Goal: Information Seeking & Learning: Learn about a topic

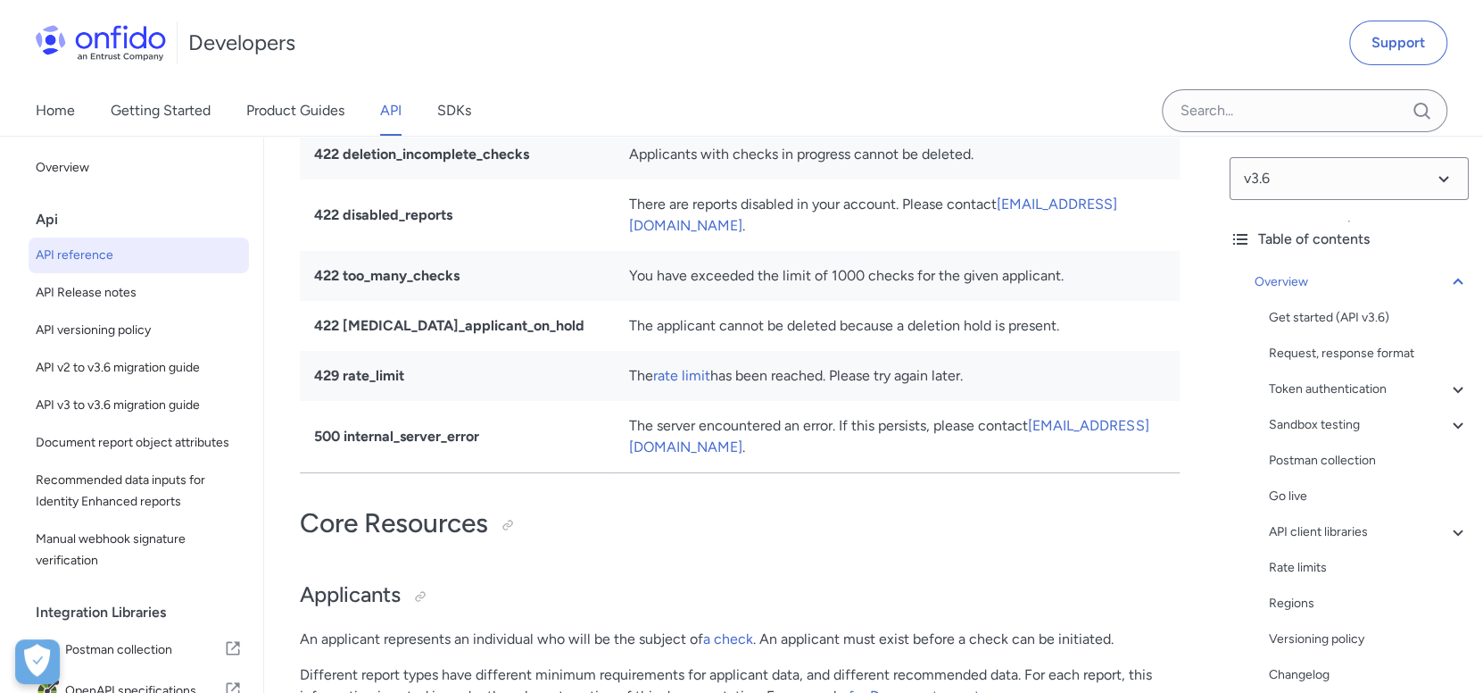
scroll to position [18093, 0]
click at [146, 298] on span "API Release notes" at bounding box center [139, 292] width 206 height 21
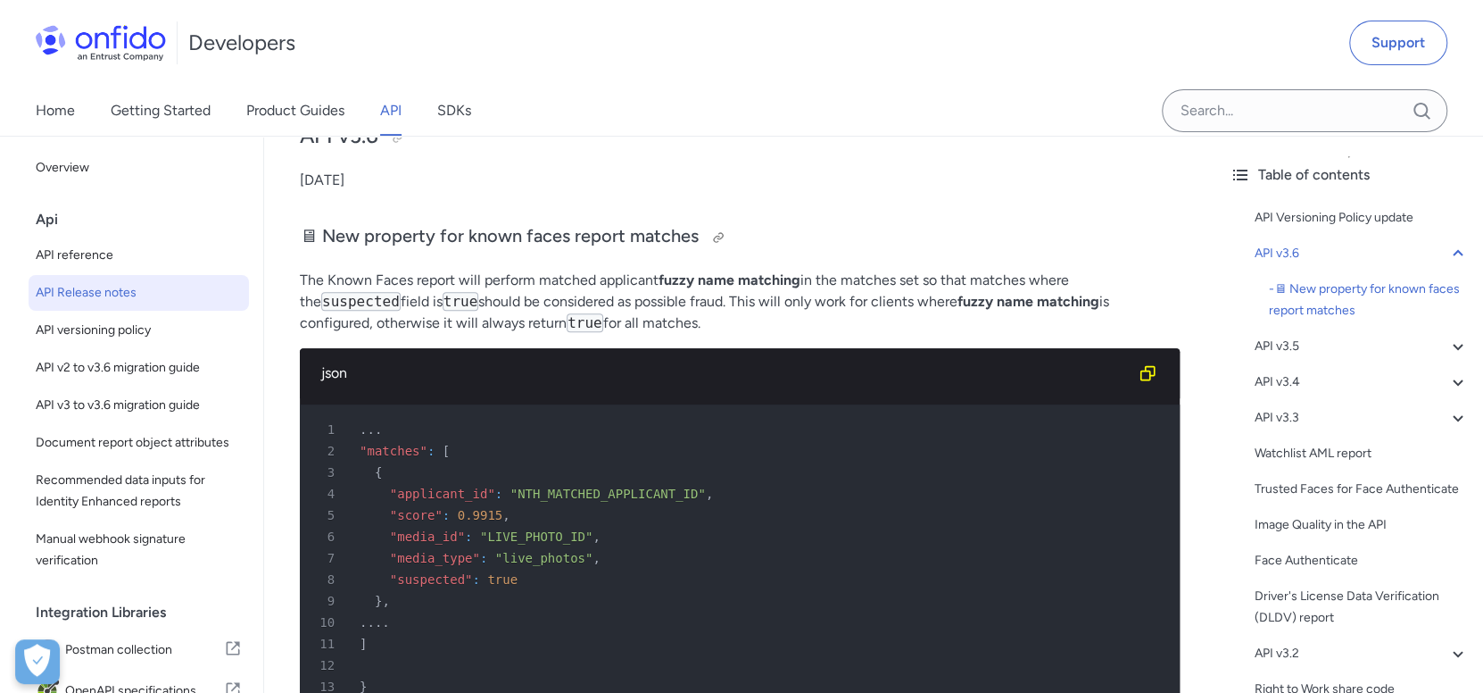
scroll to position [355, 0]
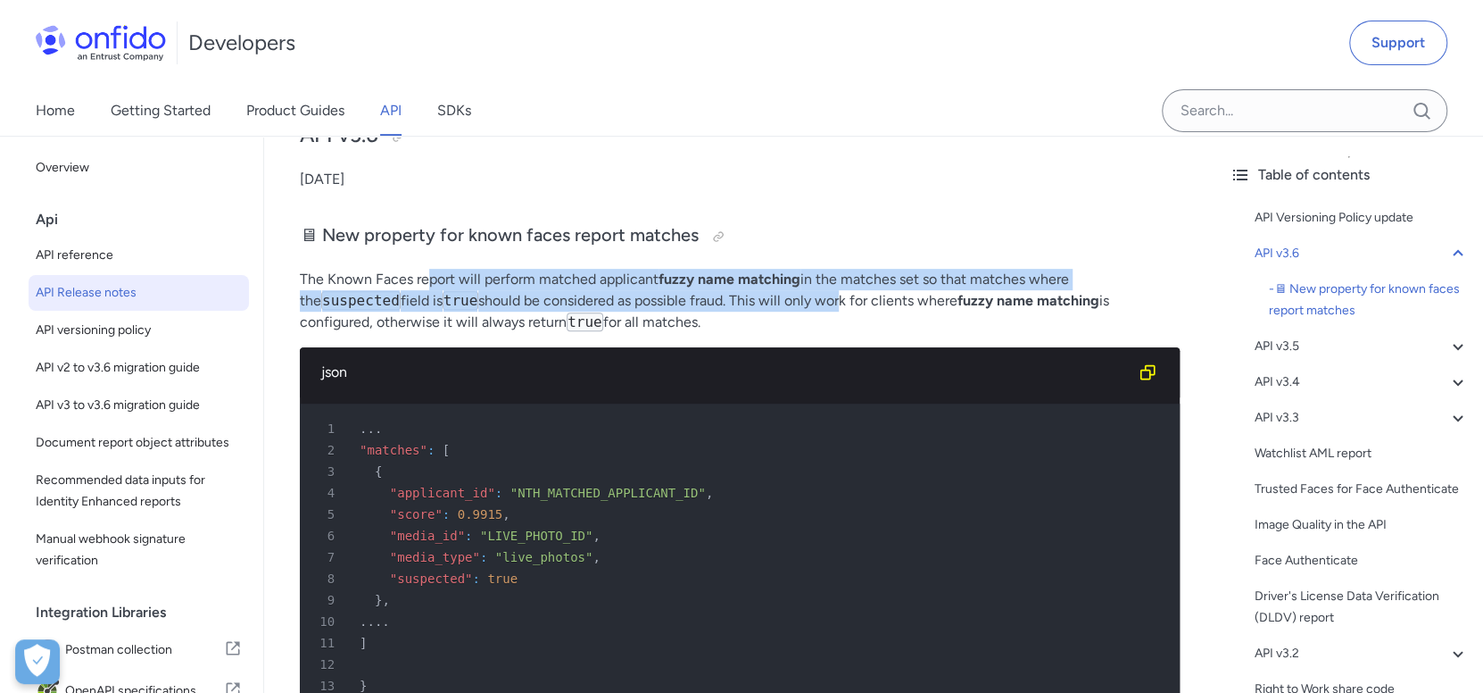
drag, startPoint x: 429, startPoint y: 275, endPoint x: 743, endPoint y: 301, distance: 315.2
click at [743, 301] on p "The Known Faces report will perform matched applicant fuzzy name matching in th…" at bounding box center [740, 301] width 880 height 64
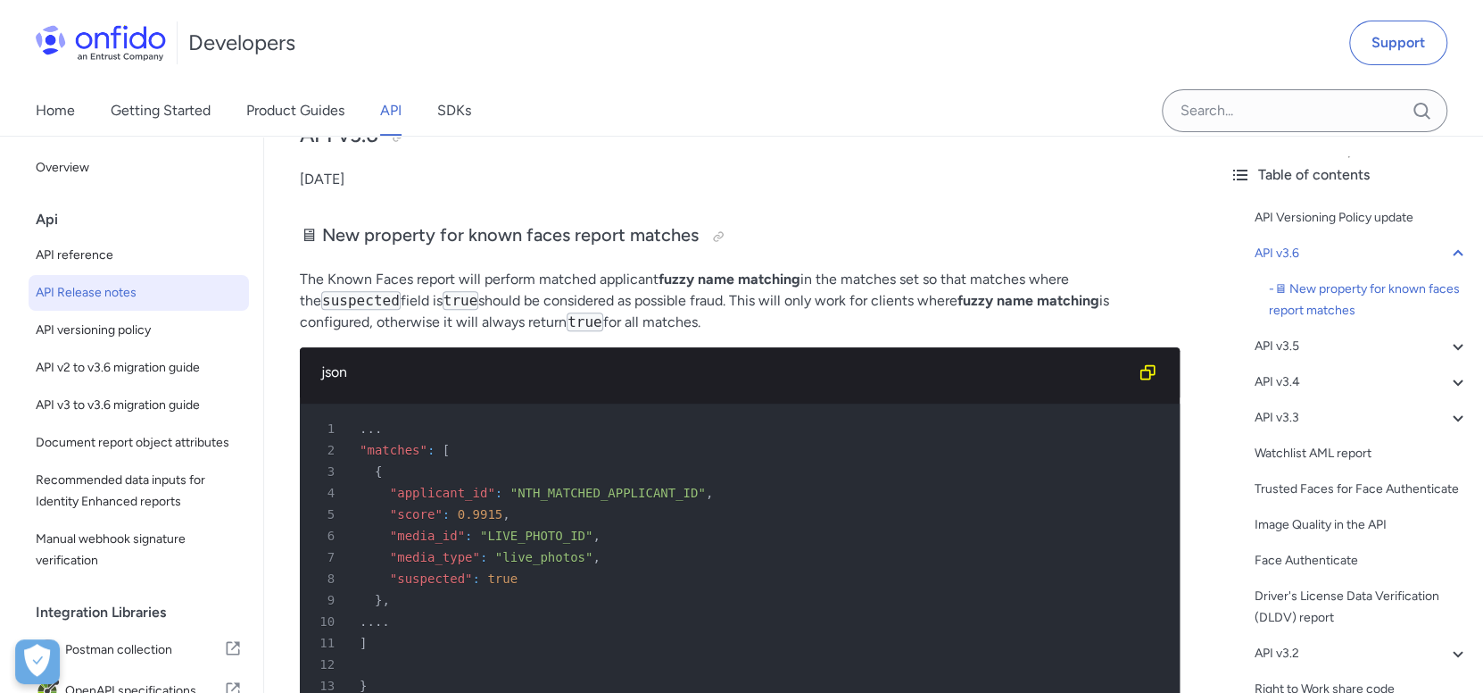
click at [758, 314] on p "The Known Faces report will perform matched applicant fuzzy name matching in th…" at bounding box center [740, 301] width 880 height 64
click at [673, 302] on p "The Known Faces report will perform matched applicant fuzzy name matching in th…" at bounding box center [740, 301] width 880 height 64
click at [1061, 273] on p "The Known Faces report will perform matched applicant fuzzy name matching in th…" at bounding box center [740, 301] width 880 height 64
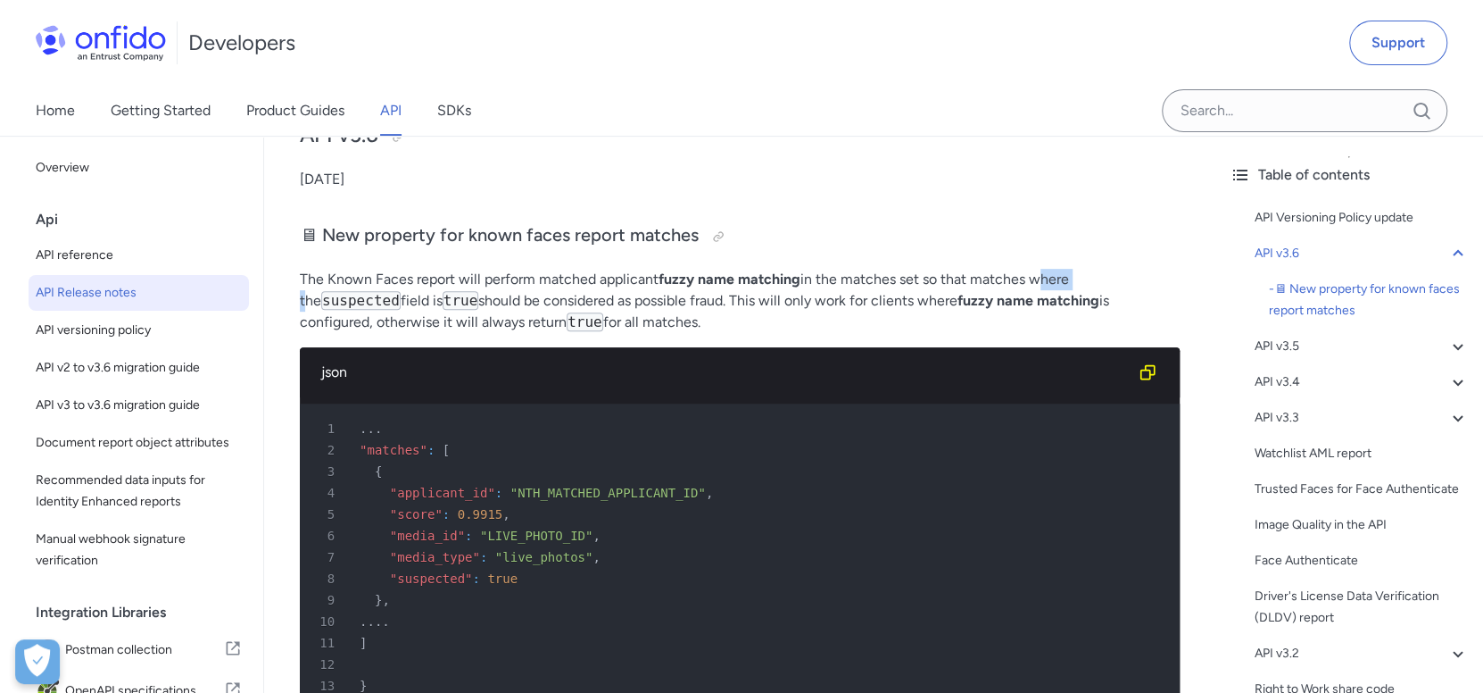
click at [1060, 271] on p "The Known Faces report will perform matched applicant fuzzy name matching in th…" at bounding box center [740, 301] width 880 height 64
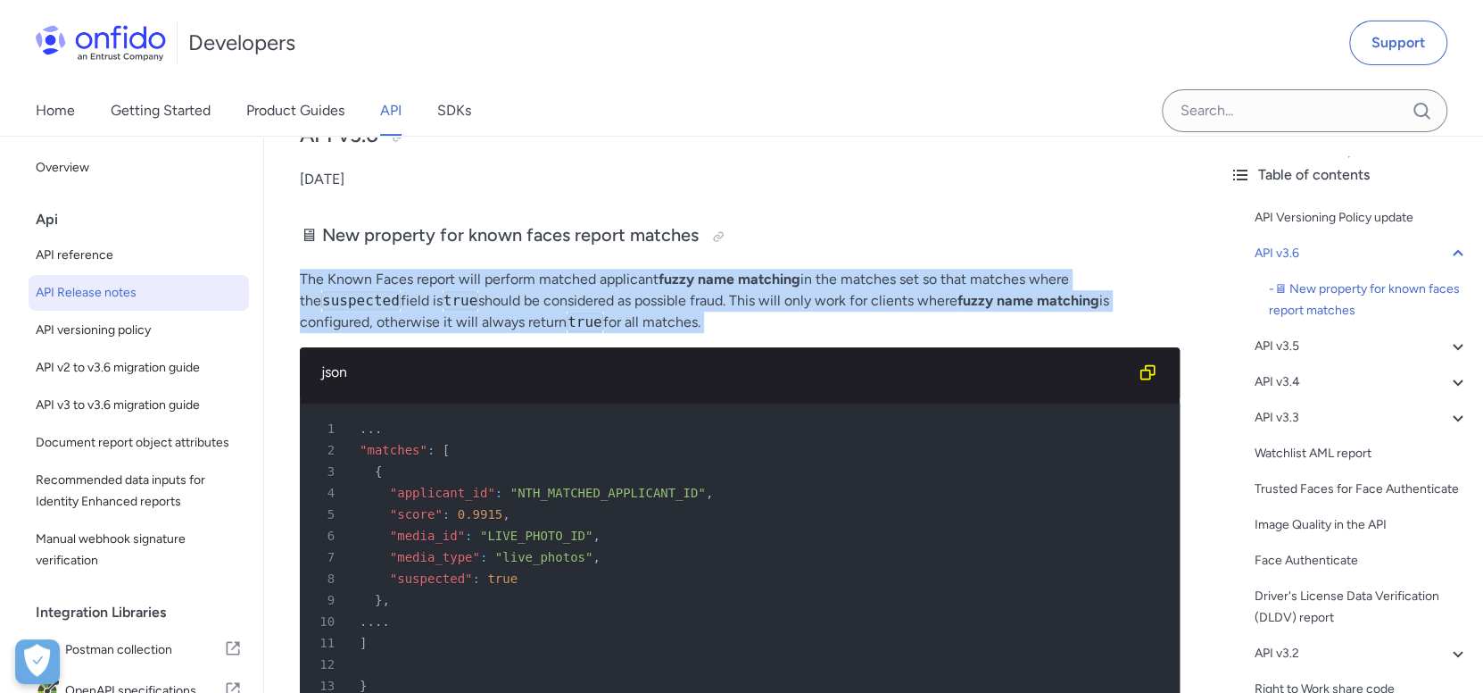
click at [1060, 271] on p "The Known Faces report will perform matched applicant fuzzy name matching in th…" at bounding box center [740, 301] width 880 height 64
click at [1044, 271] on p "The Known Faces report will perform matched applicant fuzzy name matching in th…" at bounding box center [740, 301] width 880 height 64
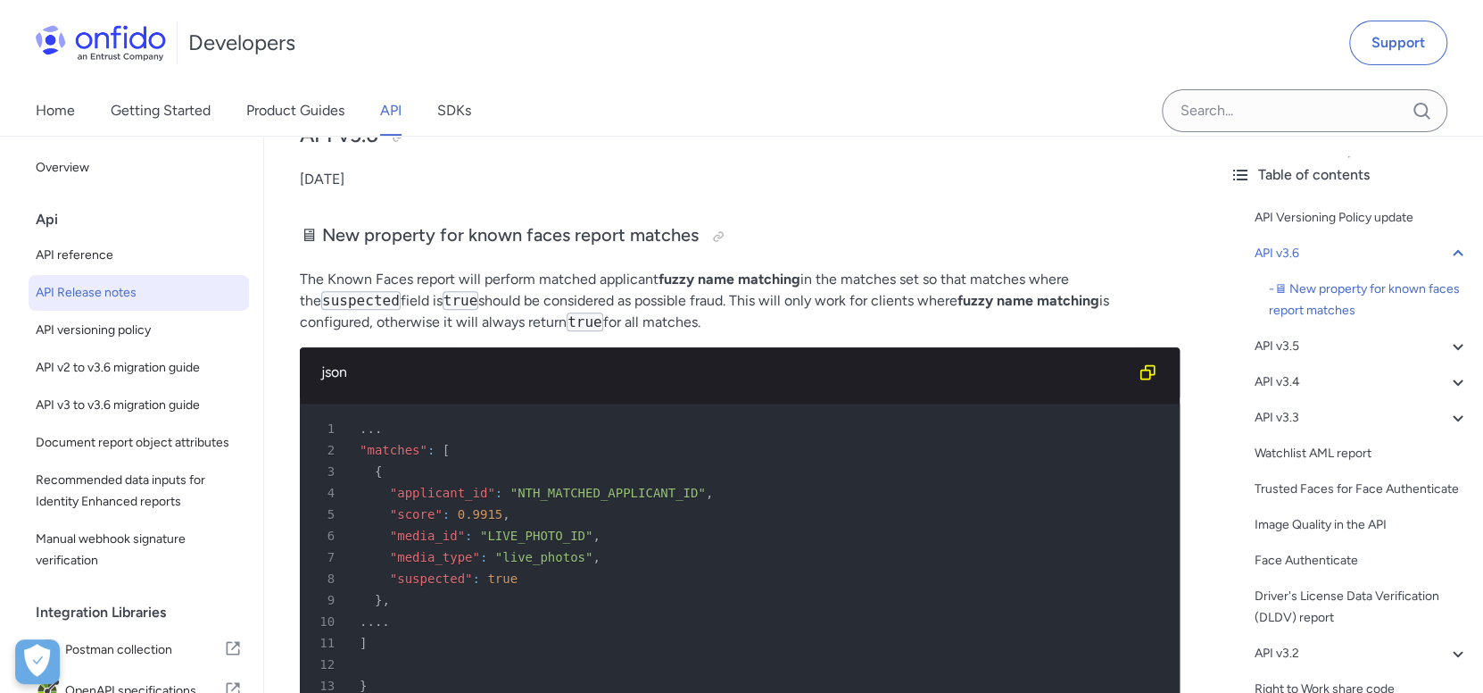
drag, startPoint x: 551, startPoint y: 319, endPoint x: 302, endPoint y: 274, distance: 253.0
click at [302, 274] on p "The Known Faces report will perform matched applicant fuzzy name matching in th…" at bounding box center [740, 301] width 880 height 64
click at [418, 289] on p "The Known Faces report will perform matched applicant fuzzy name matching in th…" at bounding box center [740, 301] width 880 height 64
click at [491, 302] on p "The Known Faces report will perform matched applicant fuzzy name matching in th…" at bounding box center [740, 301] width 880 height 64
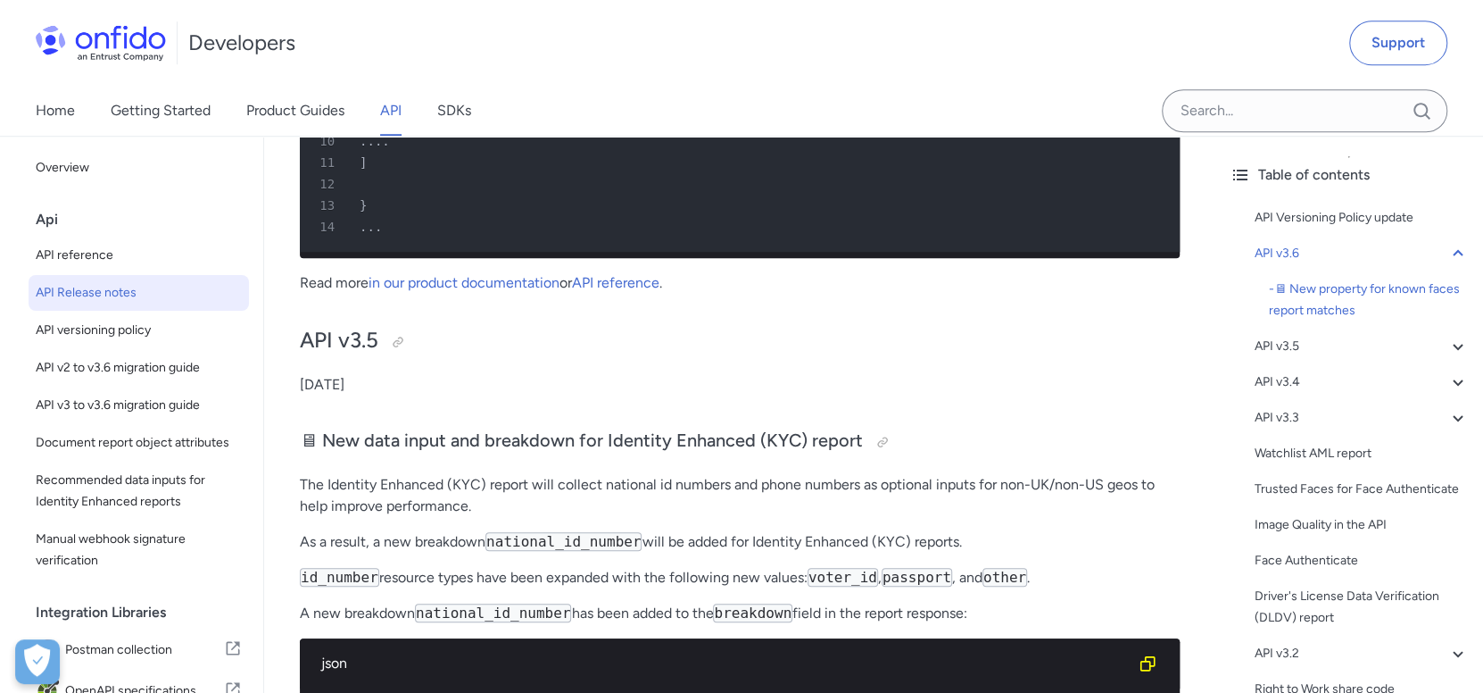
scroll to position [834, 0]
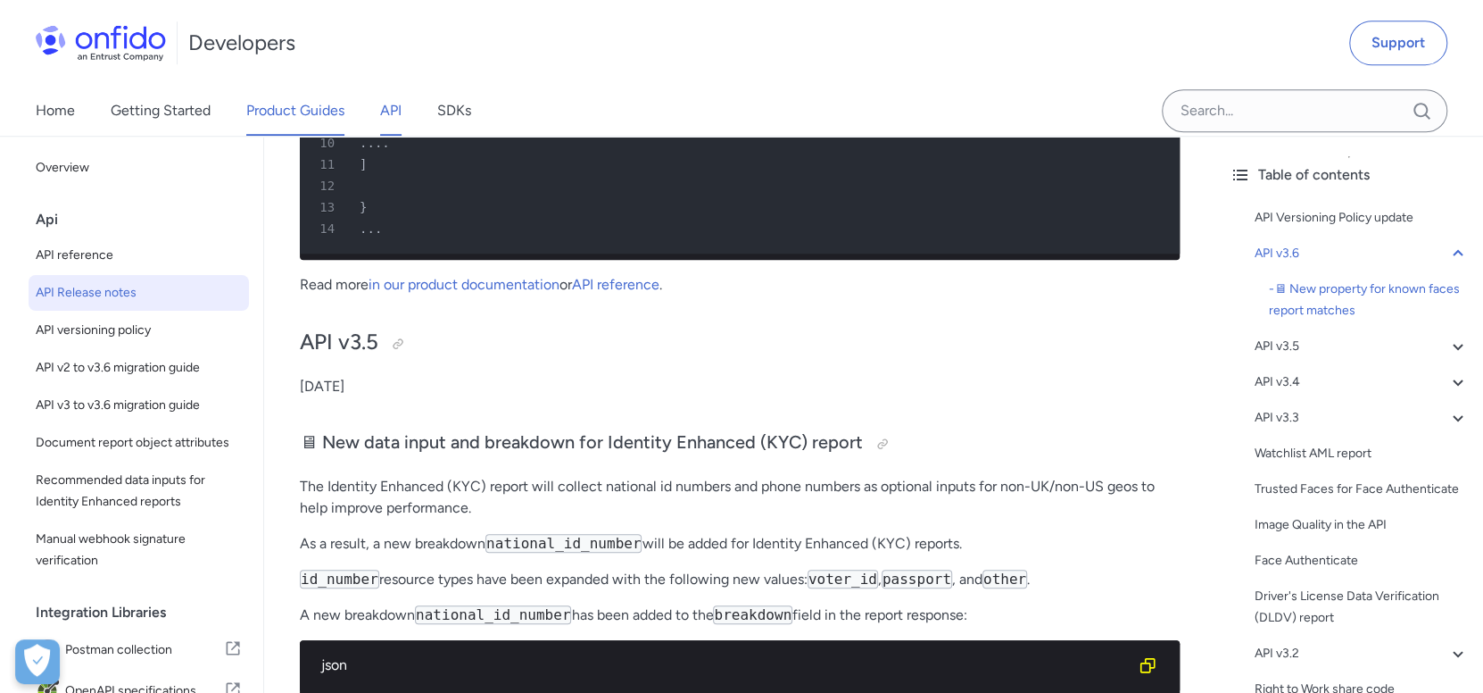
click at [327, 112] on link "Product Guides" at bounding box center [295, 111] width 98 height 50
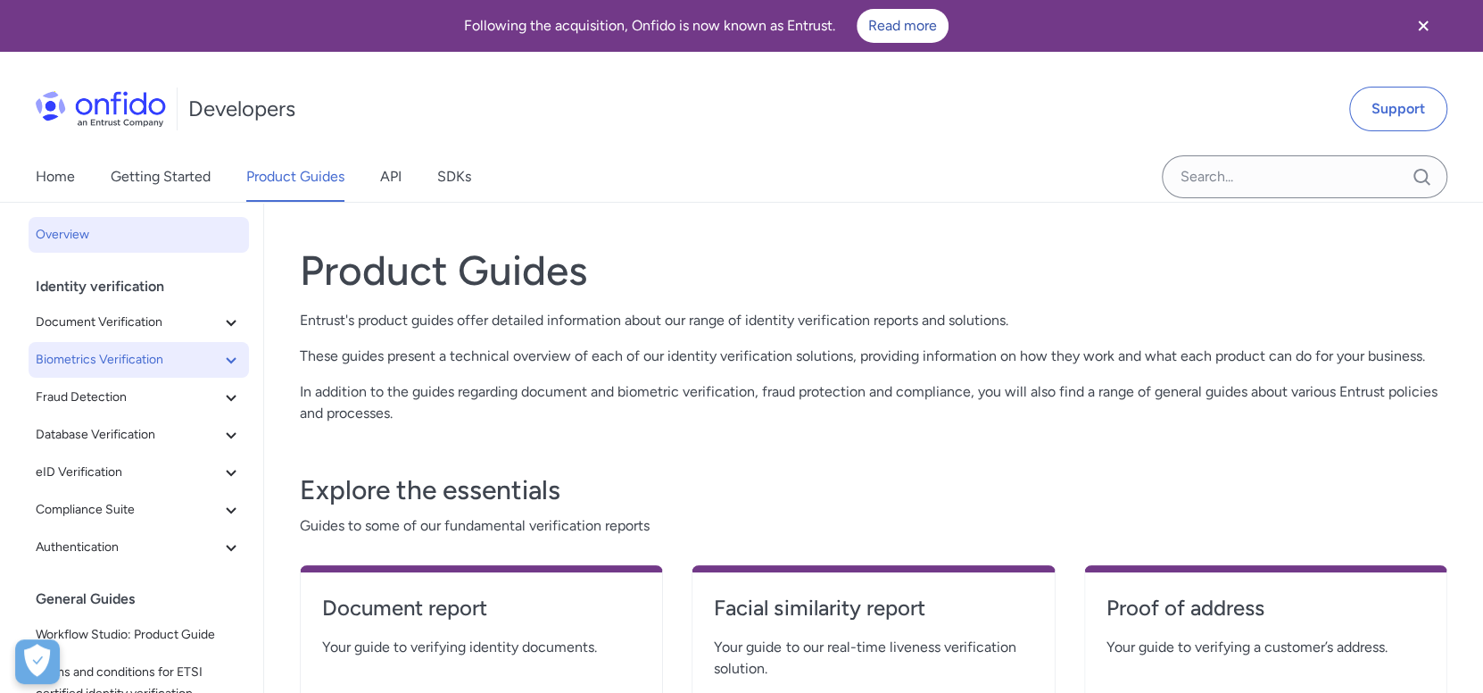
click at [112, 356] on span "Biometrics Verification" at bounding box center [128, 359] width 185 height 21
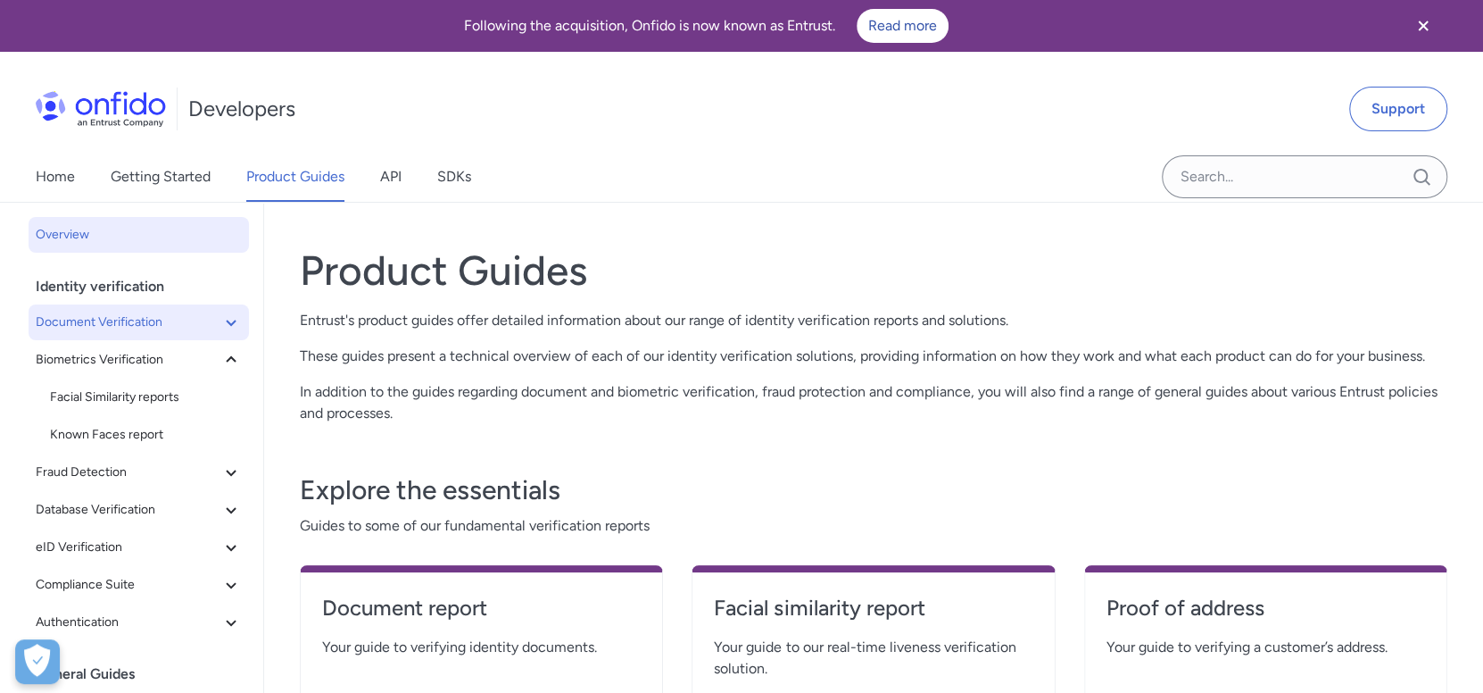
click at [140, 326] on span "Document Verification" at bounding box center [128, 321] width 185 height 21
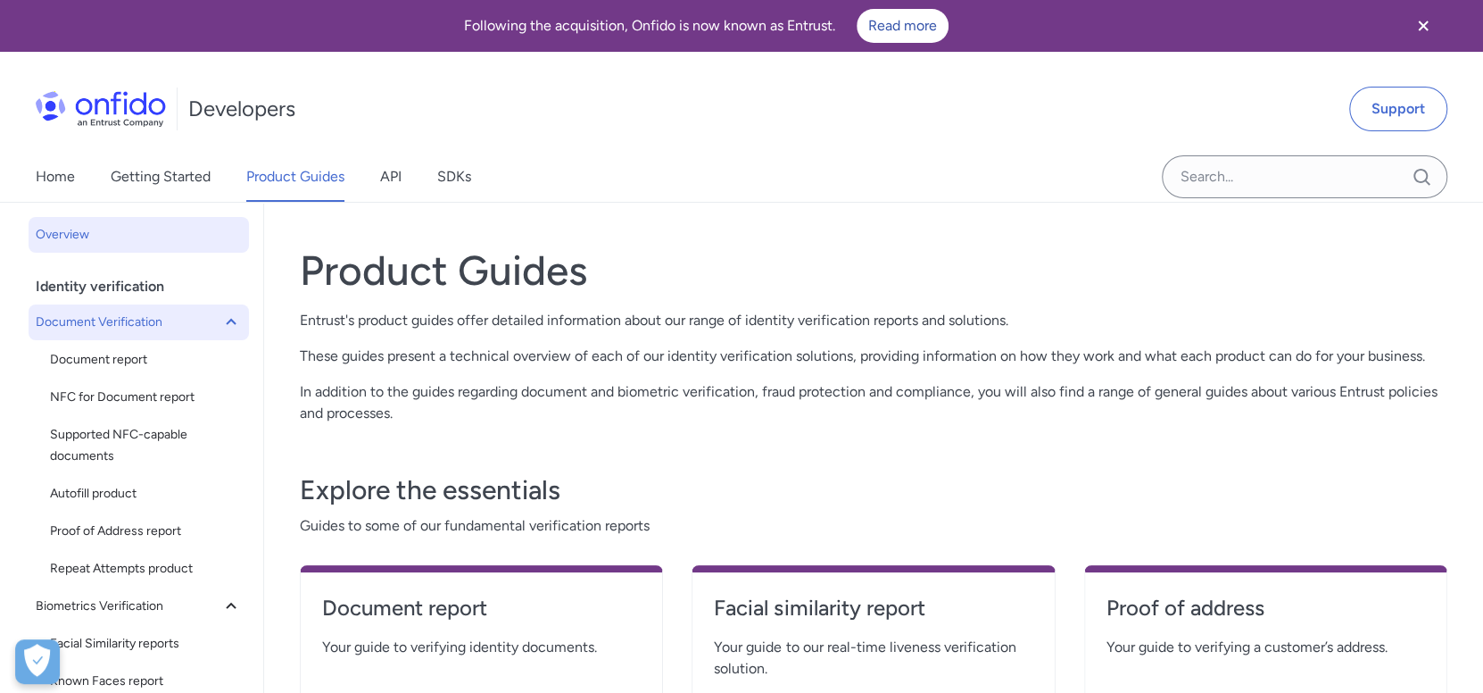
click at [139, 321] on span "Document Verification" at bounding box center [128, 321] width 185 height 21
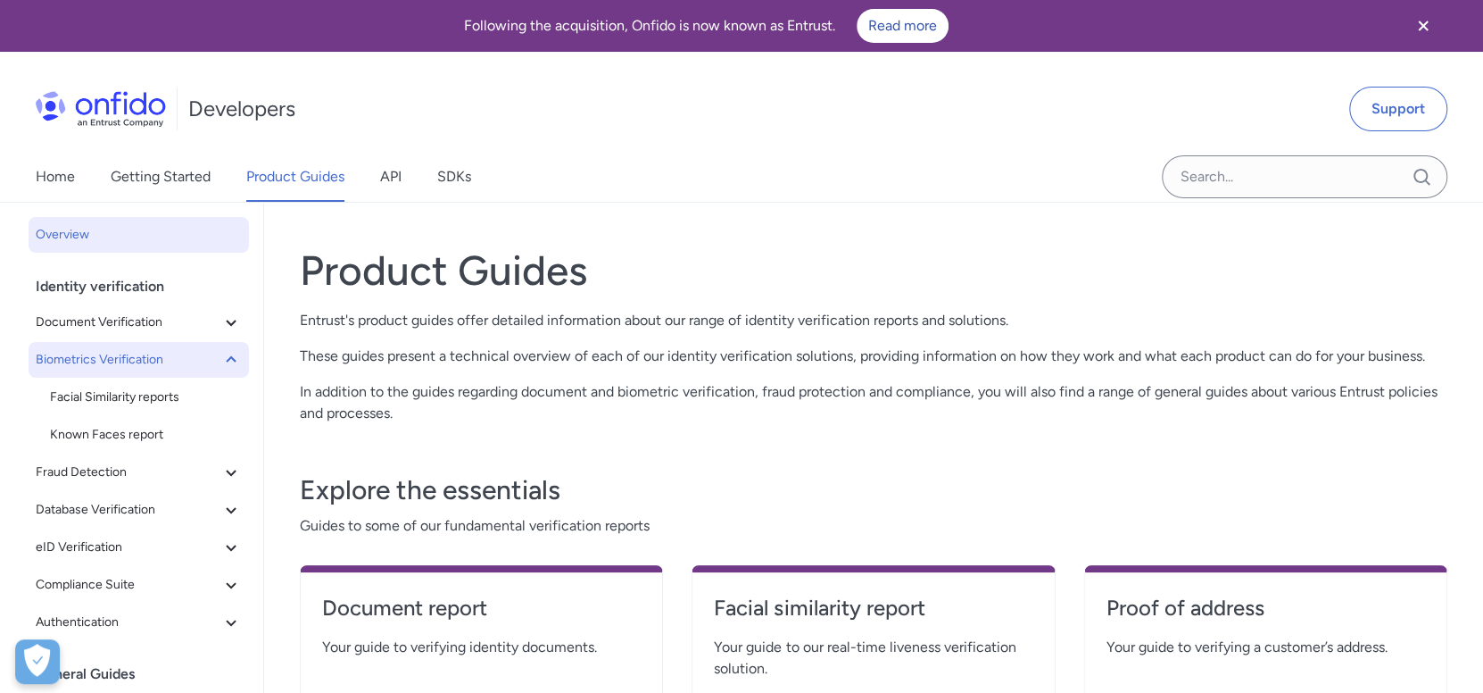
click at [128, 365] on span "Biometrics Verification" at bounding box center [128, 359] width 185 height 21
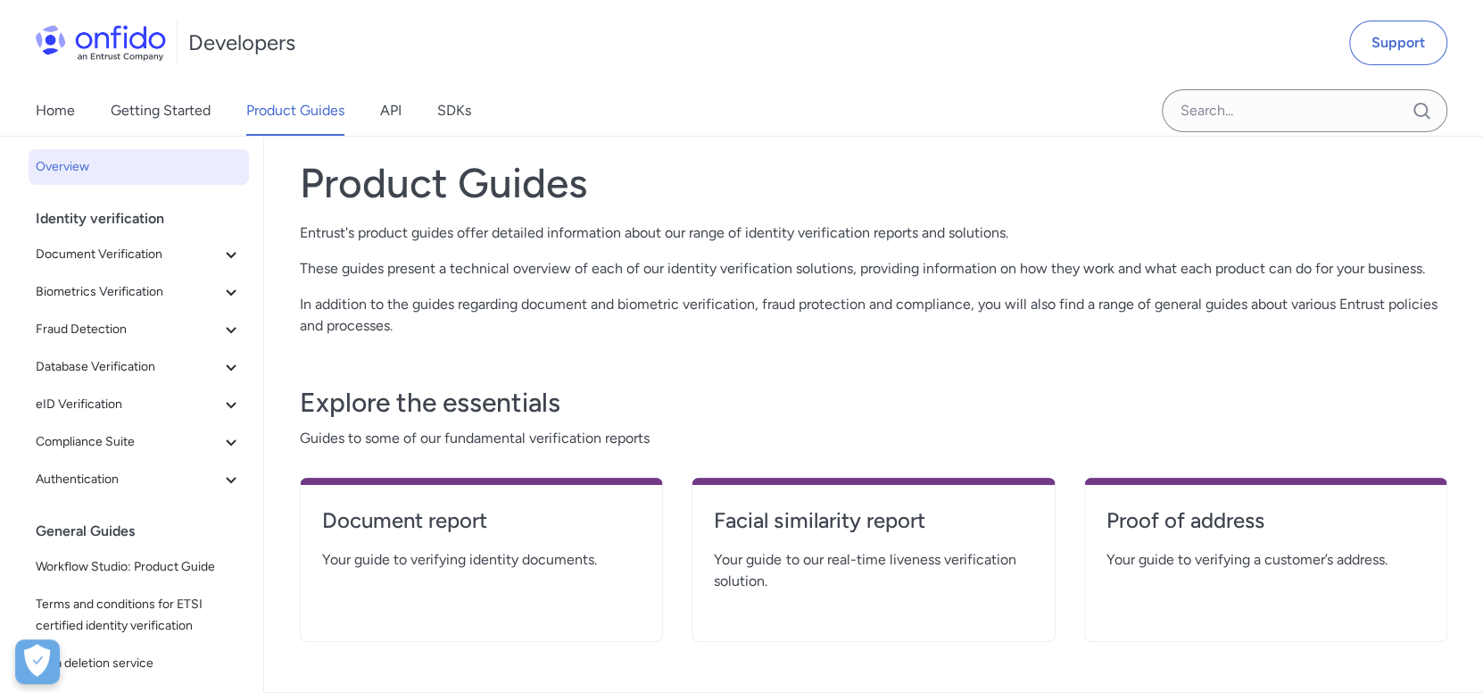
scroll to position [88, 0]
click at [161, 256] on span "Document Verification" at bounding box center [128, 253] width 185 height 21
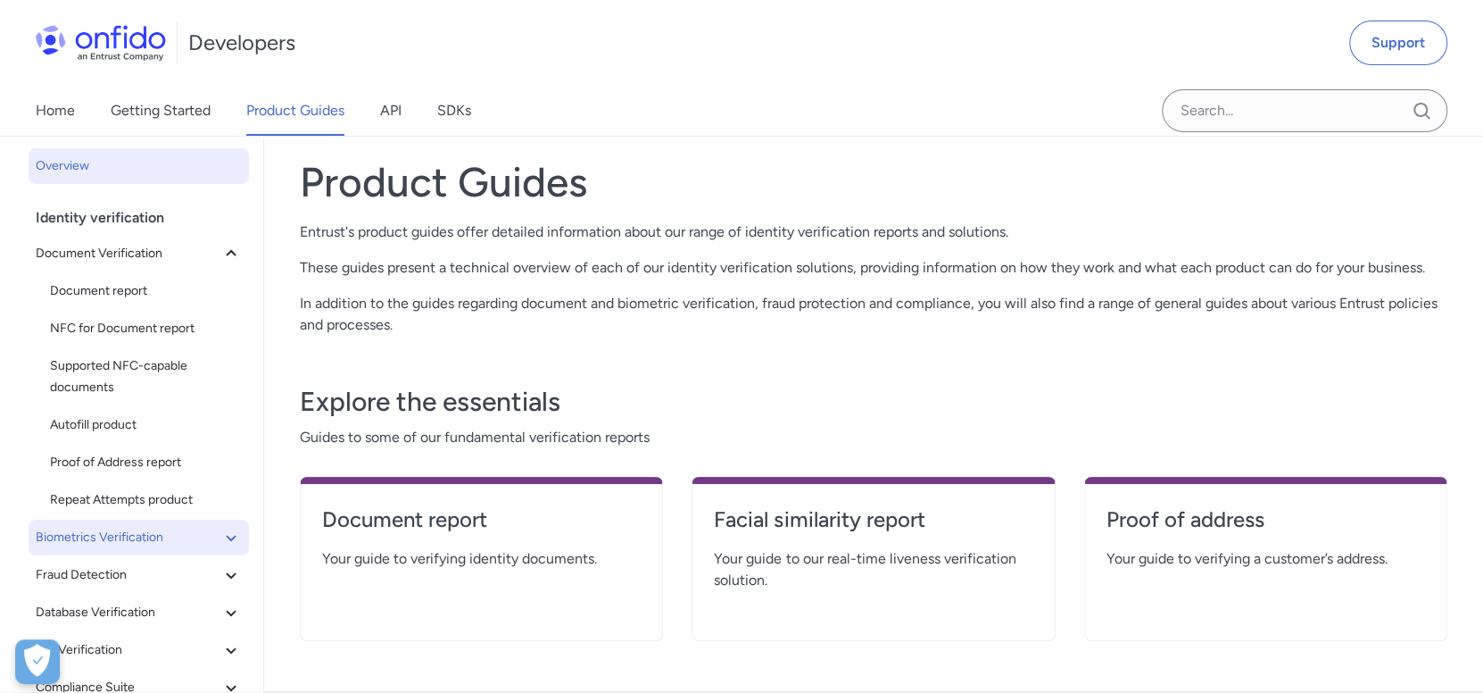
click at [138, 527] on span "Biometrics Verification" at bounding box center [128, 537] width 185 height 21
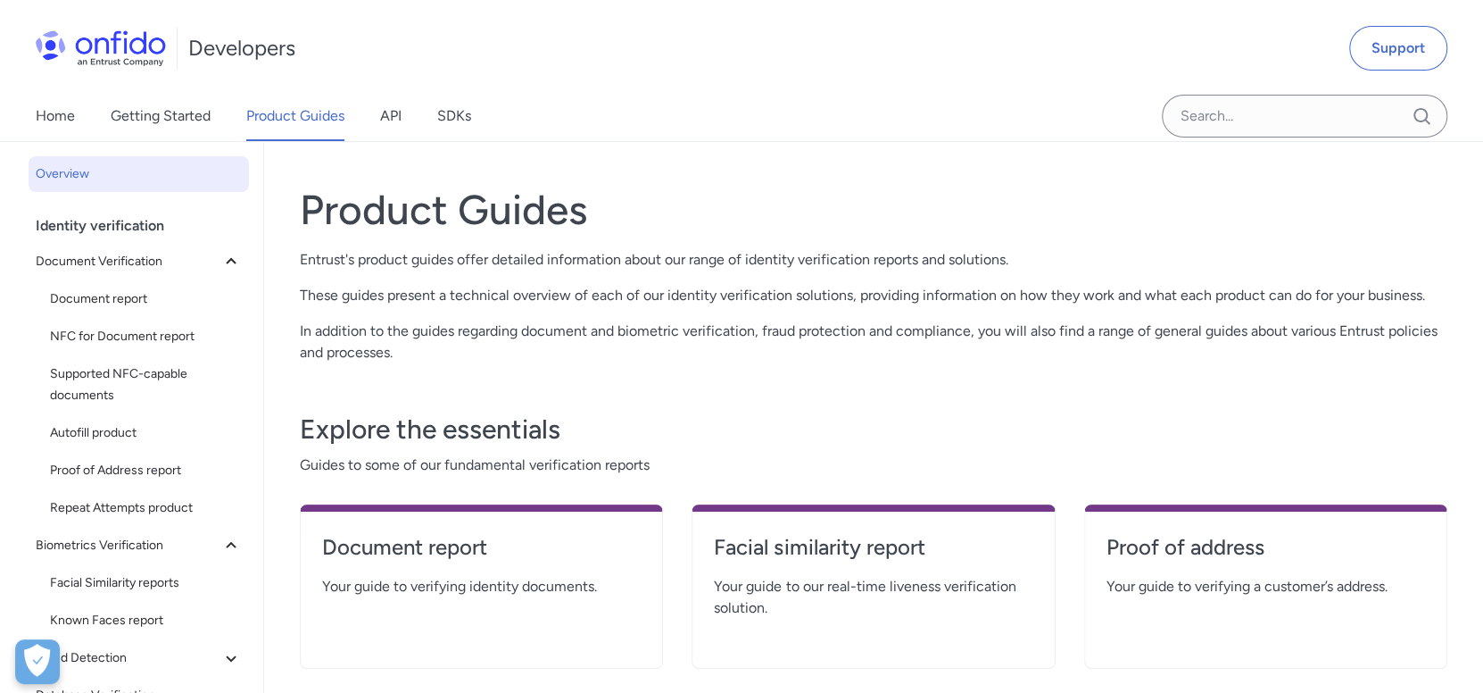
scroll to position [0, 0]
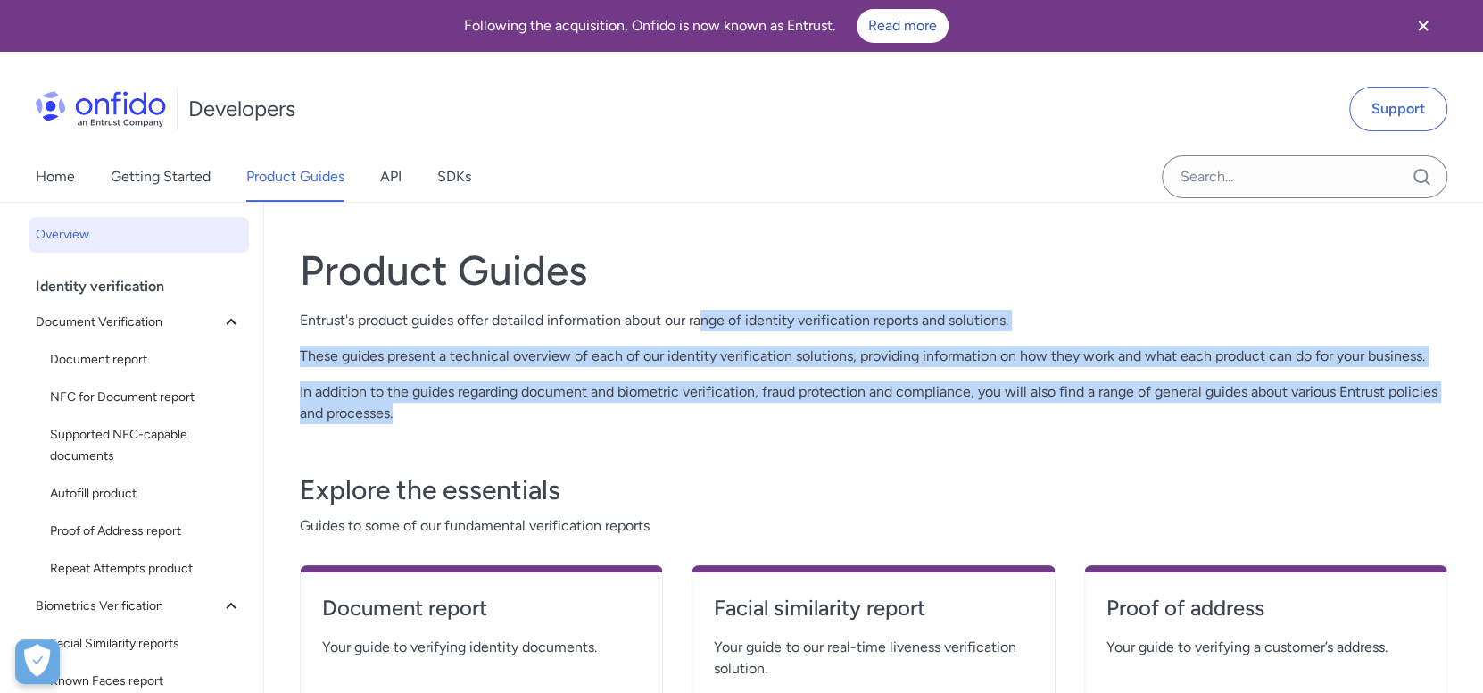
drag, startPoint x: 702, startPoint y: 319, endPoint x: 718, endPoint y: 404, distance: 87.2
click at [718, 404] on div "Product Guides Entrust's product guides offer detailed information about our ra…" at bounding box center [874, 334] width 1148 height 178
click at [718, 404] on p "In addition to the guides regarding document and biometric verification, fraud …" at bounding box center [874, 402] width 1148 height 43
drag, startPoint x: 469, startPoint y: 413, endPoint x: 293, endPoint y: 310, distance: 204.8
click at [294, 310] on div "Product Guides Entrust's product guides offer detailed information about our ra…" at bounding box center [873, 491] width 1219 height 577
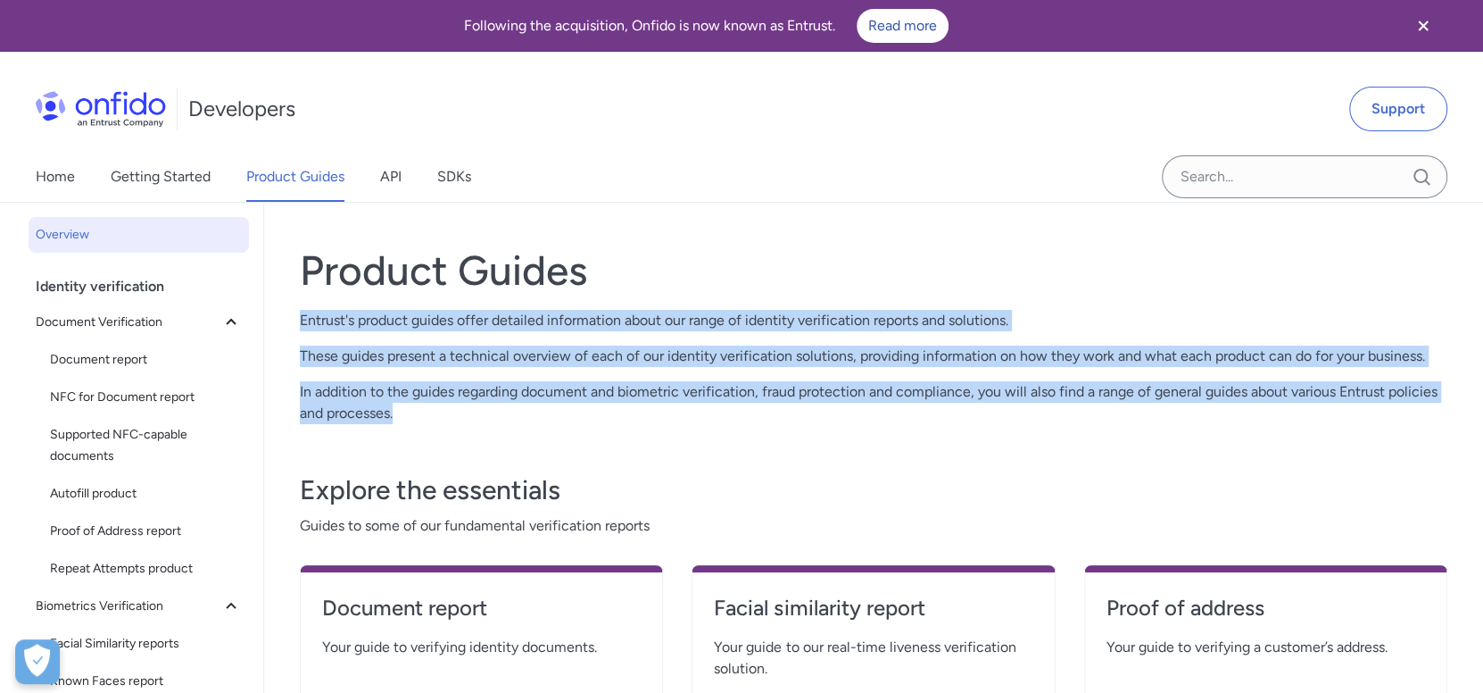
click at [367, 340] on div "Product Guides Entrust's product guides offer detailed information about our ra…" at bounding box center [874, 334] width 1148 height 178
click at [367, 338] on div "Product Guides Entrust's product guides offer detailed information about our ra…" at bounding box center [874, 334] width 1148 height 178
click at [360, 381] on p "In addition to the guides regarding document and biometric verification, fraud …" at bounding box center [874, 402] width 1148 height 43
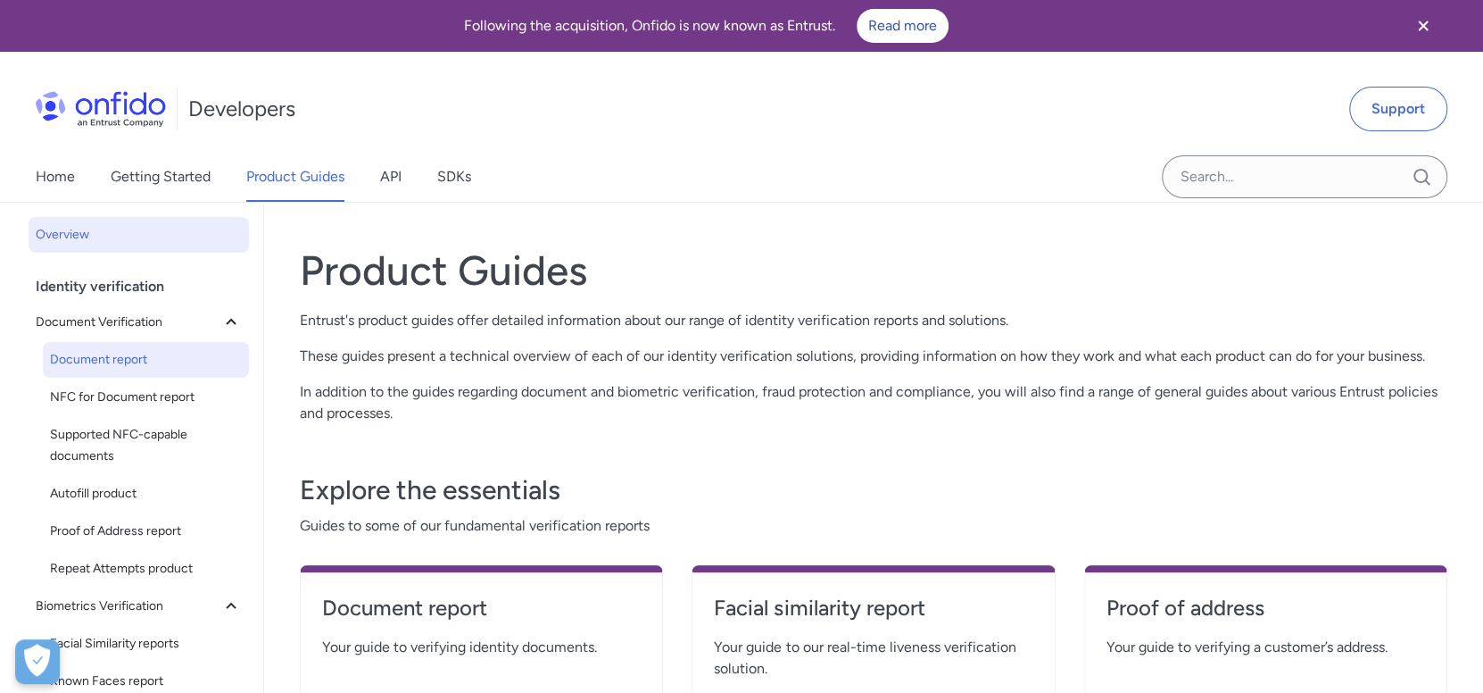
click at [130, 351] on span "Document report" at bounding box center [146, 359] width 192 height 21
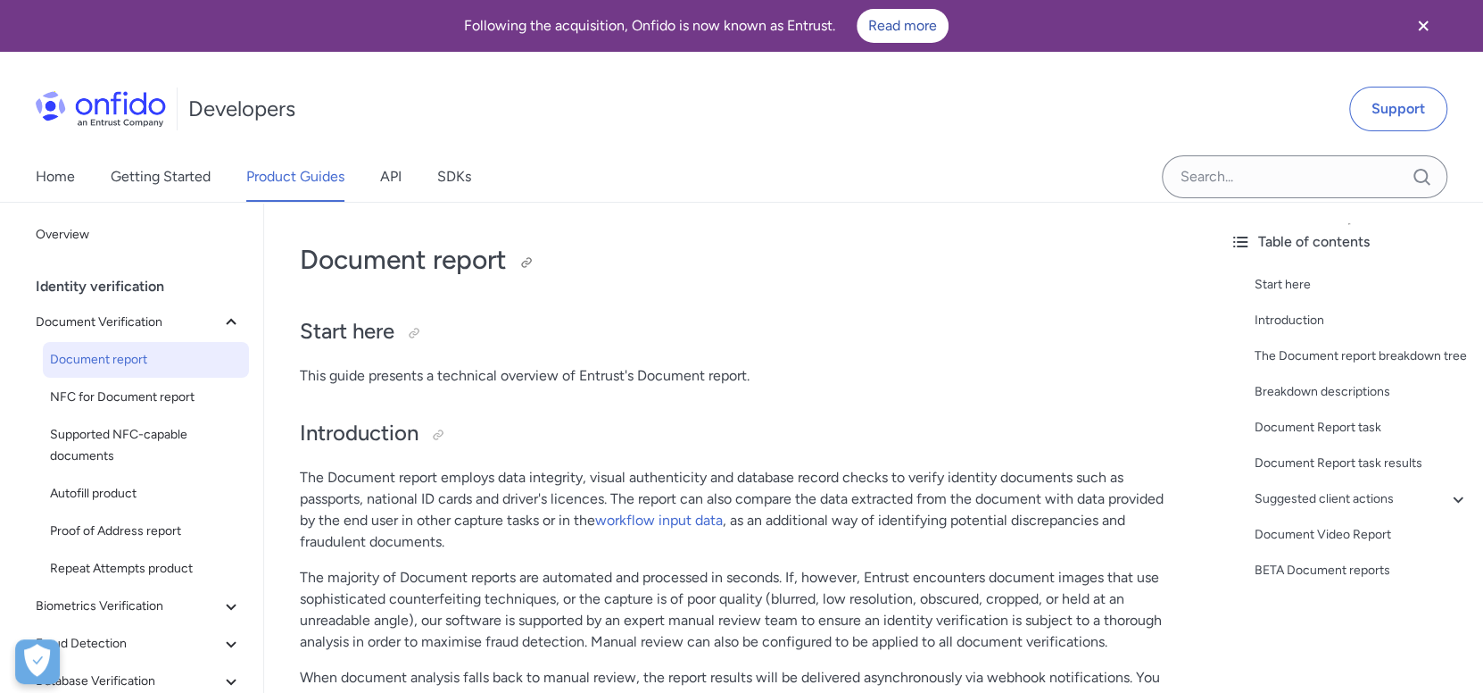
click at [452, 244] on h1 "Document report" at bounding box center [740, 260] width 880 height 36
click at [453, 244] on h1 "Document report" at bounding box center [740, 260] width 880 height 36
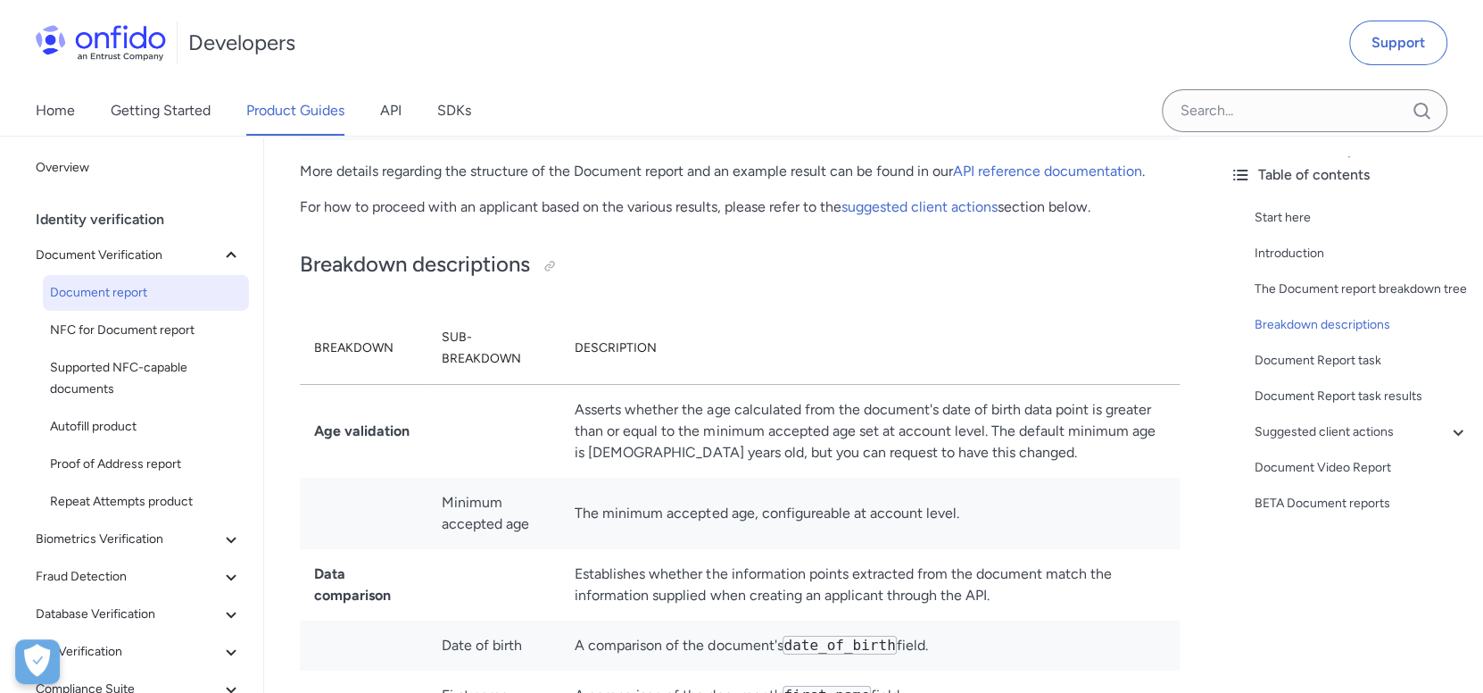
scroll to position [4104, 0]
click at [350, 425] on strong "Age validation" at bounding box center [361, 431] width 95 height 17
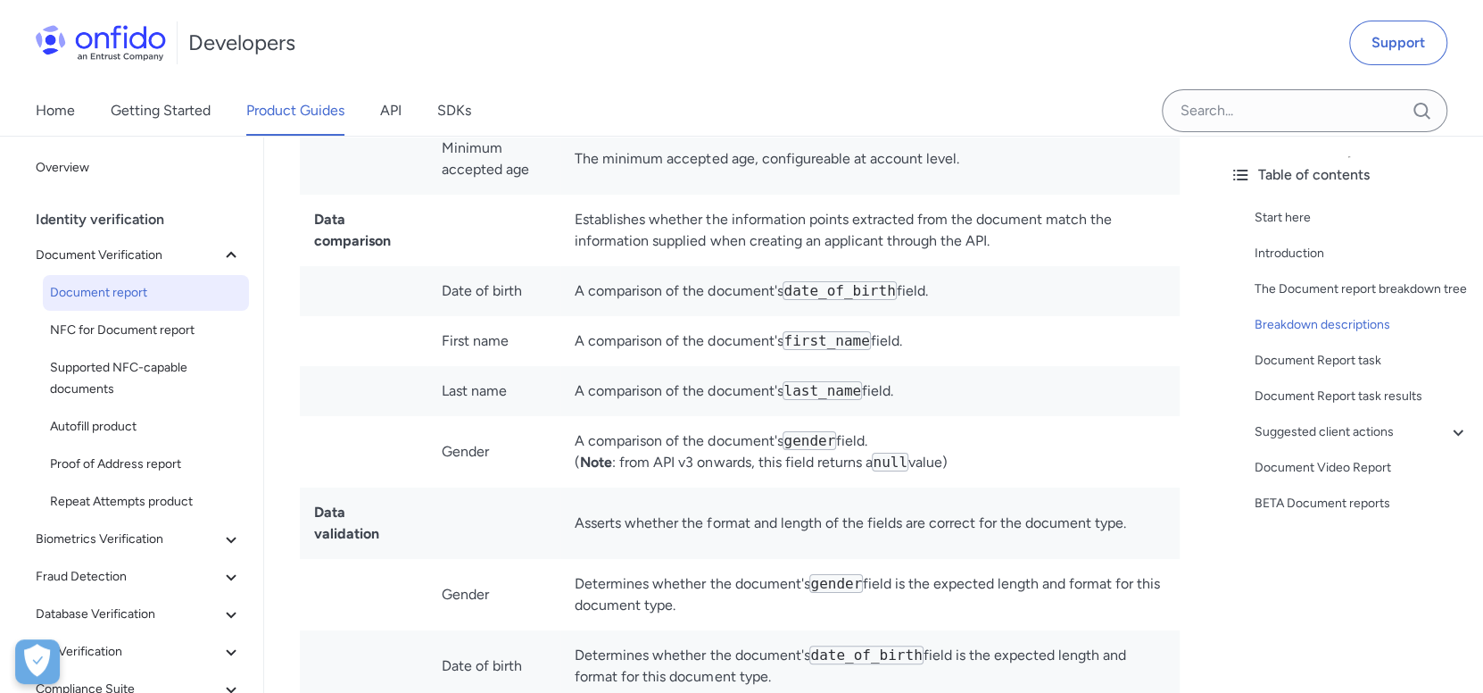
scroll to position [4461, 0]
click at [379, 510] on strong "Data validation" at bounding box center [346, 521] width 65 height 38
click at [599, 486] on td "Asserts whether the format and length of the fields are correct for the documen…" at bounding box center [869, 521] width 619 height 71
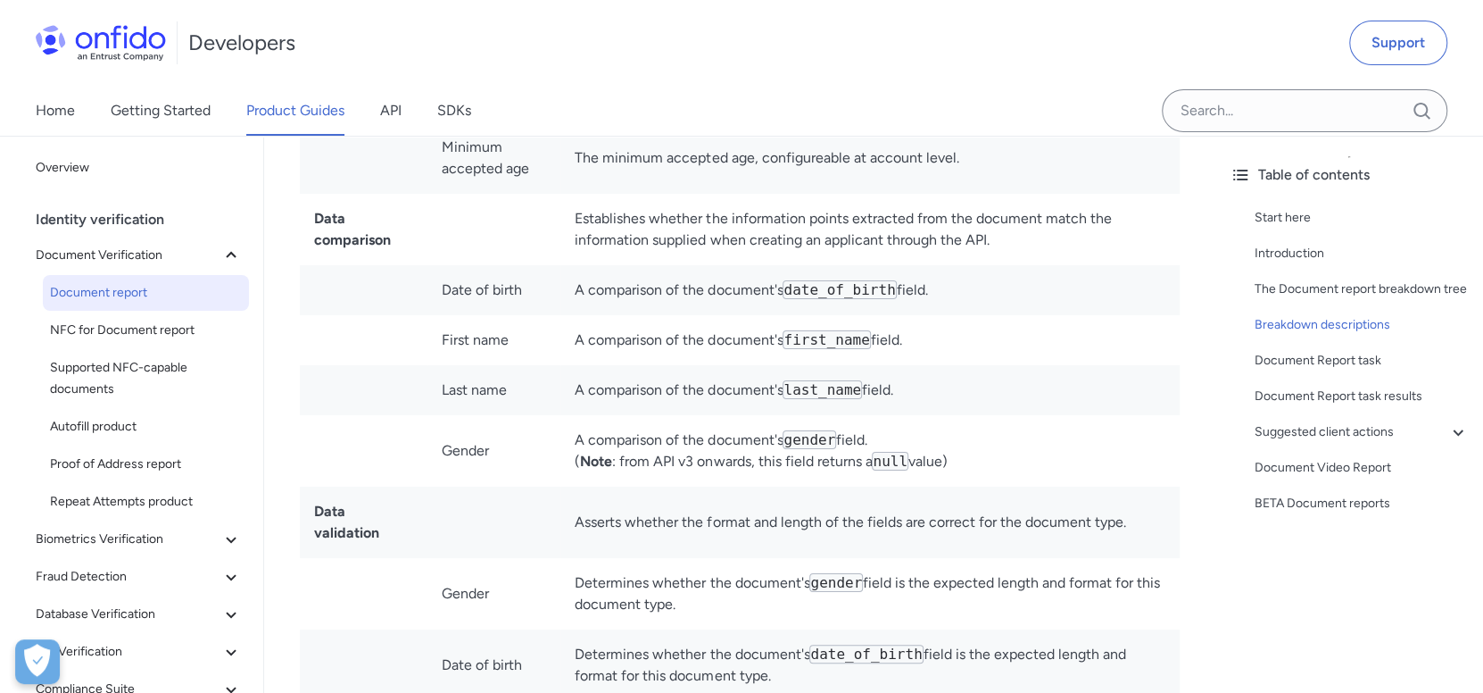
click at [1229, 593] on div "Table of contents Start here Introduction The Document report breakdown tree Br…" at bounding box center [1350, 414] width 268 height 557
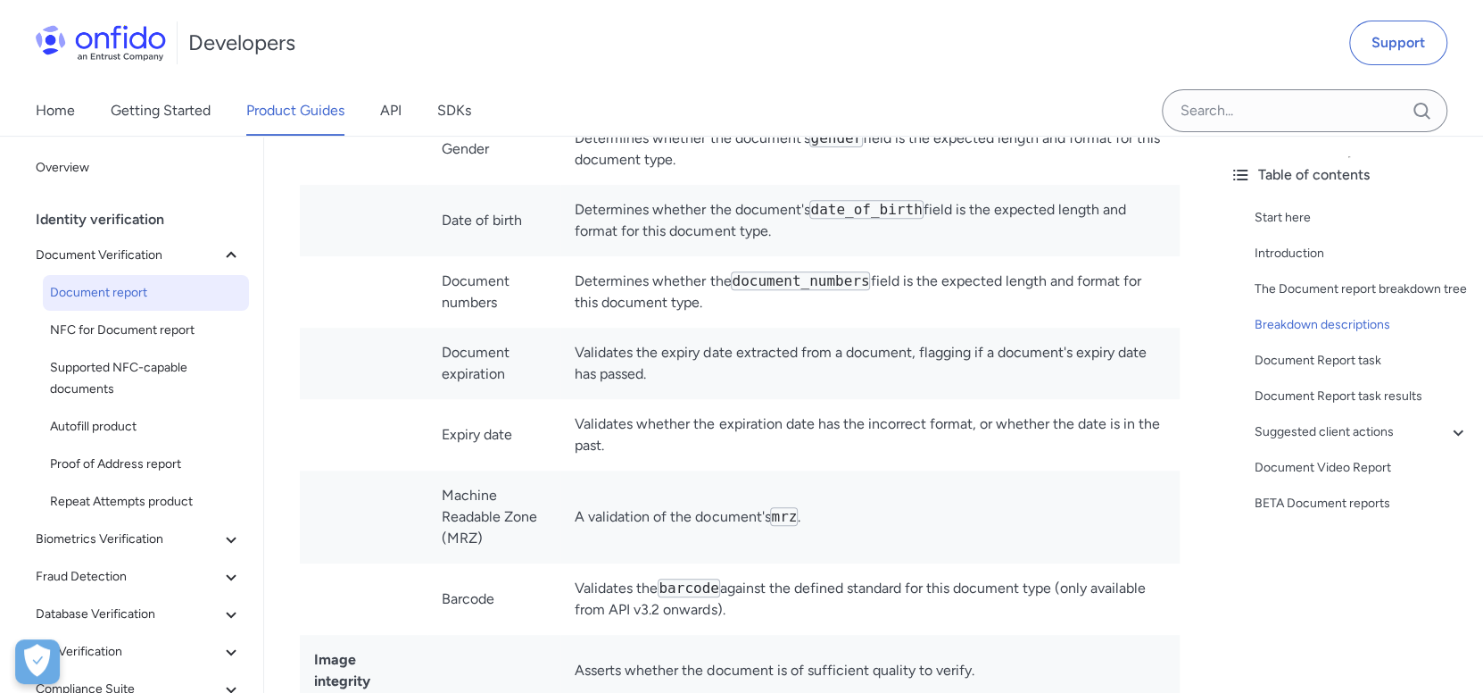
scroll to position [4906, 0]
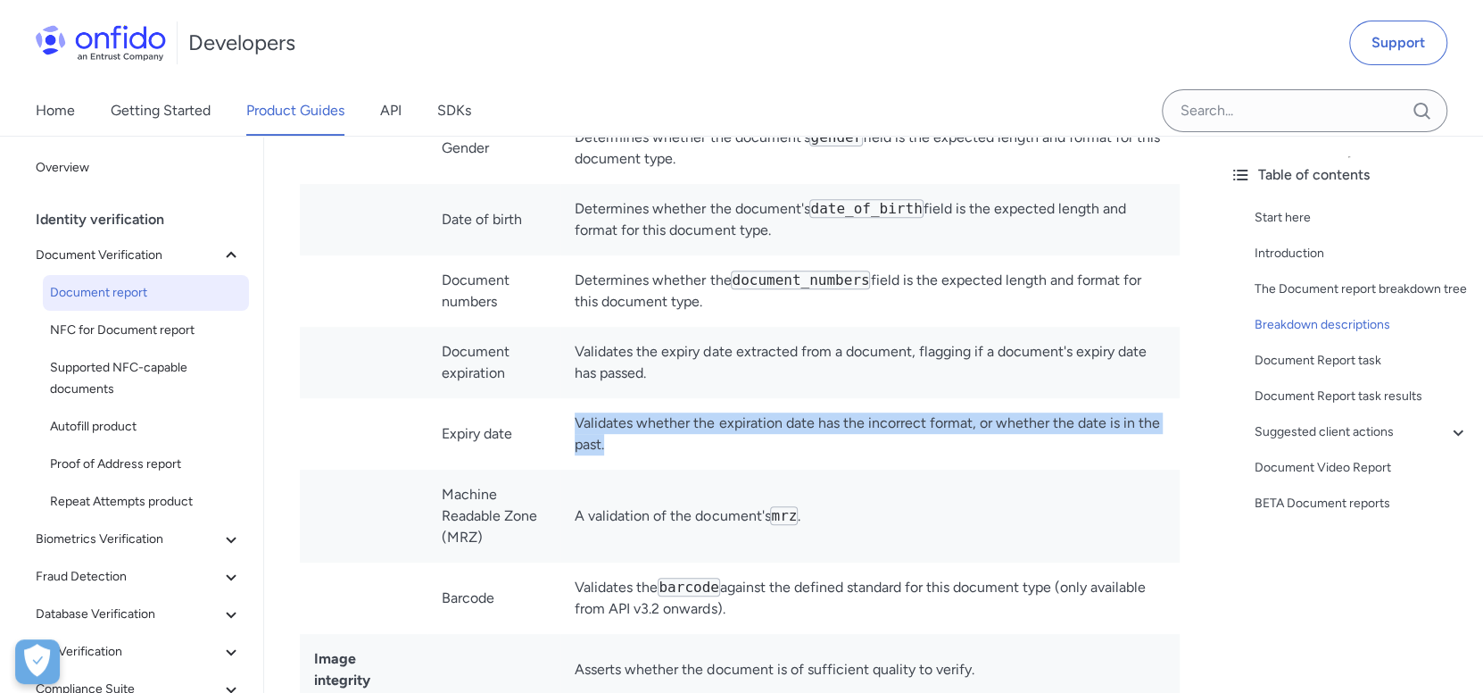
drag, startPoint x: 568, startPoint y: 394, endPoint x: 613, endPoint y: 422, distance: 53.7
click at [613, 421] on td "Validates whether the expiration date has the incorrect format, or whether the …" at bounding box center [869, 433] width 619 height 71
click at [618, 424] on td "Validates whether the expiration date has the incorrect format, or whether the …" at bounding box center [869, 433] width 619 height 71
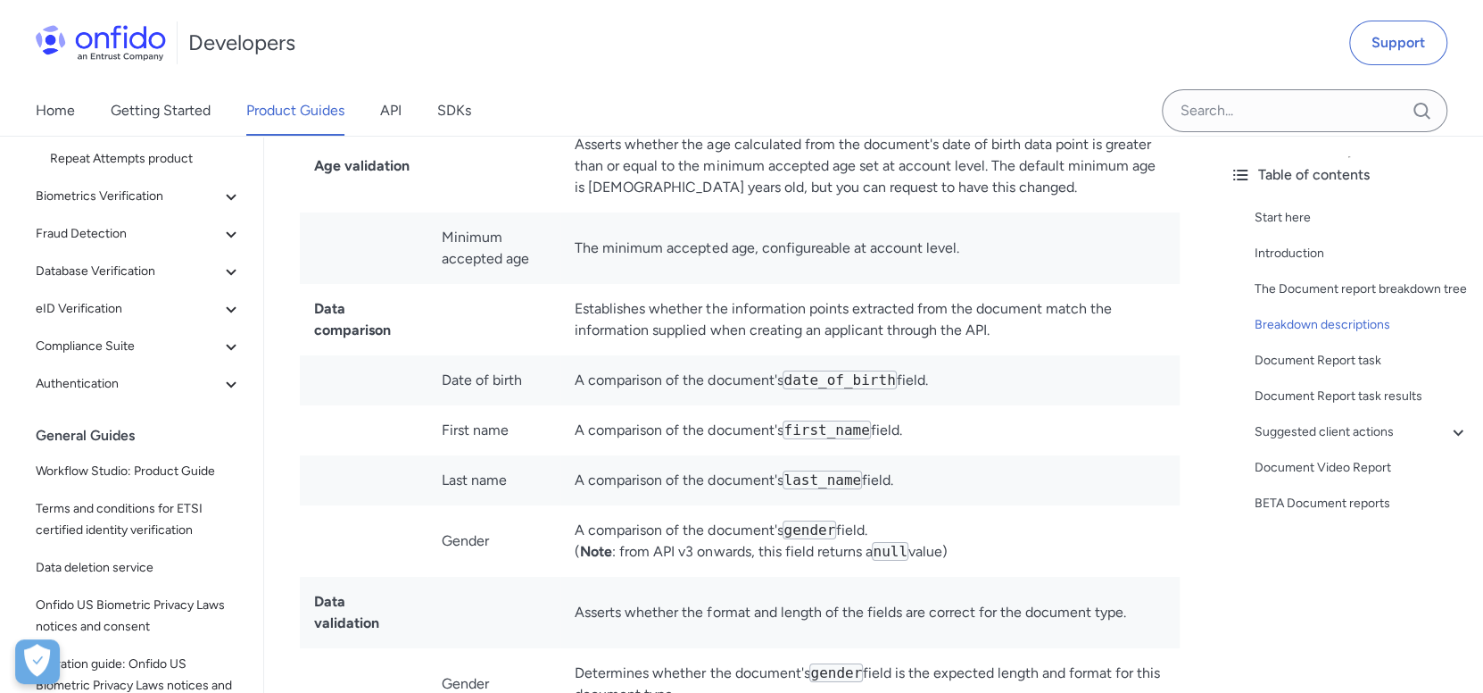
scroll to position [343, 0]
click at [220, 233] on icon at bounding box center [230, 233] width 21 height 21
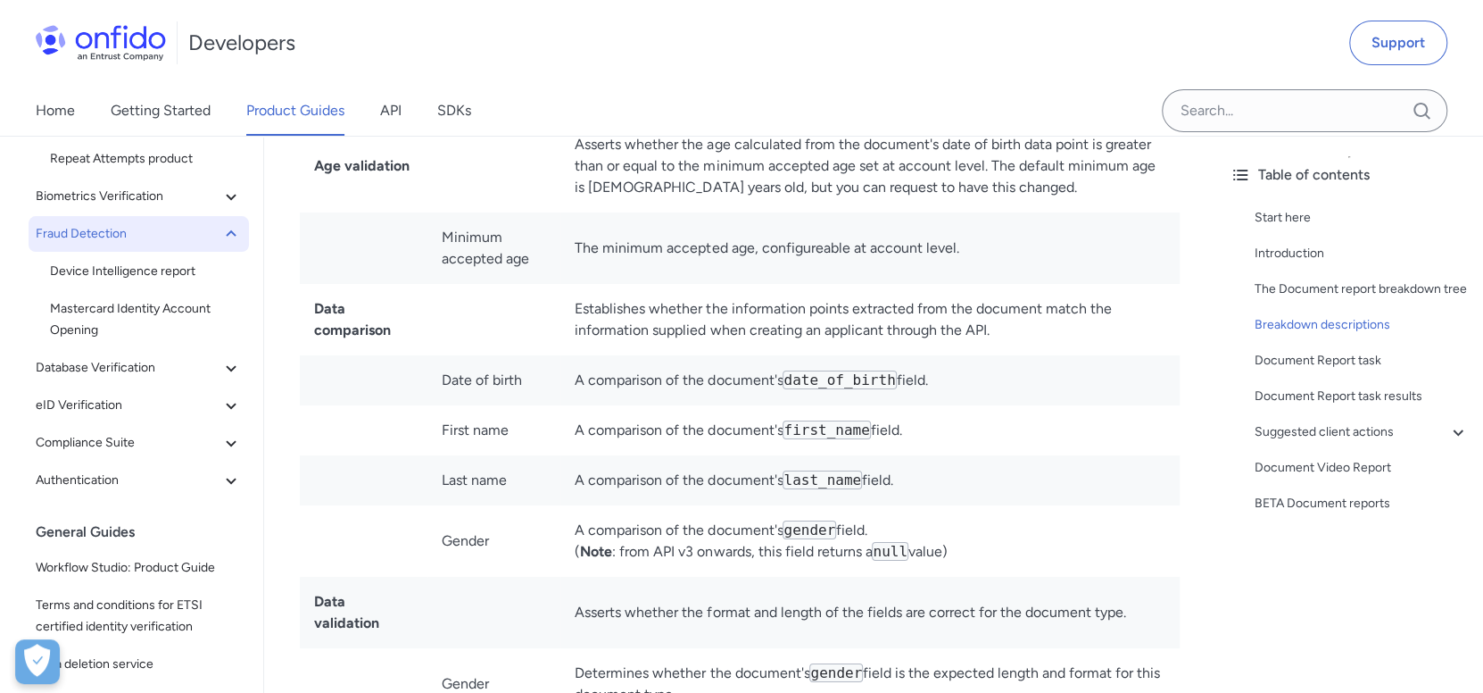
click at [220, 238] on icon at bounding box center [230, 233] width 21 height 21
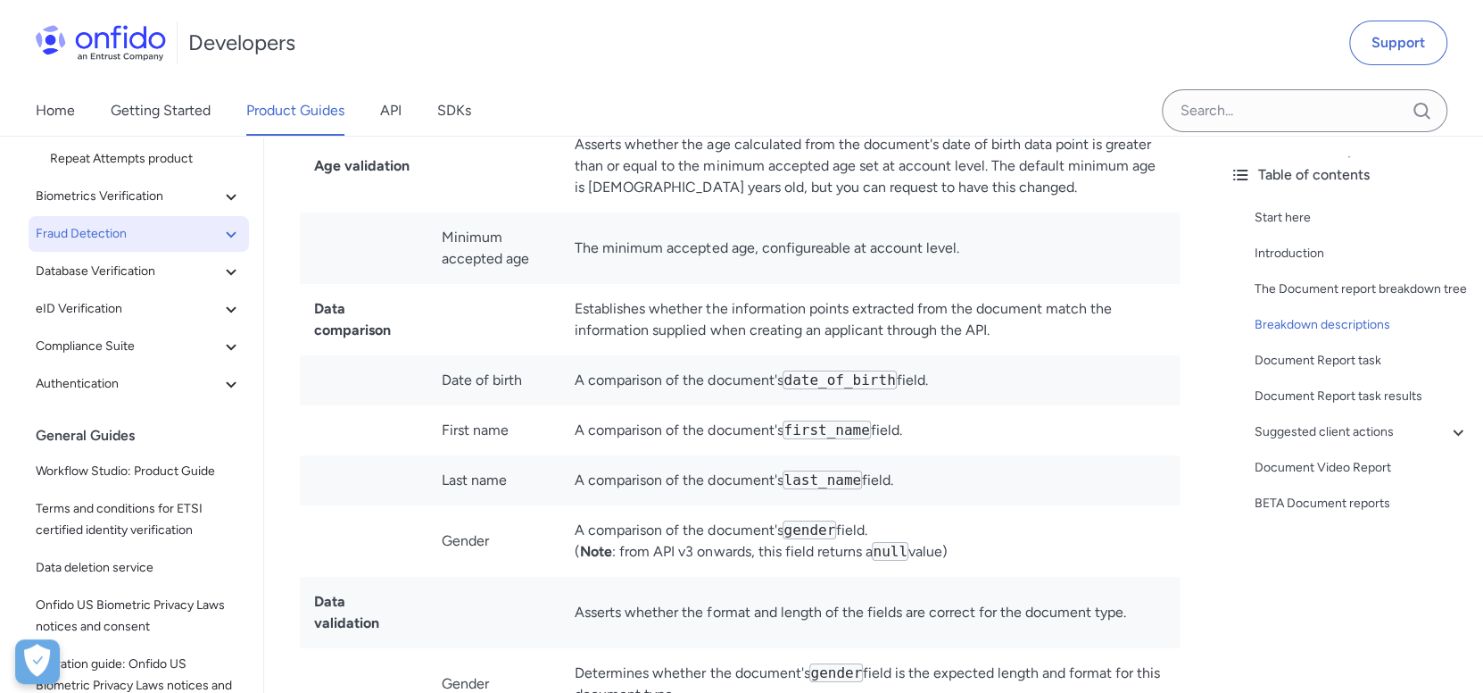
click at [226, 233] on icon at bounding box center [231, 234] width 10 height 6
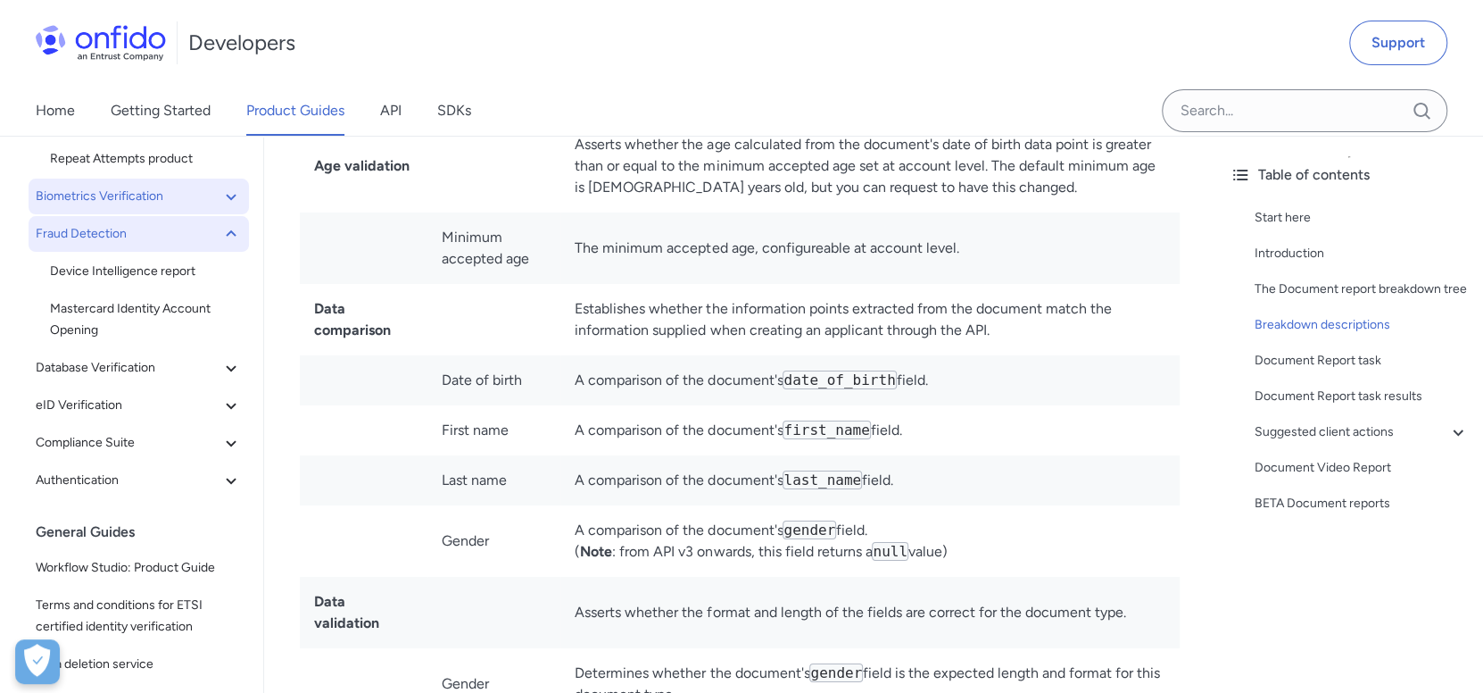
click at [226, 194] on icon at bounding box center [231, 197] width 10 height 6
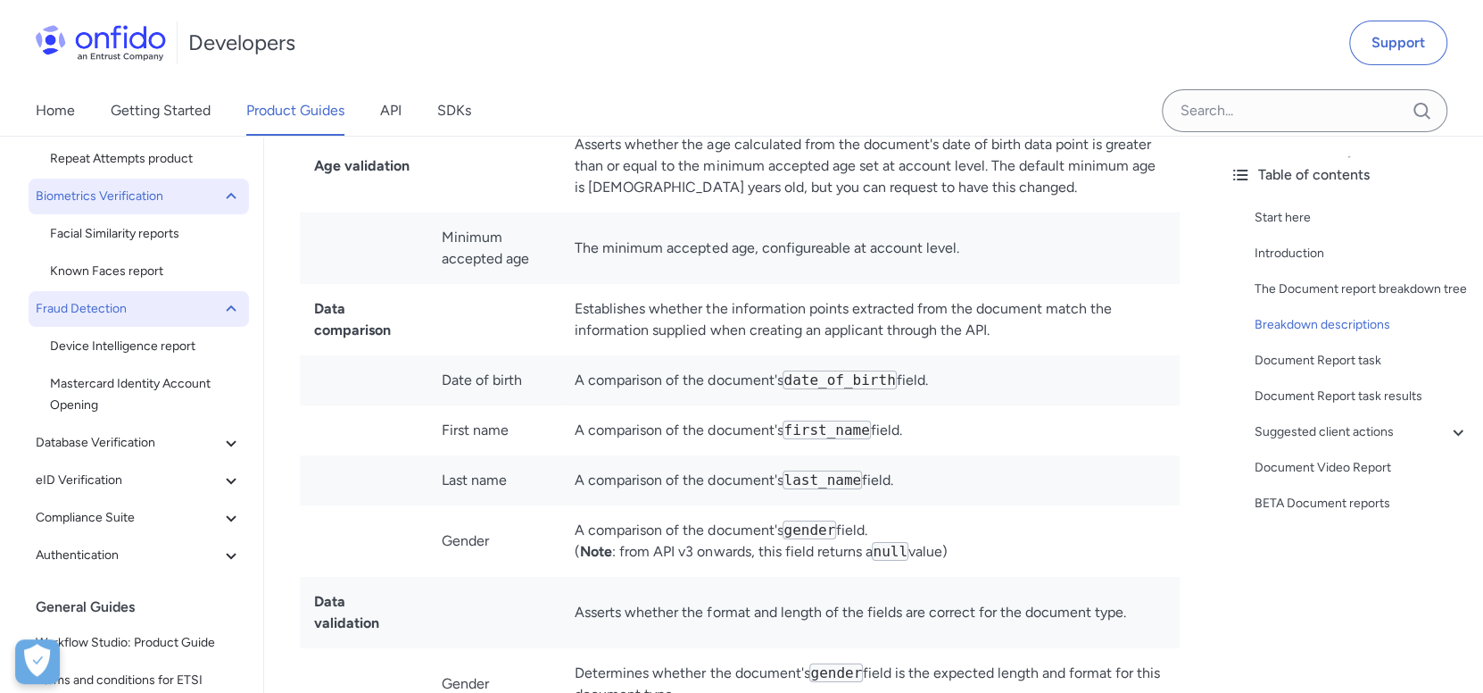
click at [135, 197] on span "Biometrics Verification" at bounding box center [128, 196] width 185 height 21
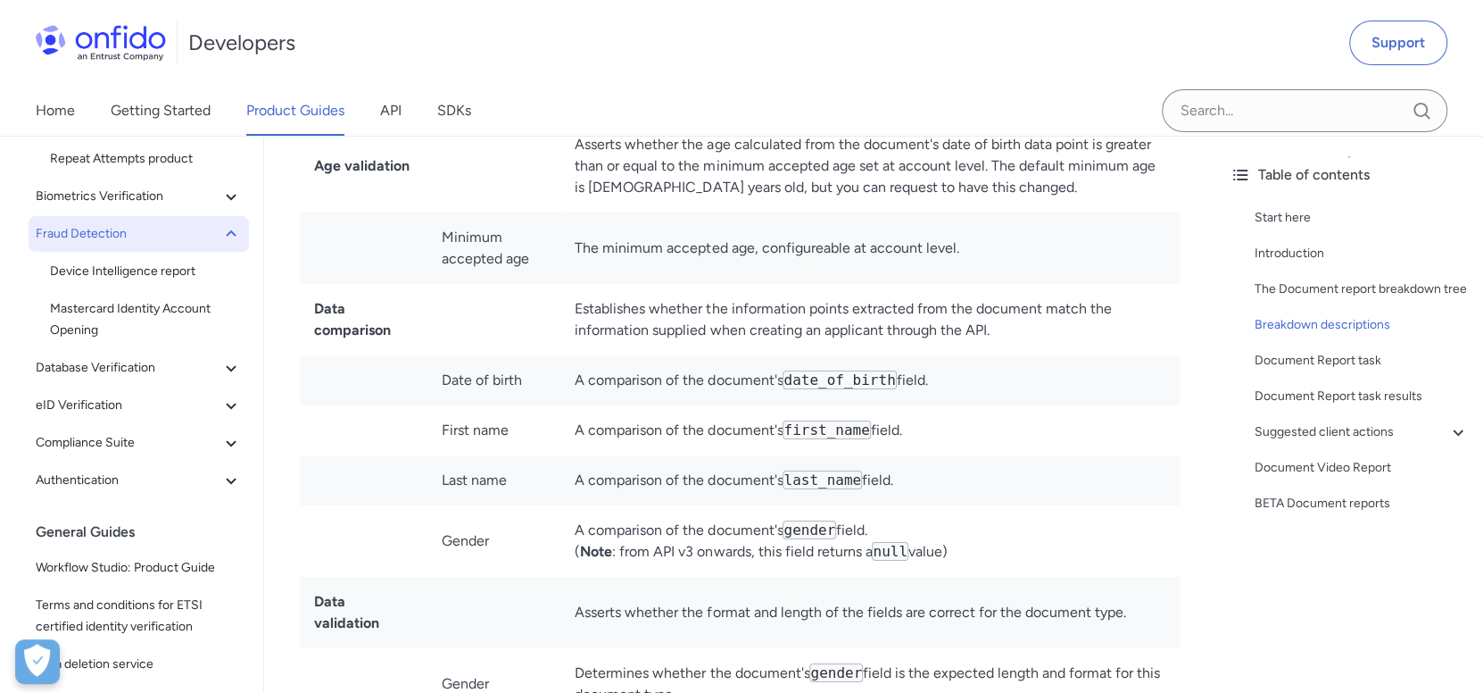
click at [569, 185] on td "Asserts whether the age calculated from the document's date of birth data point…" at bounding box center [869, 167] width 619 height 94
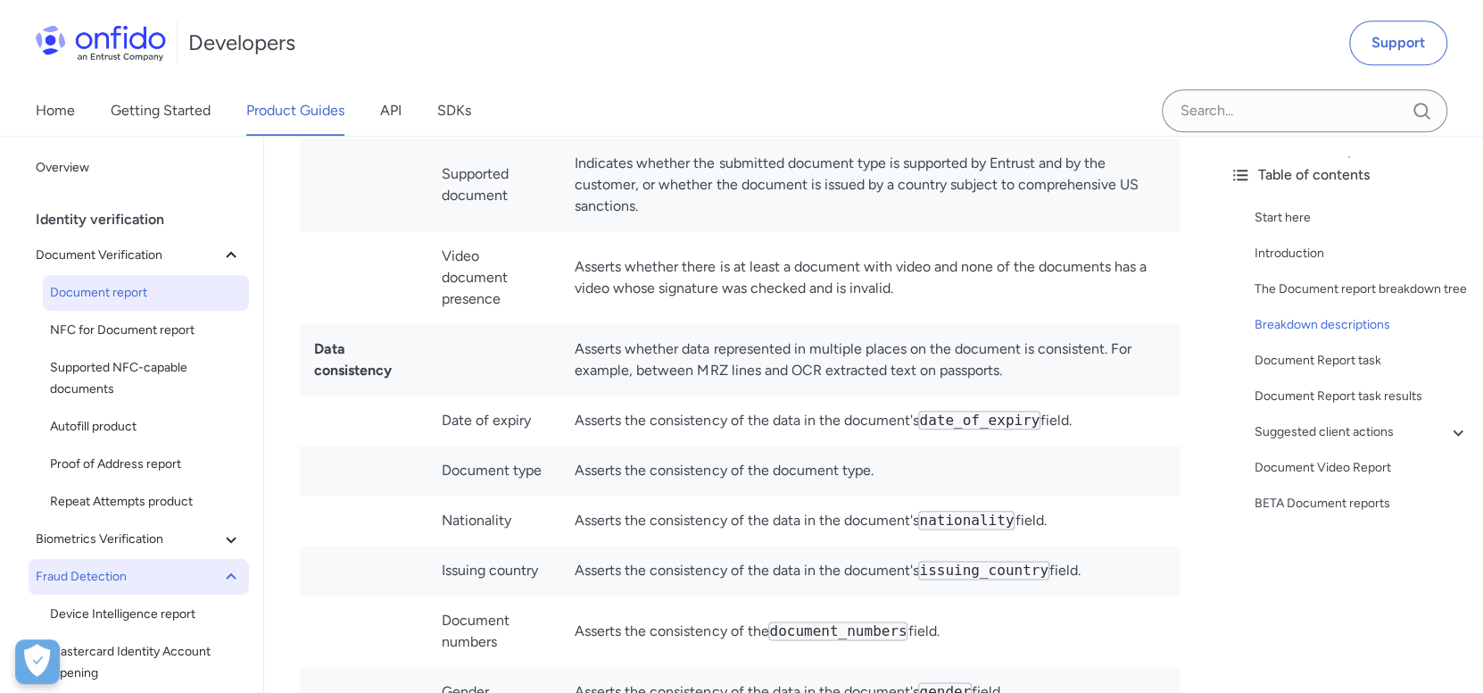
scroll to position [5709, 0]
click at [599, 328] on td "Asserts whether data represented in multiple places on the document is consiste…" at bounding box center [869, 358] width 619 height 71
click at [599, 329] on td "Asserts whether data represented in multiple places on the document is consiste…" at bounding box center [869, 358] width 619 height 71
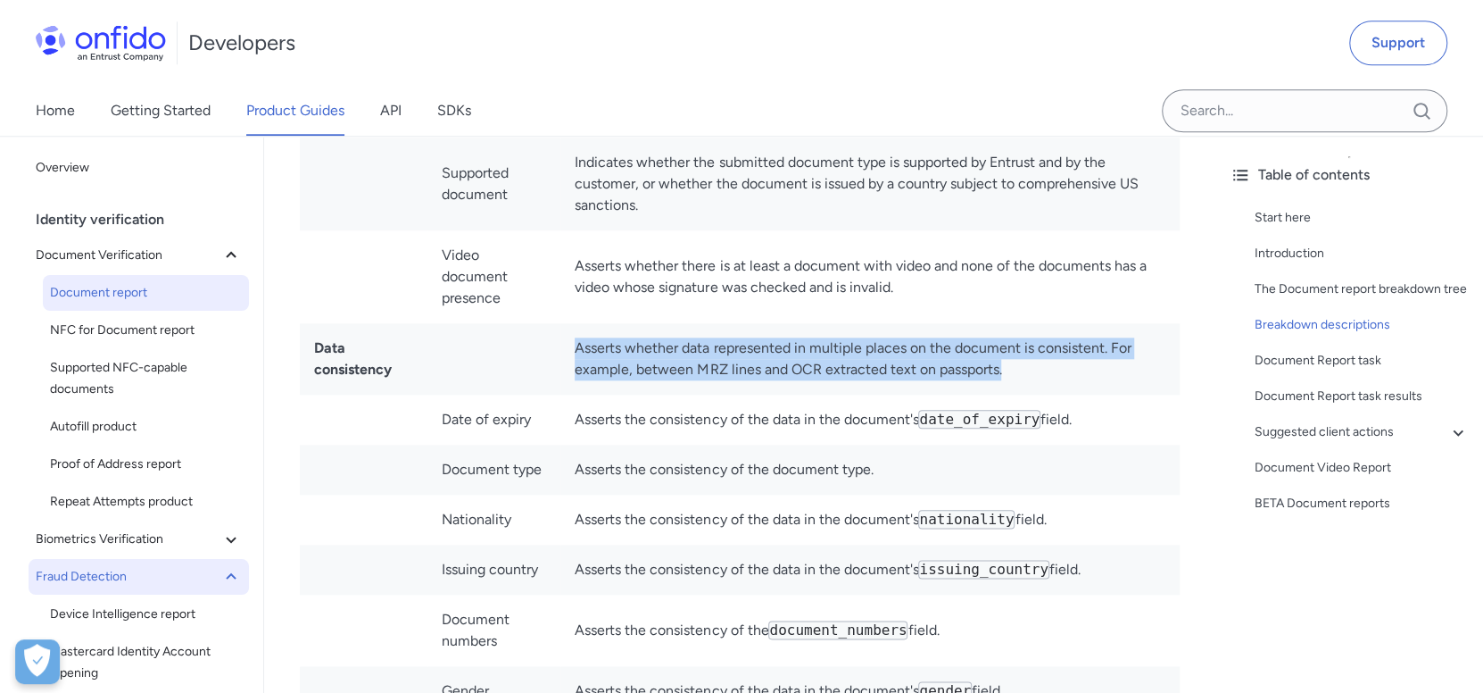
click at [599, 329] on td "Asserts whether data represented in multiple places on the document is consiste…" at bounding box center [869, 358] width 619 height 71
click at [615, 326] on td "Asserts whether data represented in multiple places on the document is consiste…" at bounding box center [869, 358] width 619 height 71
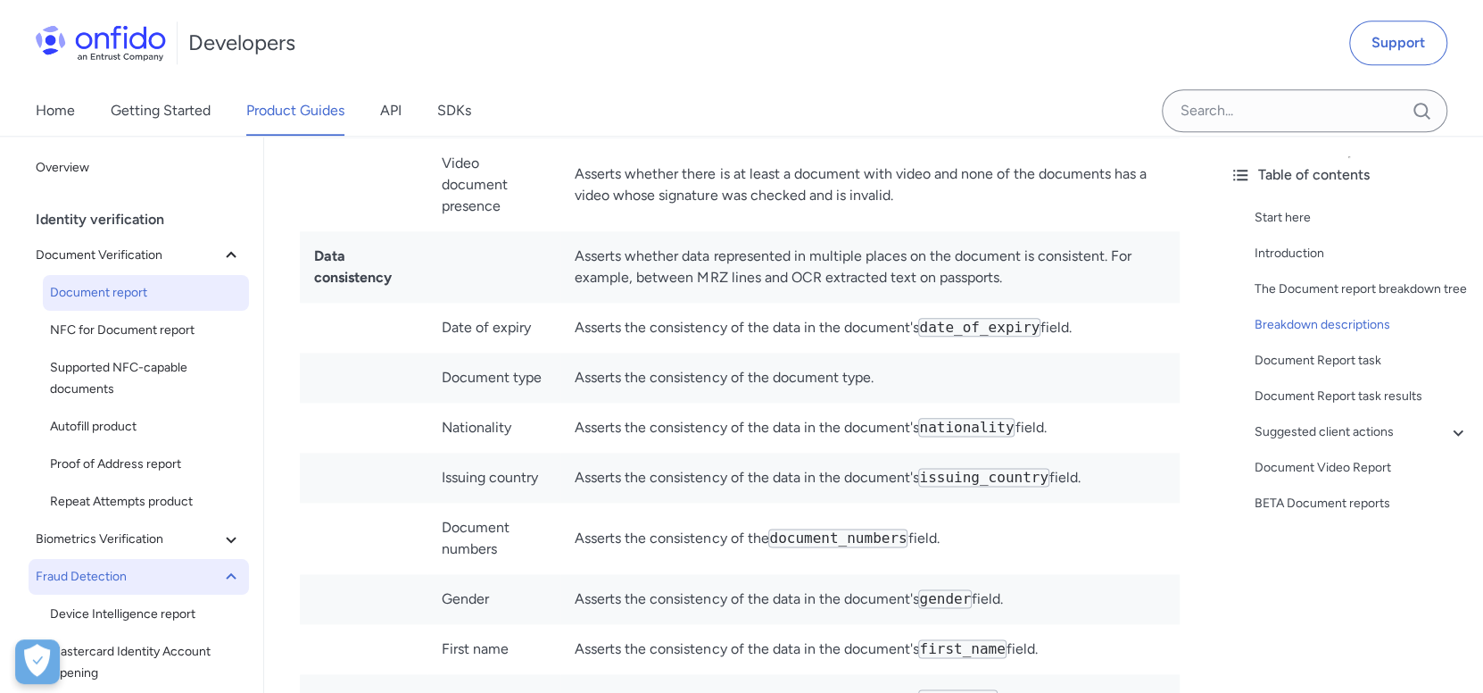
scroll to position [5800, 0]
drag, startPoint x: 317, startPoint y: 203, endPoint x: 416, endPoint y: 241, distance: 105.9
click at [403, 246] on td "Data consistency" at bounding box center [364, 267] width 128 height 71
click at [419, 236] on td "Data consistency" at bounding box center [364, 267] width 128 height 71
click at [497, 303] on td "Date of expiry" at bounding box center [493, 328] width 133 height 50
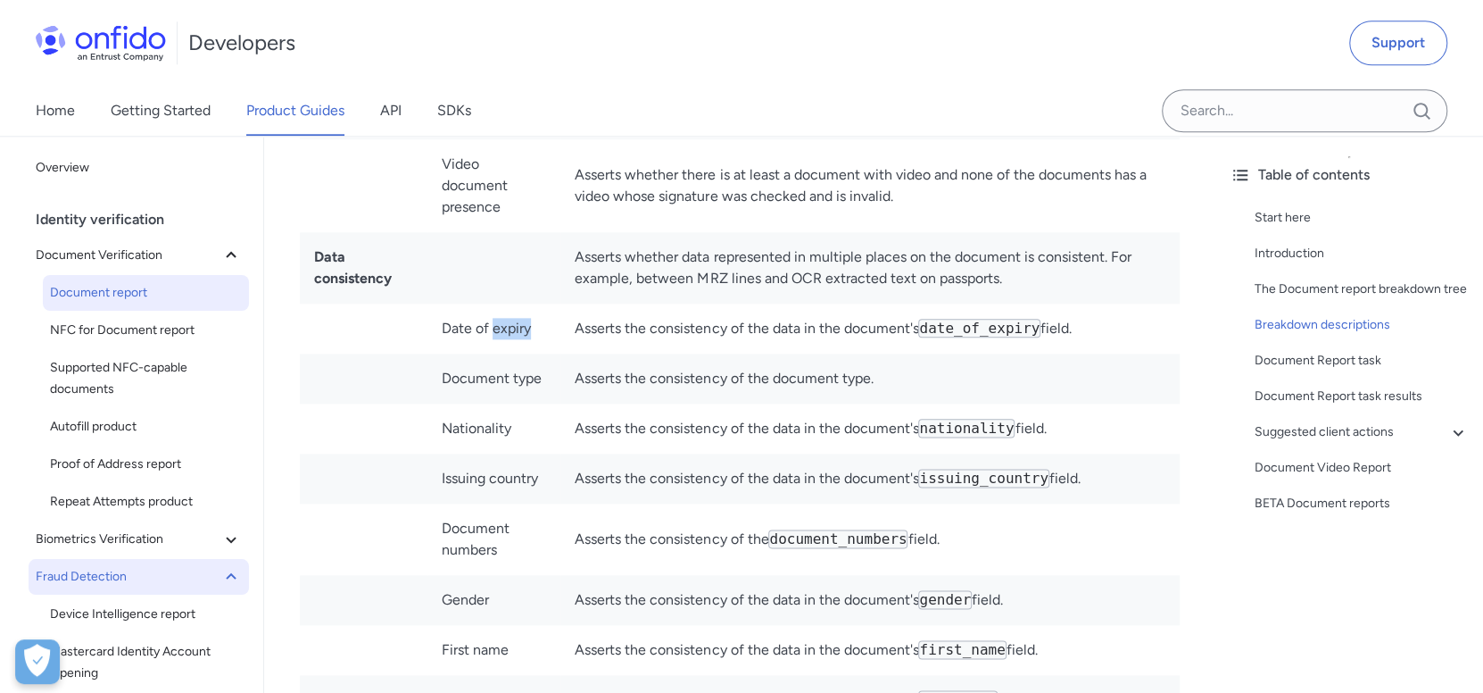
click at [497, 303] on td "Date of expiry" at bounding box center [493, 328] width 133 height 50
click at [668, 303] on td "Asserts the consistency of the data in the document's date_of_expiry field." at bounding box center [869, 328] width 619 height 50
click at [446, 303] on td "Date of expiry" at bounding box center [493, 328] width 133 height 50
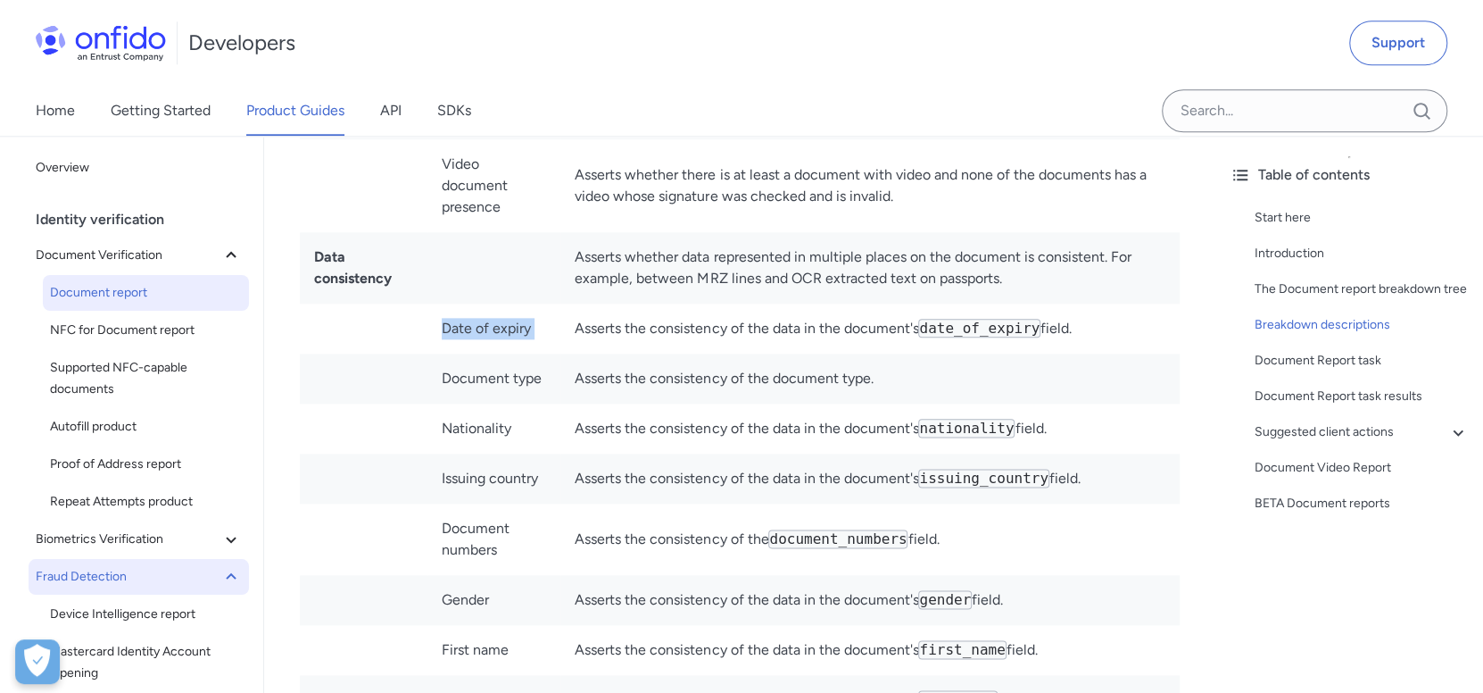
click at [446, 303] on td "Date of expiry" at bounding box center [493, 328] width 133 height 50
click at [531, 303] on td "Date of expiry" at bounding box center [493, 328] width 133 height 50
click at [973, 502] on td "Asserts the consistency of the document_numbers field." at bounding box center [869, 537] width 619 height 71
click at [652, 403] on td "Asserts the consistency of the data in the document's nationality field." at bounding box center [869, 428] width 619 height 50
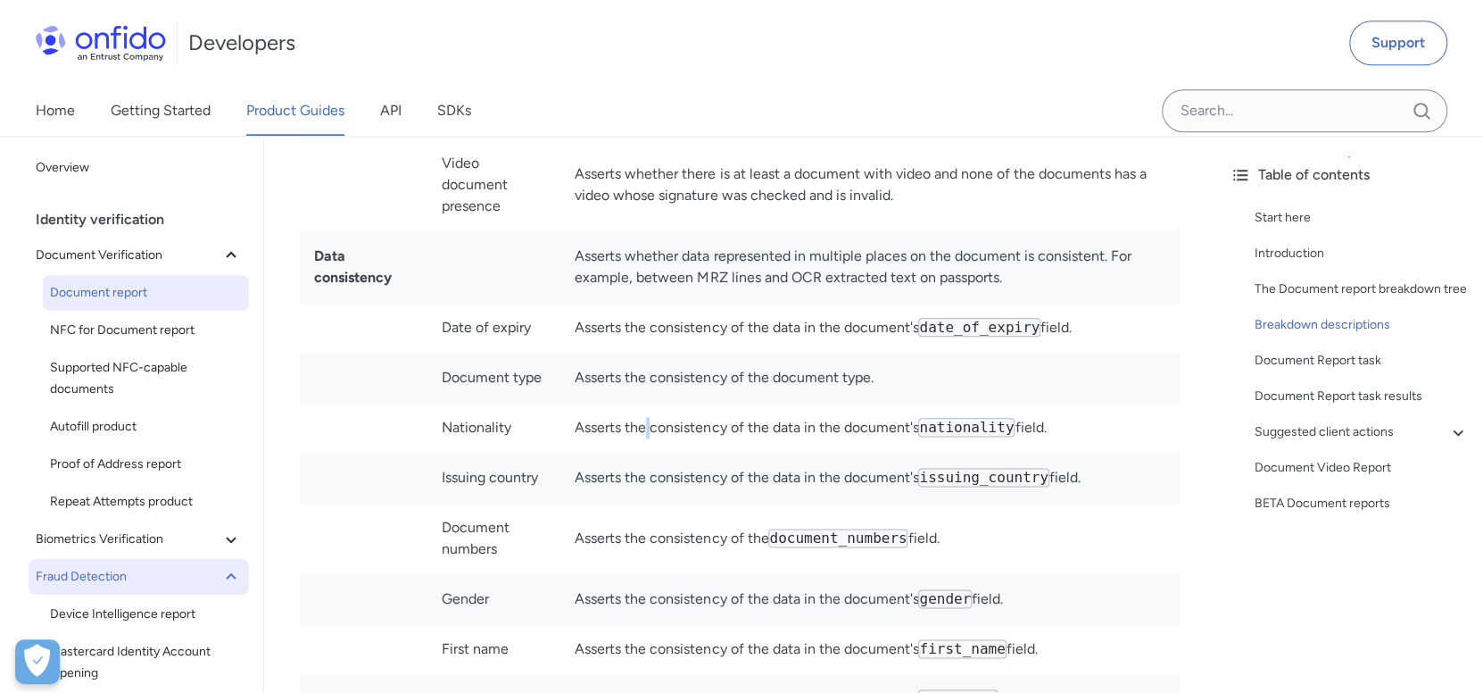
click at [652, 403] on td "Asserts the consistency of the data in the document's nationality field." at bounding box center [869, 428] width 619 height 50
click at [640, 452] on td "Asserts the consistency of the data in the document's issuing_country field." at bounding box center [869, 477] width 619 height 50
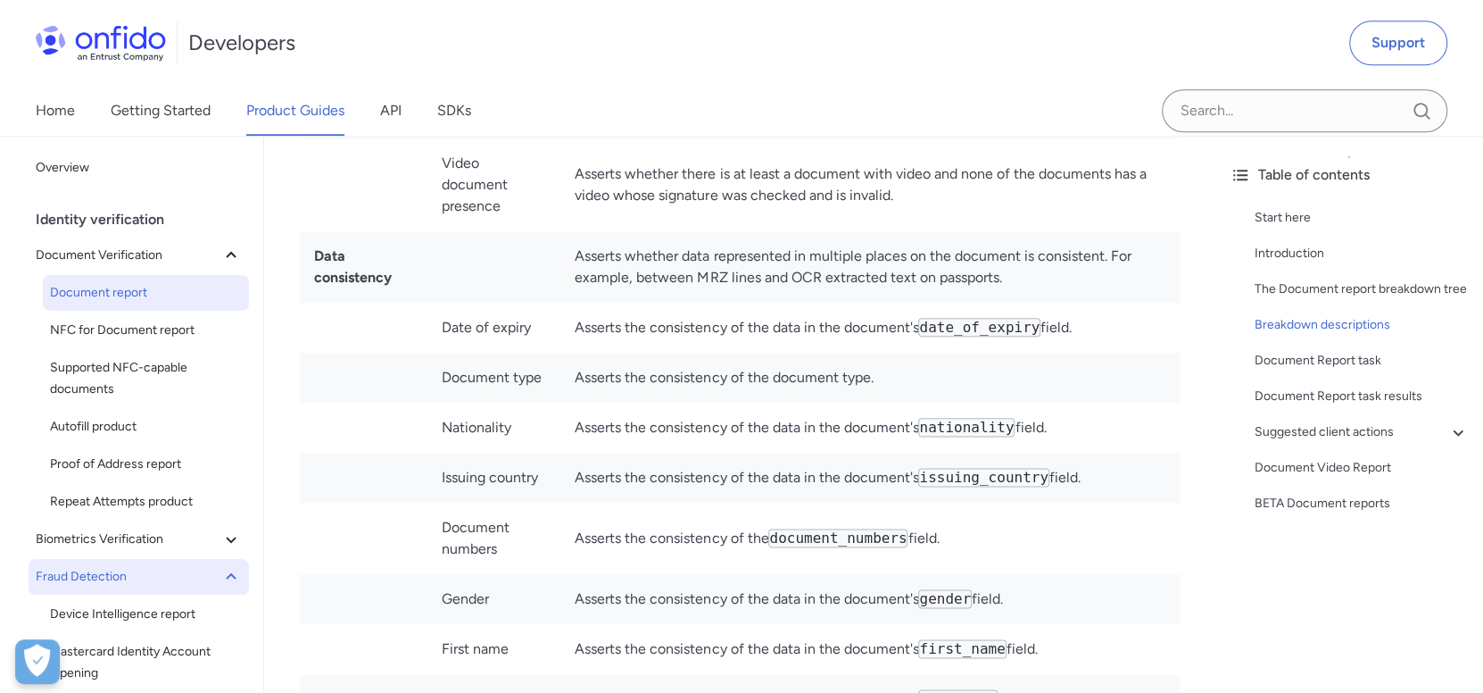
click at [495, 452] on td "Issuing country" at bounding box center [493, 477] width 133 height 50
drag, startPoint x: 995, startPoint y: 372, endPoint x: 1024, endPoint y: 369, distance: 28.7
click at [1027, 403] on td "Asserts the consistency of the data in the document's nationality field." at bounding box center [869, 428] width 619 height 50
click at [1010, 418] on code "nationality" at bounding box center [966, 427] width 96 height 19
click at [1003, 418] on code "nationality" at bounding box center [966, 427] width 96 height 19
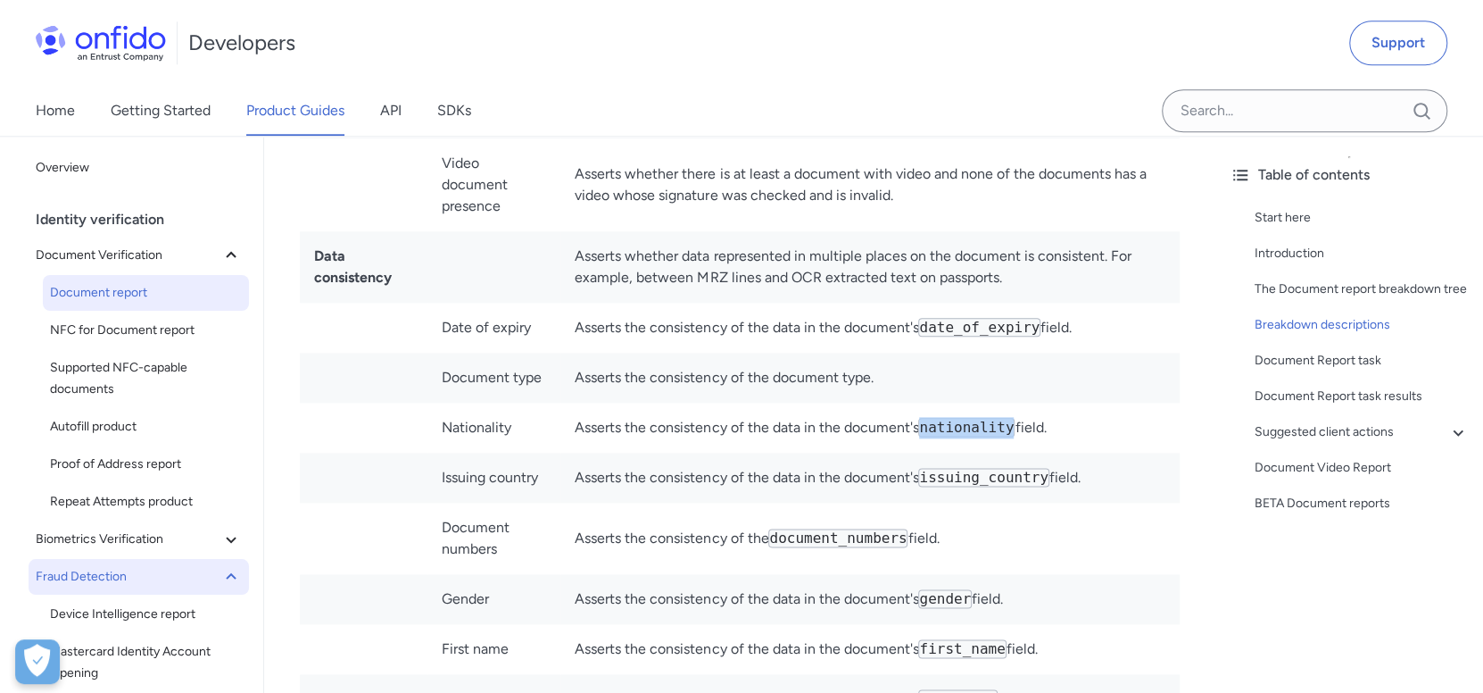
click at [1012, 403] on td "Asserts the consistency of the data in the document's nationality field." at bounding box center [869, 428] width 619 height 50
drag, startPoint x: 930, startPoint y: 277, endPoint x: 1034, endPoint y: 284, distance: 104.7
click at [1034, 318] on code "date_of_expiry" at bounding box center [979, 327] width 122 height 19
click at [1058, 303] on td "Asserts the consistency of the data in the document's date_of_expiry field." at bounding box center [869, 328] width 619 height 50
drag, startPoint x: 929, startPoint y: 280, endPoint x: 1040, endPoint y: 284, distance: 110.7
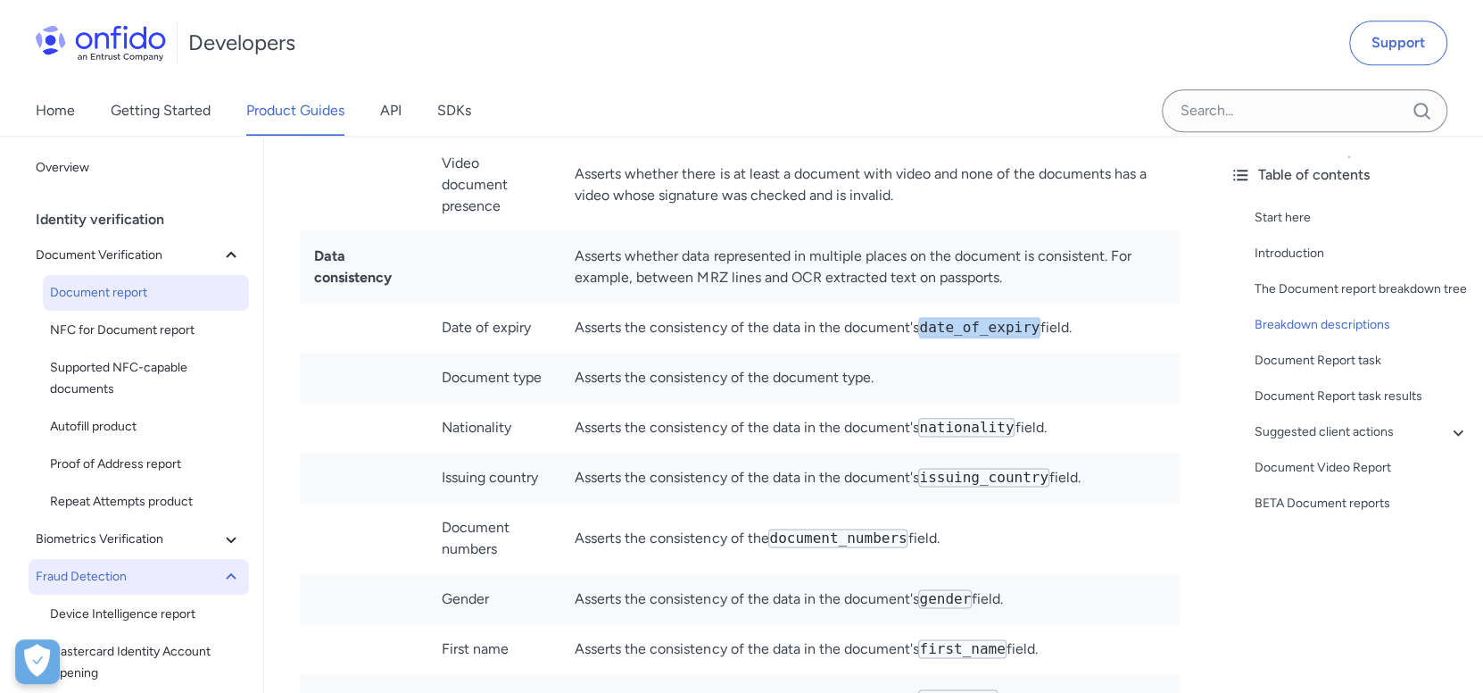
click at [1040, 303] on td "Asserts the consistency of the data in the document's date_of_expiry field." at bounding box center [869, 328] width 619 height 50
click at [1054, 303] on td "Asserts the consistency of the data in the document's date_of_expiry field." at bounding box center [869, 328] width 619 height 50
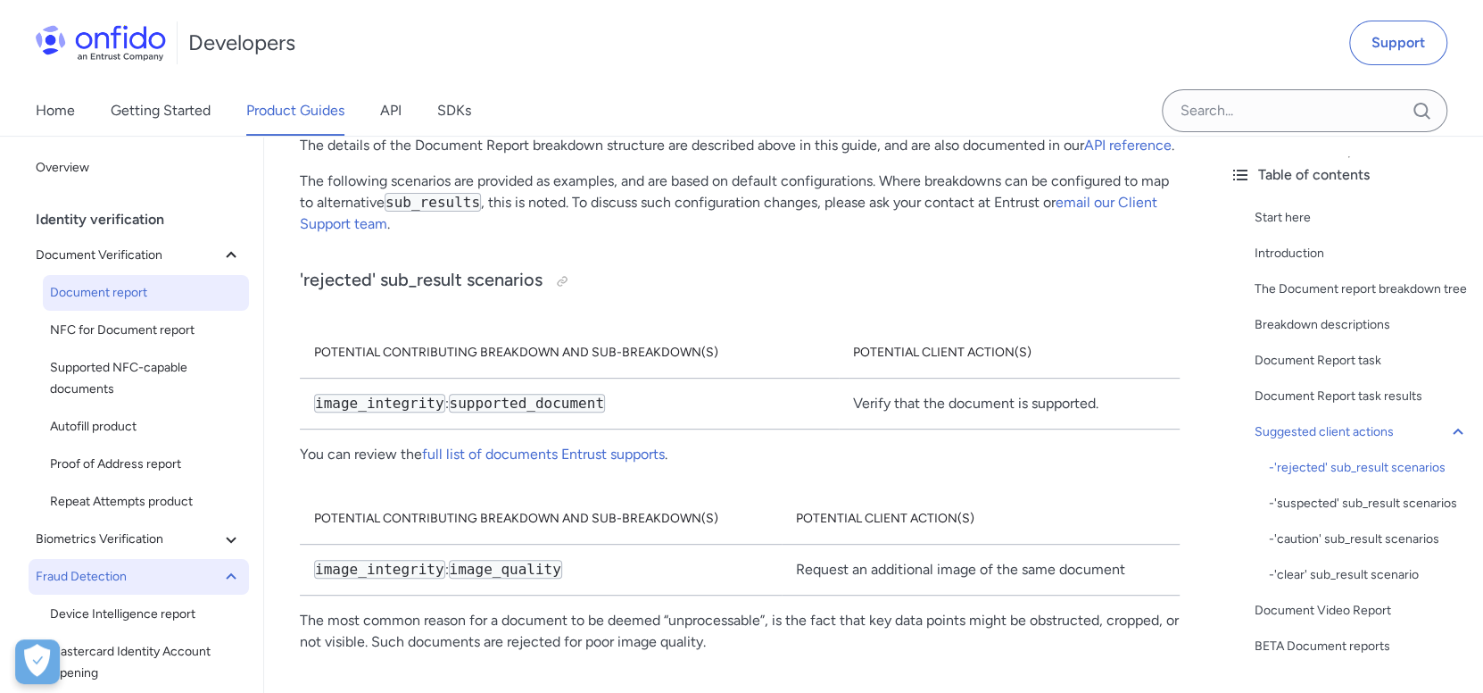
scroll to position [9375, 0]
click at [519, 446] on link "full list of documents Entrust supports" at bounding box center [543, 454] width 243 height 17
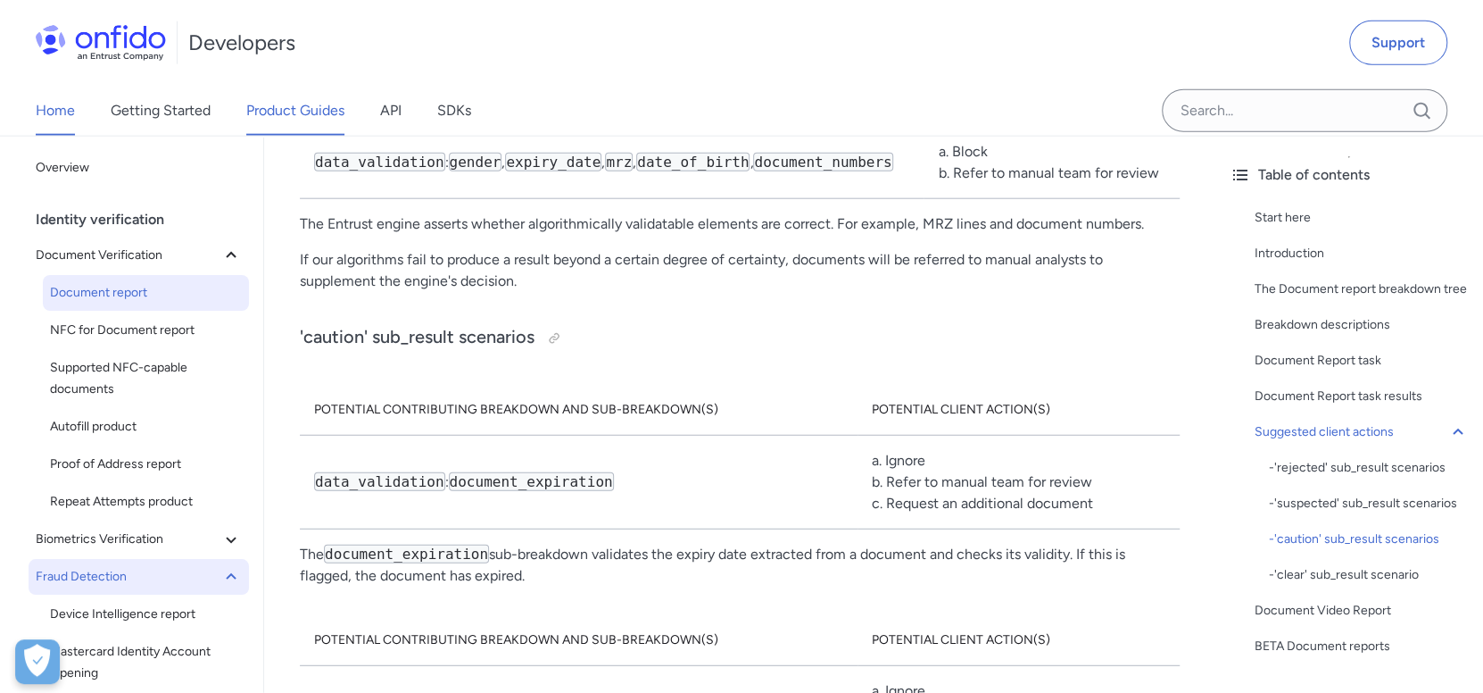
scroll to position [11982, 0]
click at [42, 124] on link "Home" at bounding box center [55, 111] width 39 height 50
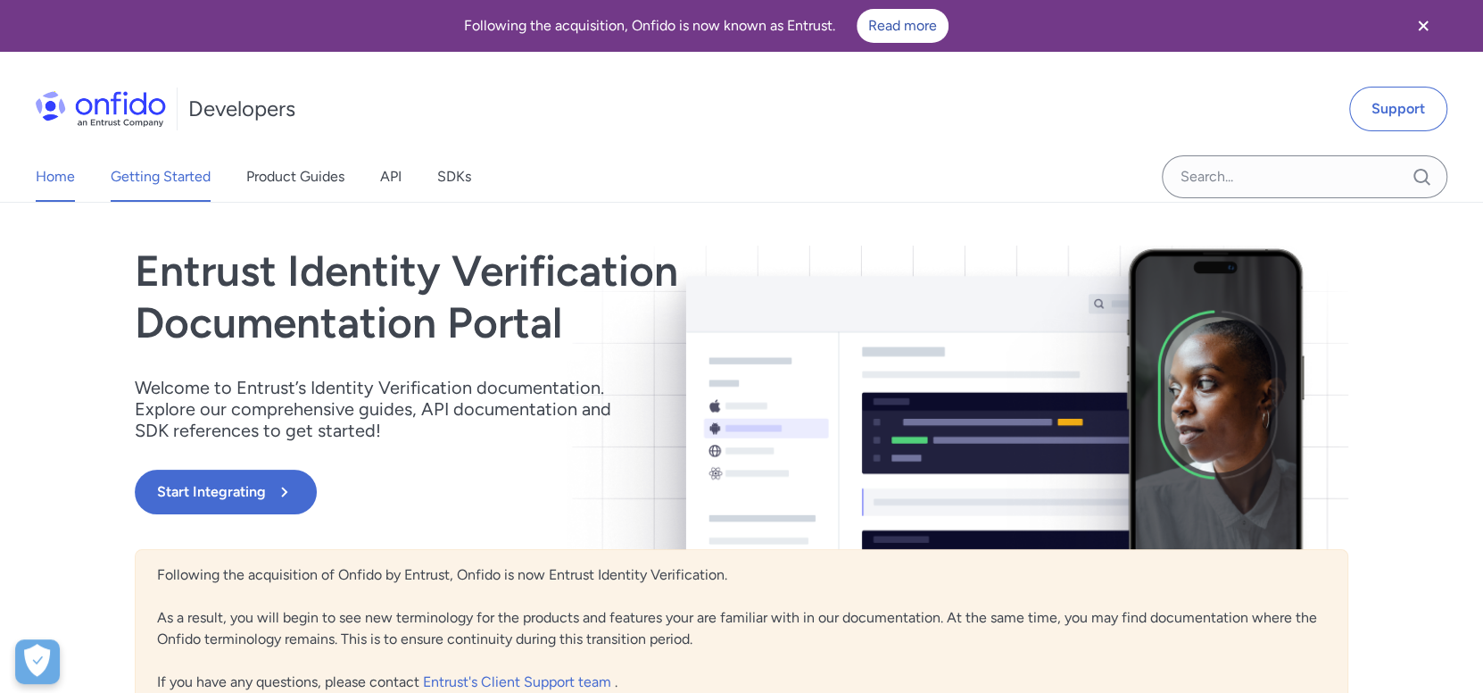
click at [154, 175] on link "Getting Started" at bounding box center [161, 177] width 100 height 50
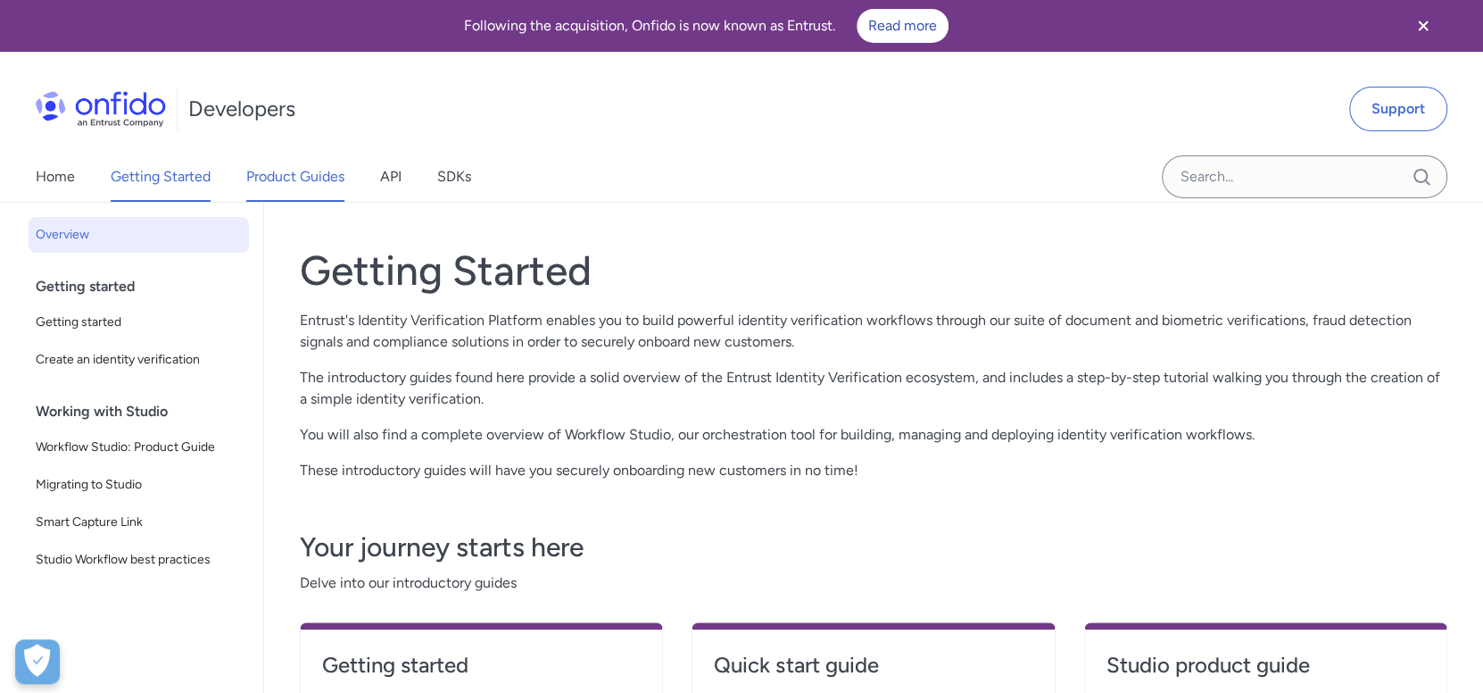
click at [293, 174] on link "Product Guides" at bounding box center [295, 177] width 98 height 50
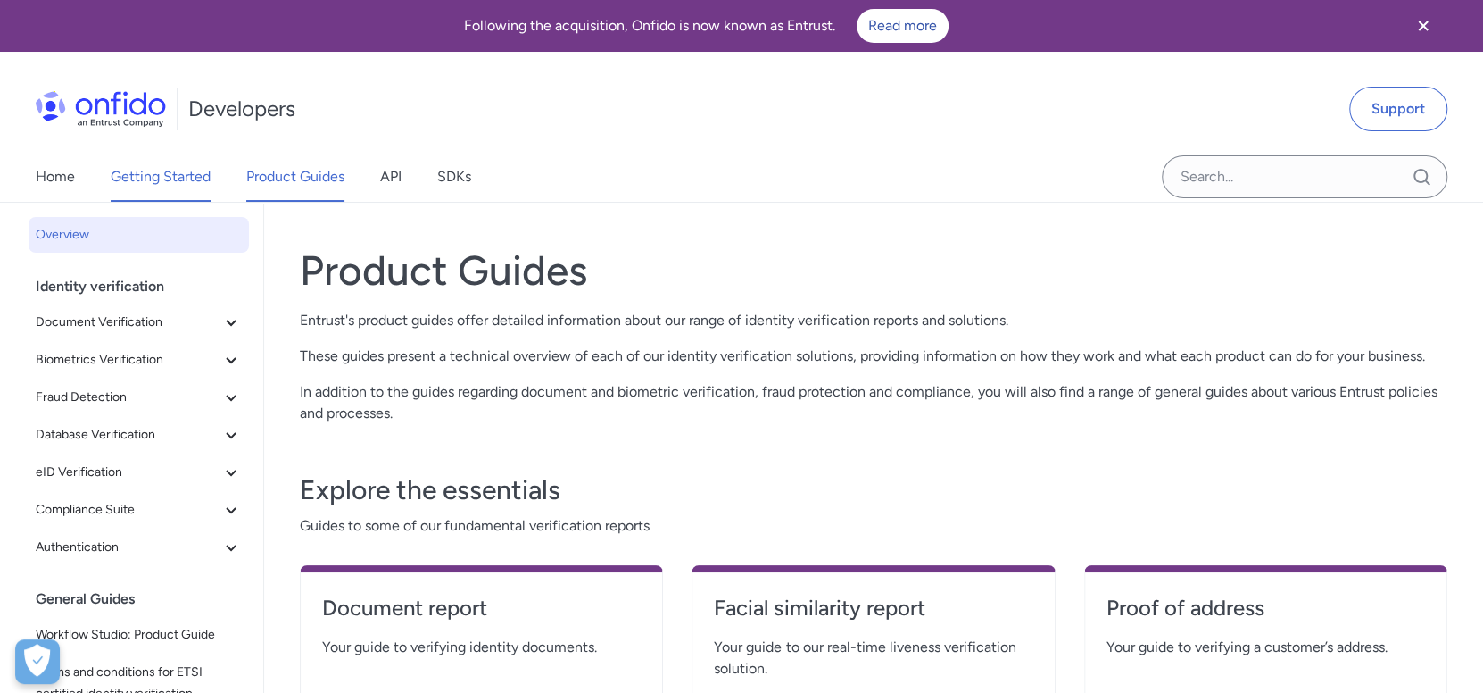
click at [178, 176] on link "Getting Started" at bounding box center [161, 177] width 100 height 50
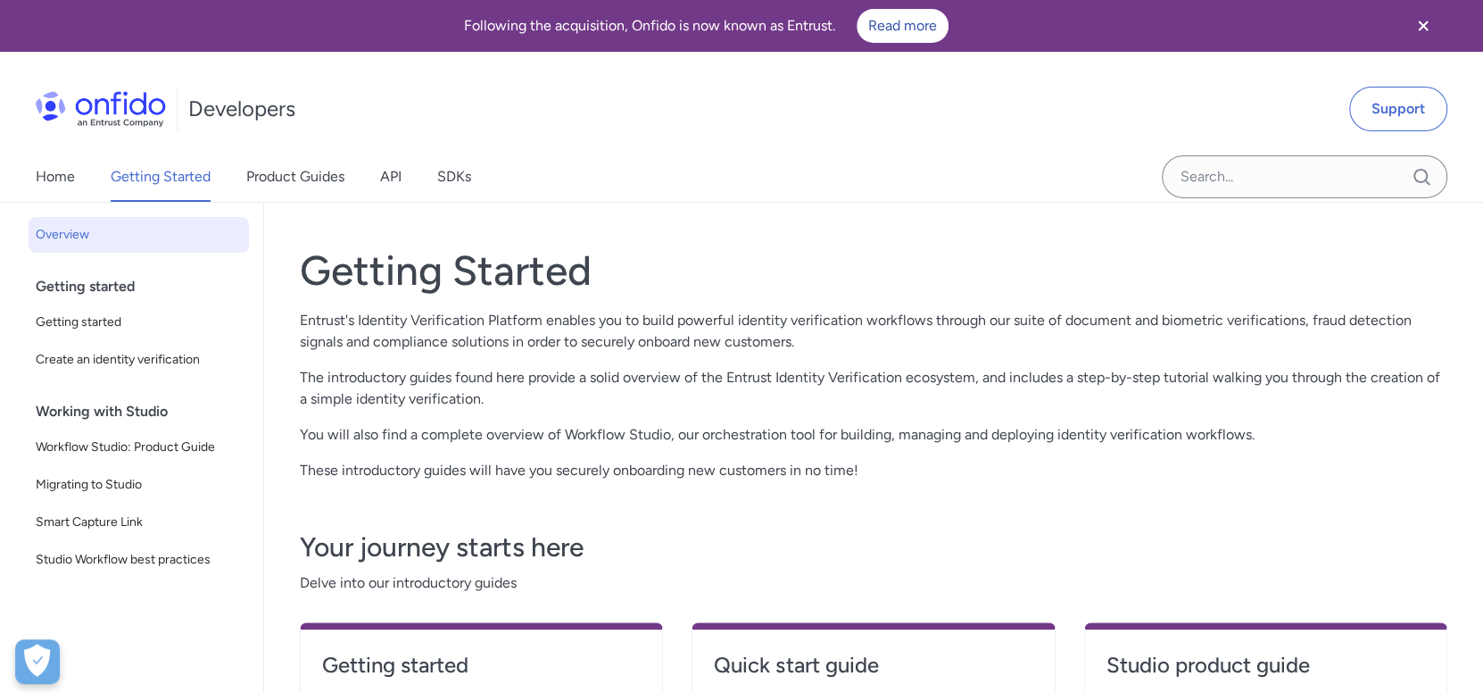
click at [744, 443] on p "You will also find a complete overview of Workflow Studio, our orchestration to…" at bounding box center [874, 434] width 1148 height 21
click at [292, 184] on link "Product Guides" at bounding box center [295, 177] width 98 height 50
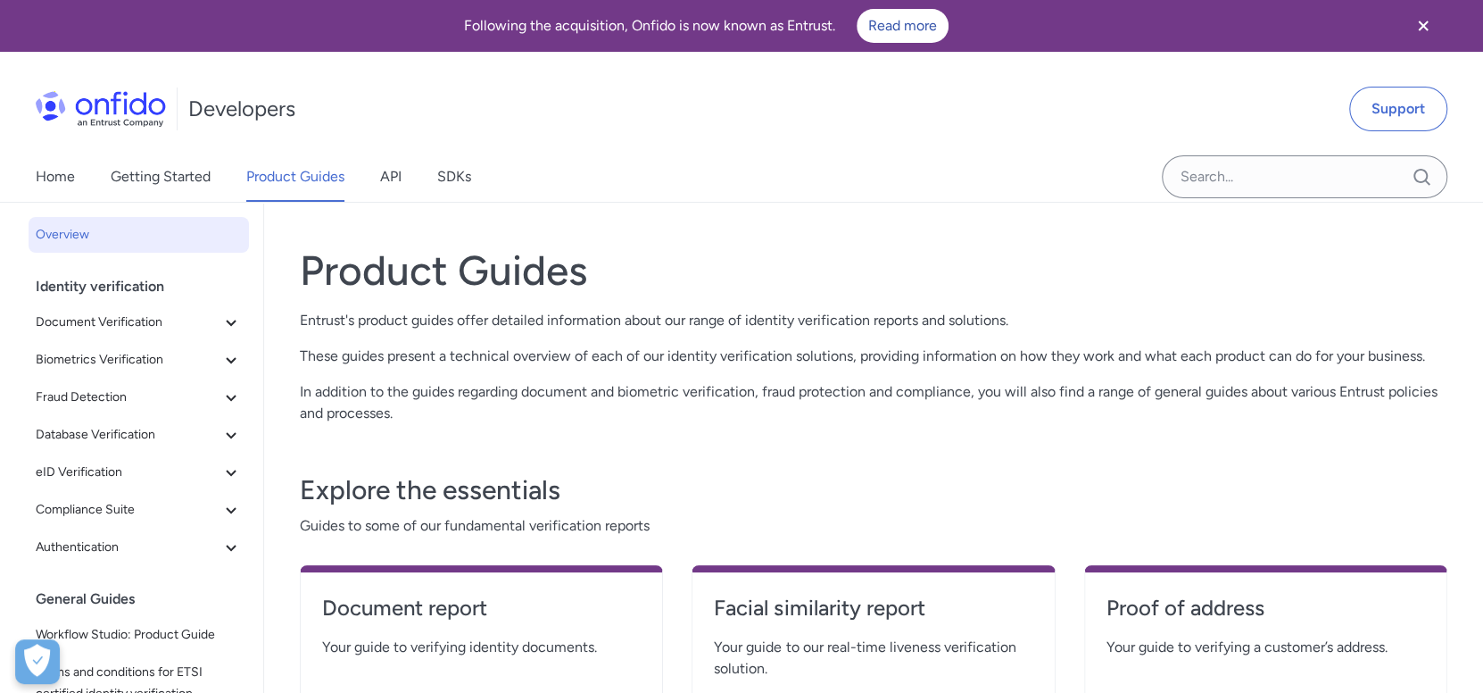
click at [738, 454] on div "Explore the essentials Guides to some of our fundamental verification reports D…" at bounding box center [874, 587] width 1148 height 284
drag, startPoint x: 1206, startPoint y: 132, endPoint x: 1189, endPoint y: 210, distance: 79.5
click at [1159, 215] on body "Following the acquisition, Onfido is now known as Entrust. Read more Developers…" at bounding box center [741, 649] width 1483 height 1299
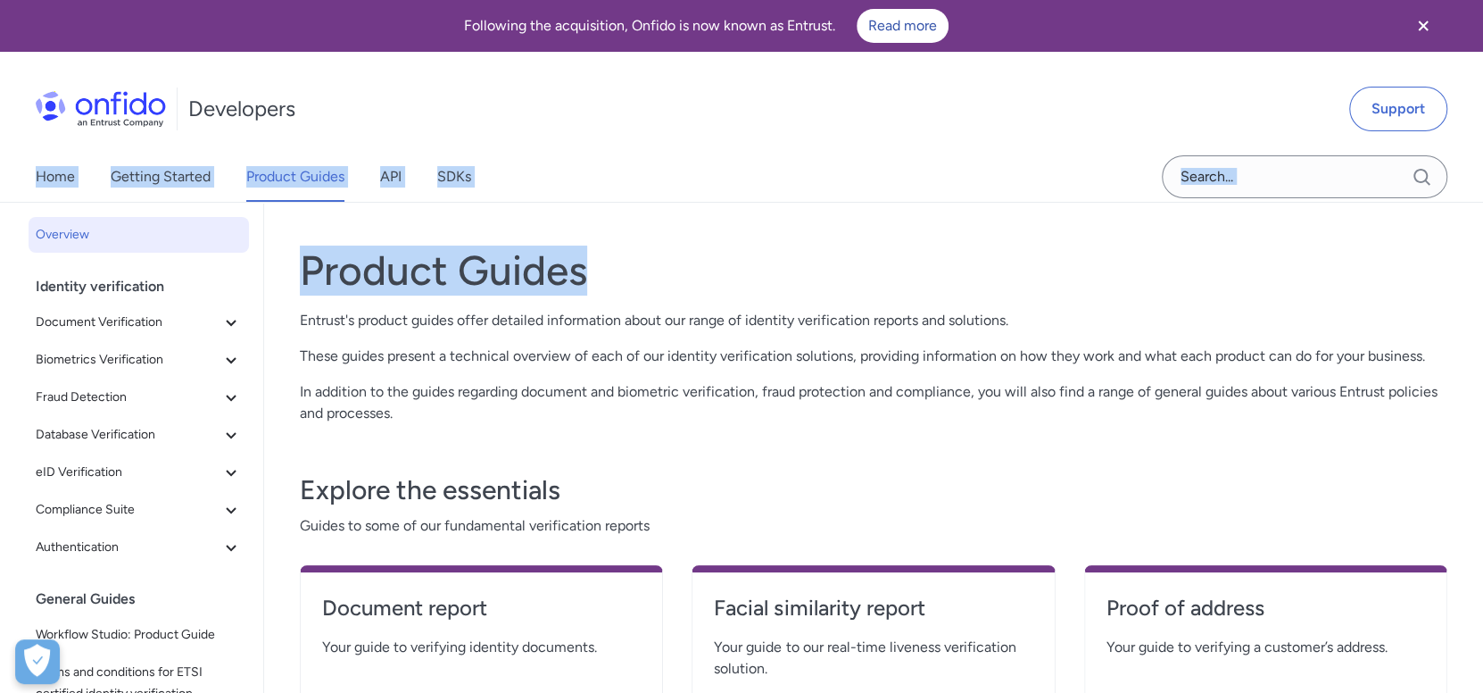
click at [1191, 209] on div "Product Guides Entrust's product guides offer detailed information about our ra…" at bounding box center [873, 491] width 1219 height 577
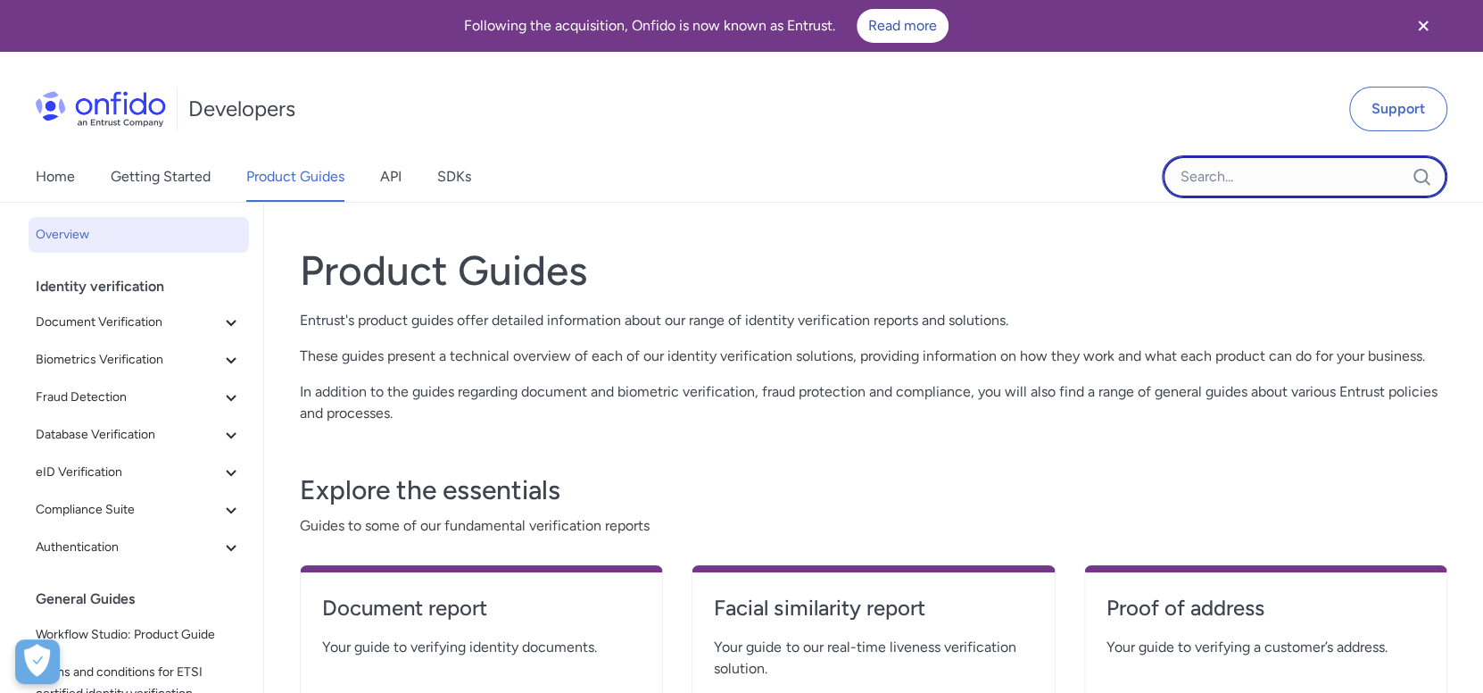
click at [1231, 179] on input "Onfido search input field" at bounding box center [1305, 176] width 286 height 43
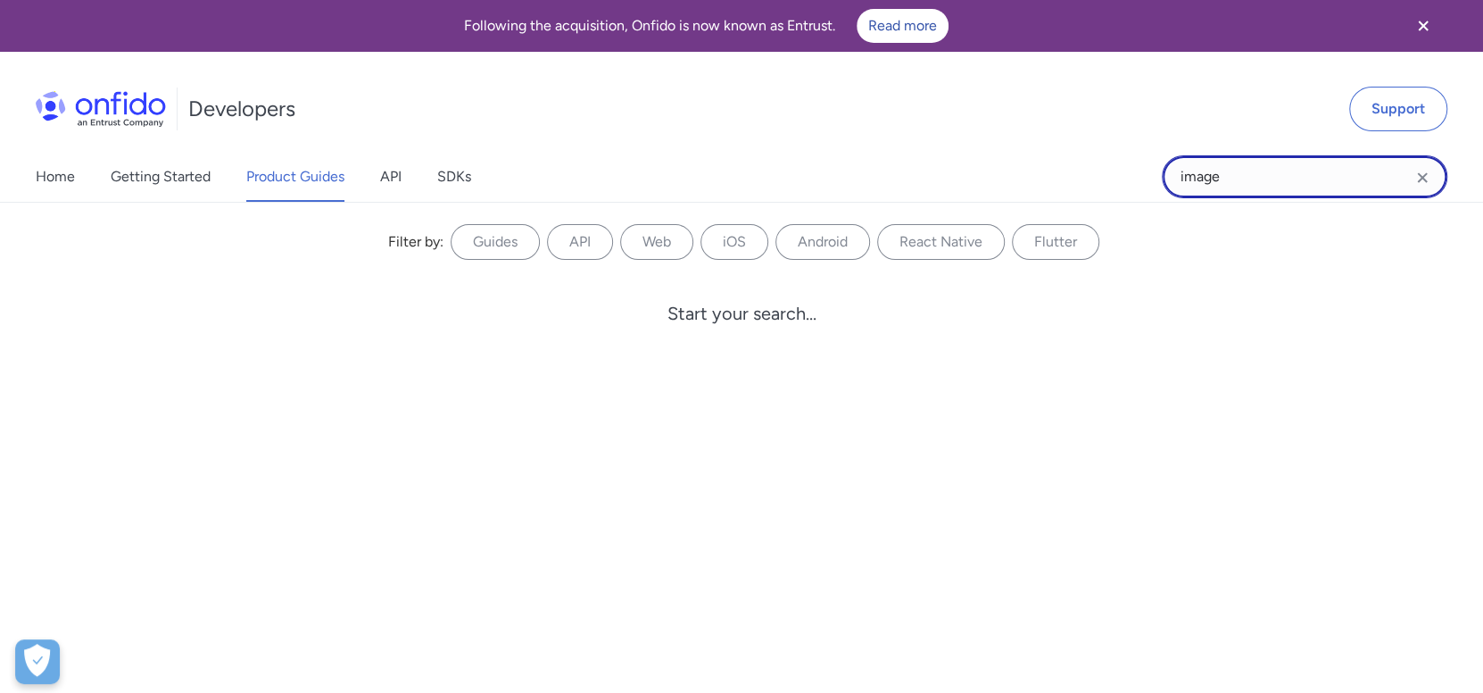
type input "image"
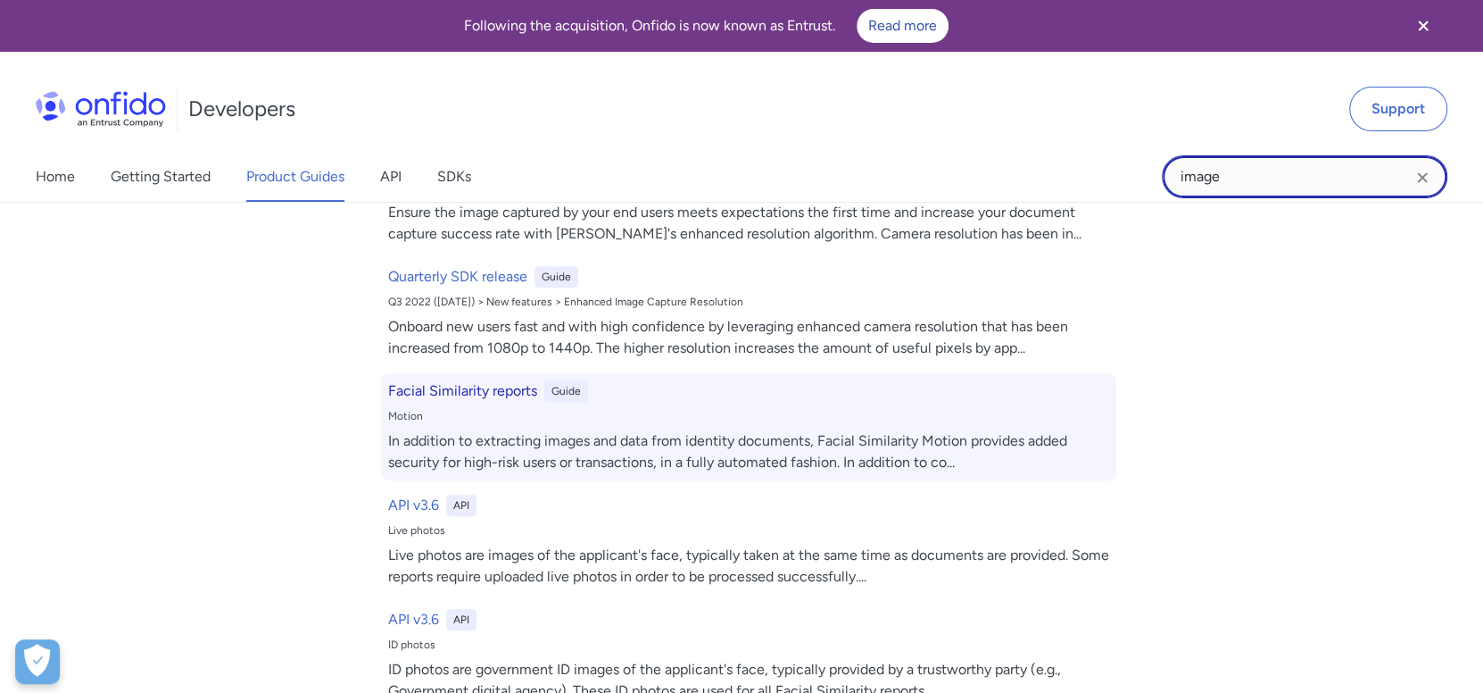
scroll to position [623, 0]
click at [420, 392] on h6 "Facial Similarity reports" at bounding box center [462, 389] width 149 height 21
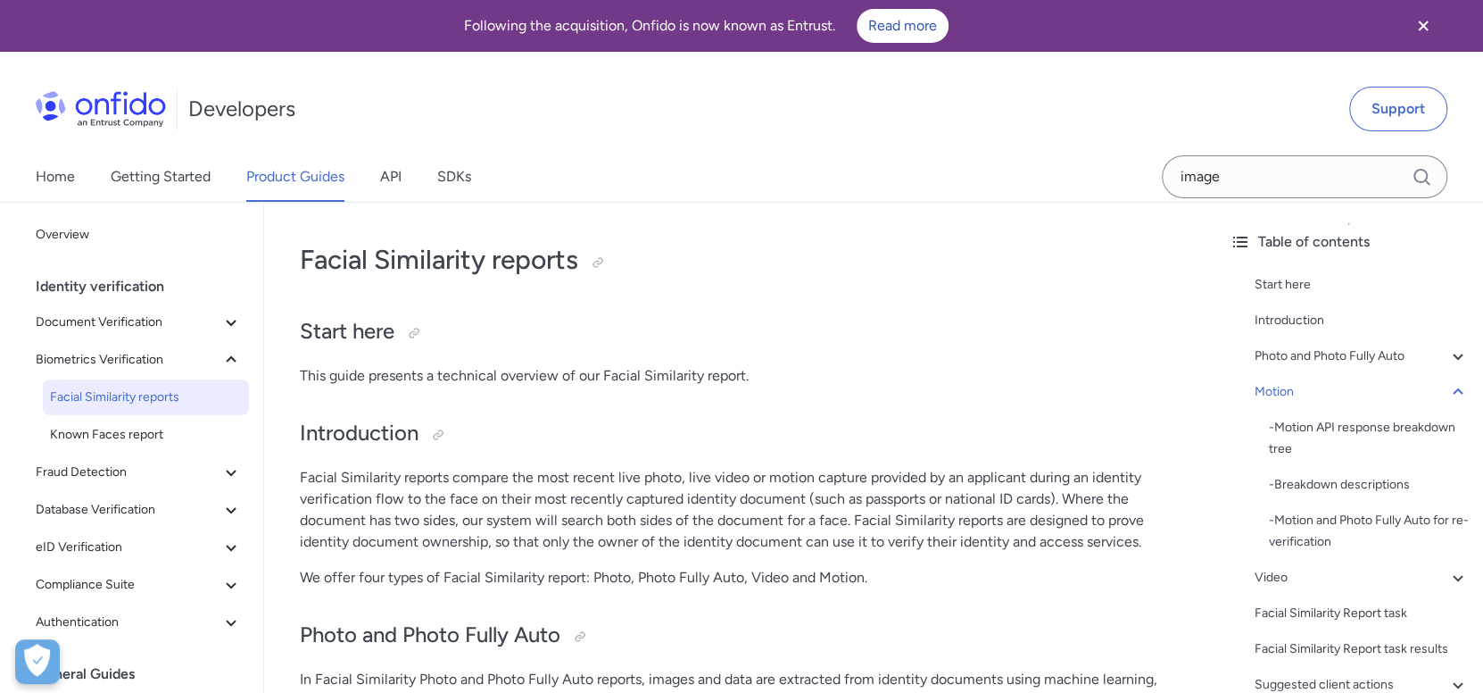
scroll to position [2107, 0]
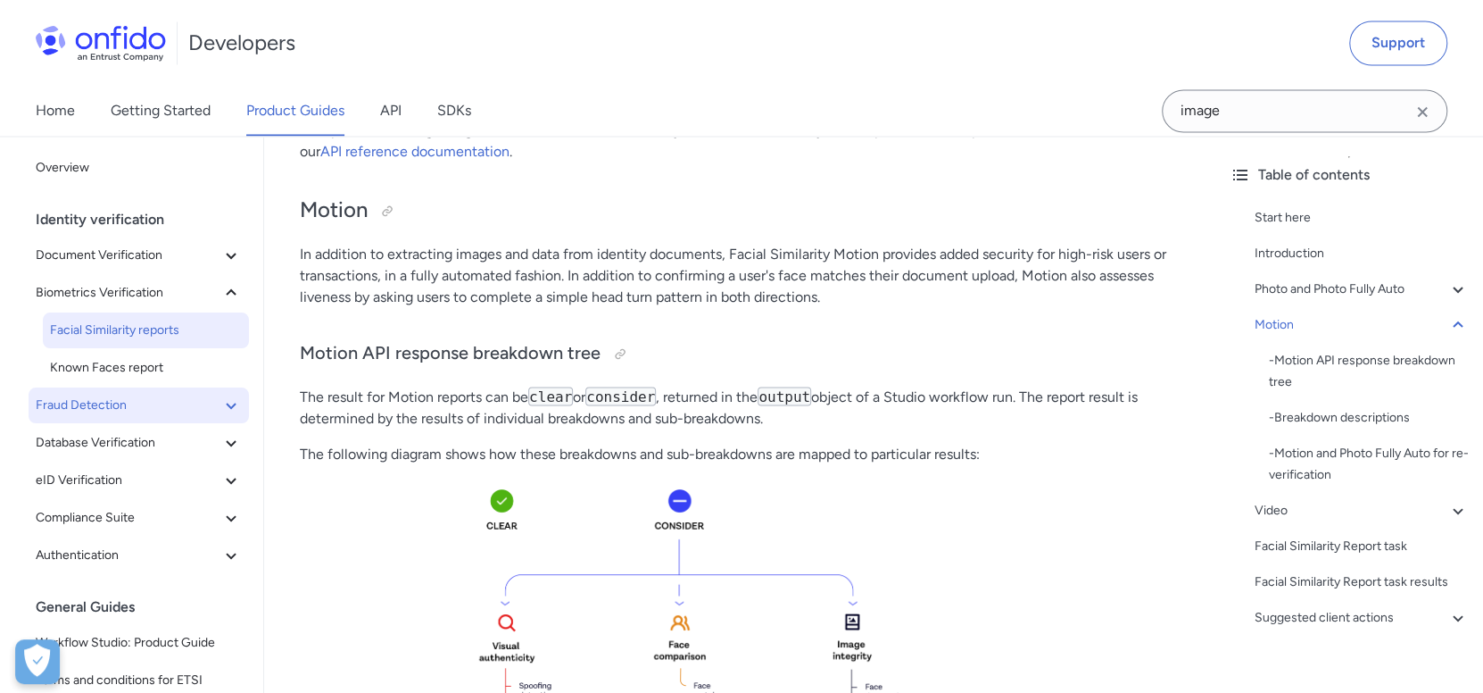
click at [133, 395] on span "Fraud Detection" at bounding box center [128, 404] width 185 height 21
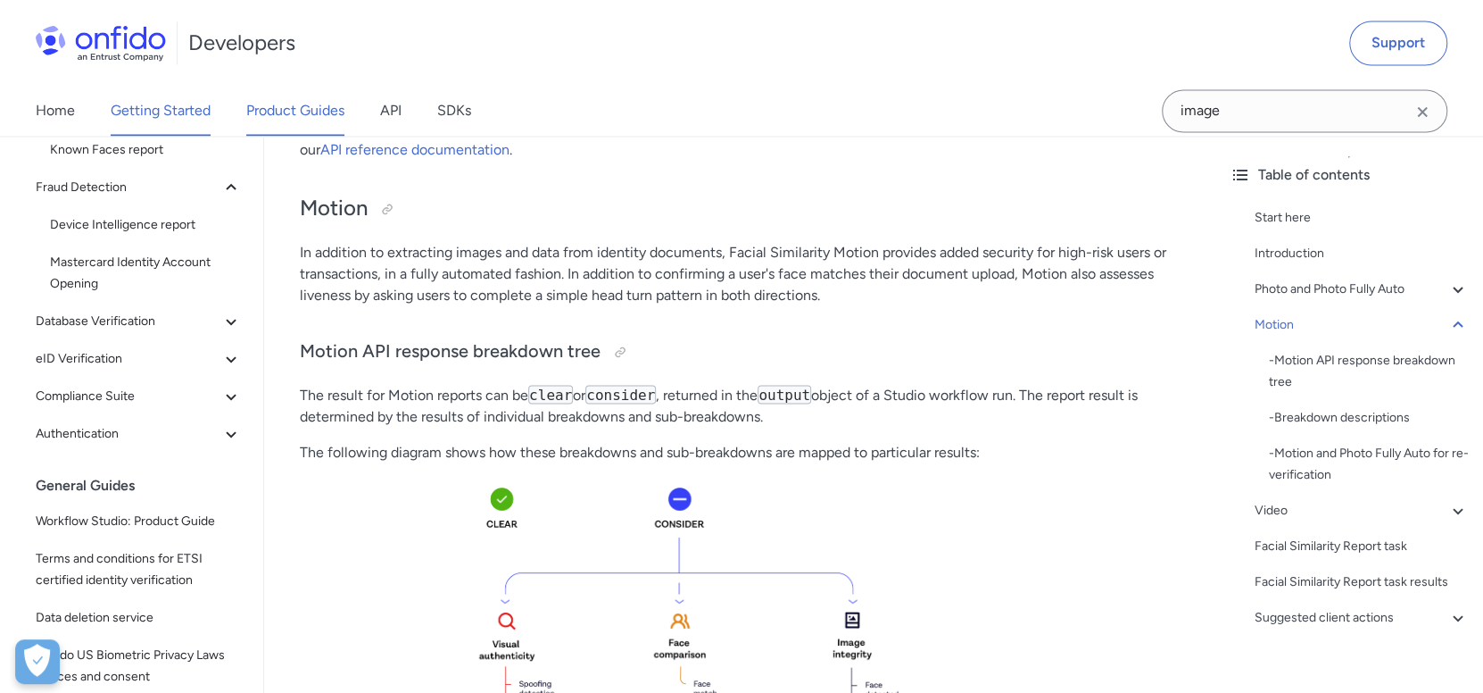
scroll to position [110, 0]
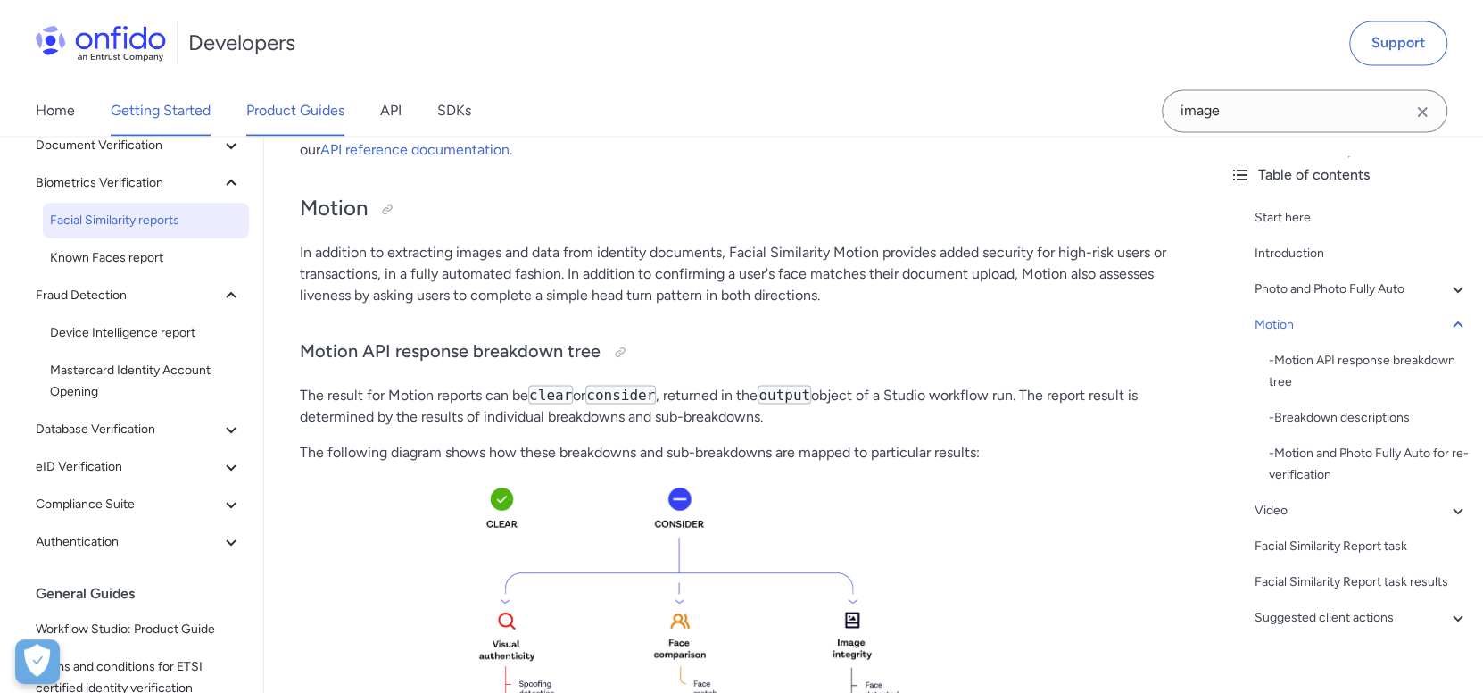
click at [165, 109] on link "Getting Started" at bounding box center [161, 111] width 100 height 50
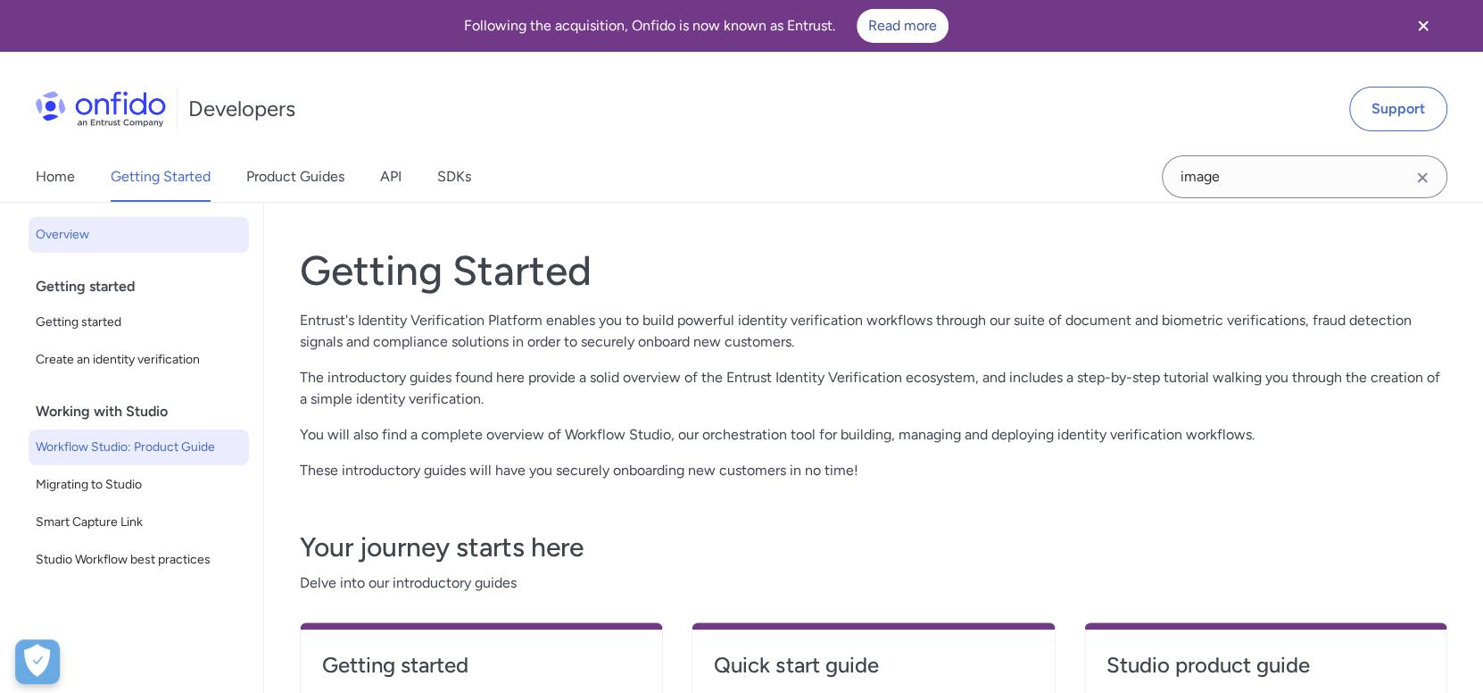
click at [140, 454] on span "Workflow Studio: Product Guide" at bounding box center [139, 446] width 206 height 21
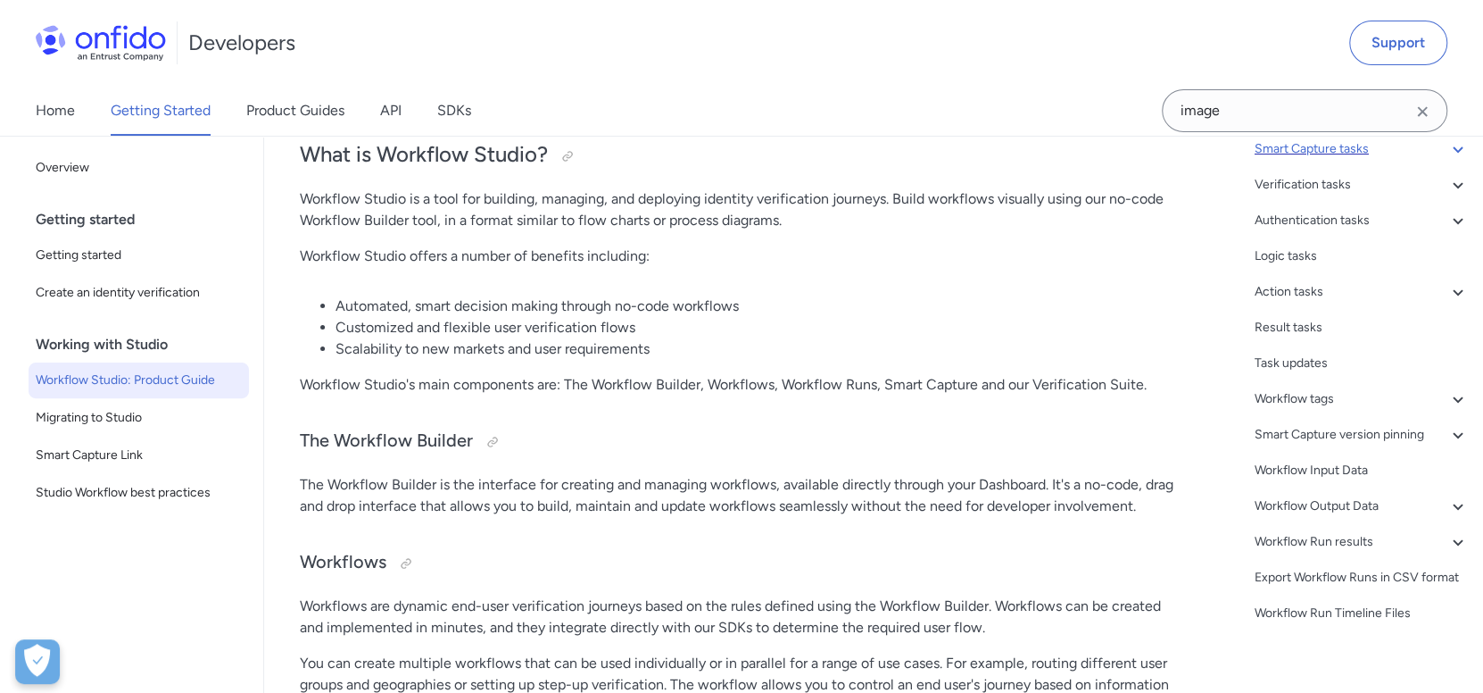
scroll to position [355, 0]
click at [1333, 516] on div "Workflow Output Data" at bounding box center [1362, 504] width 214 height 21
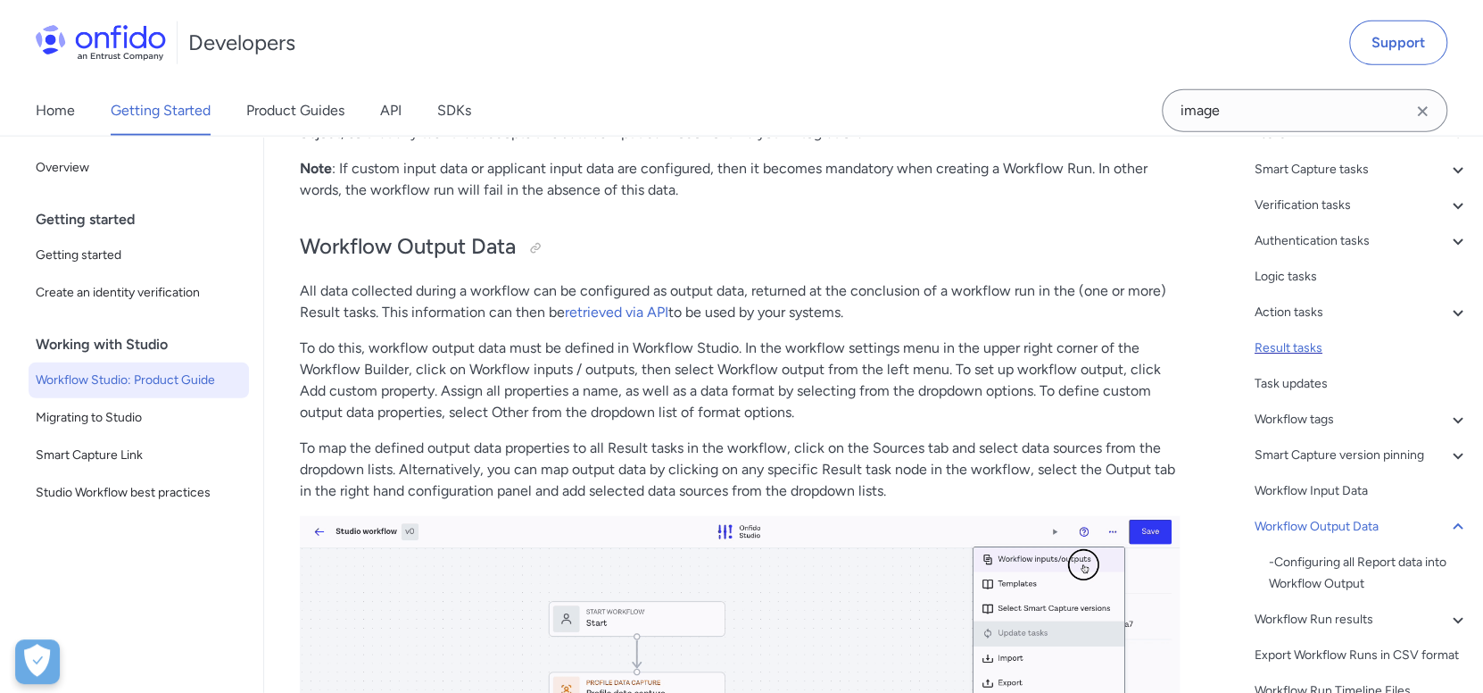
click at [1313, 350] on div "Result tasks" at bounding box center [1362, 347] width 214 height 21
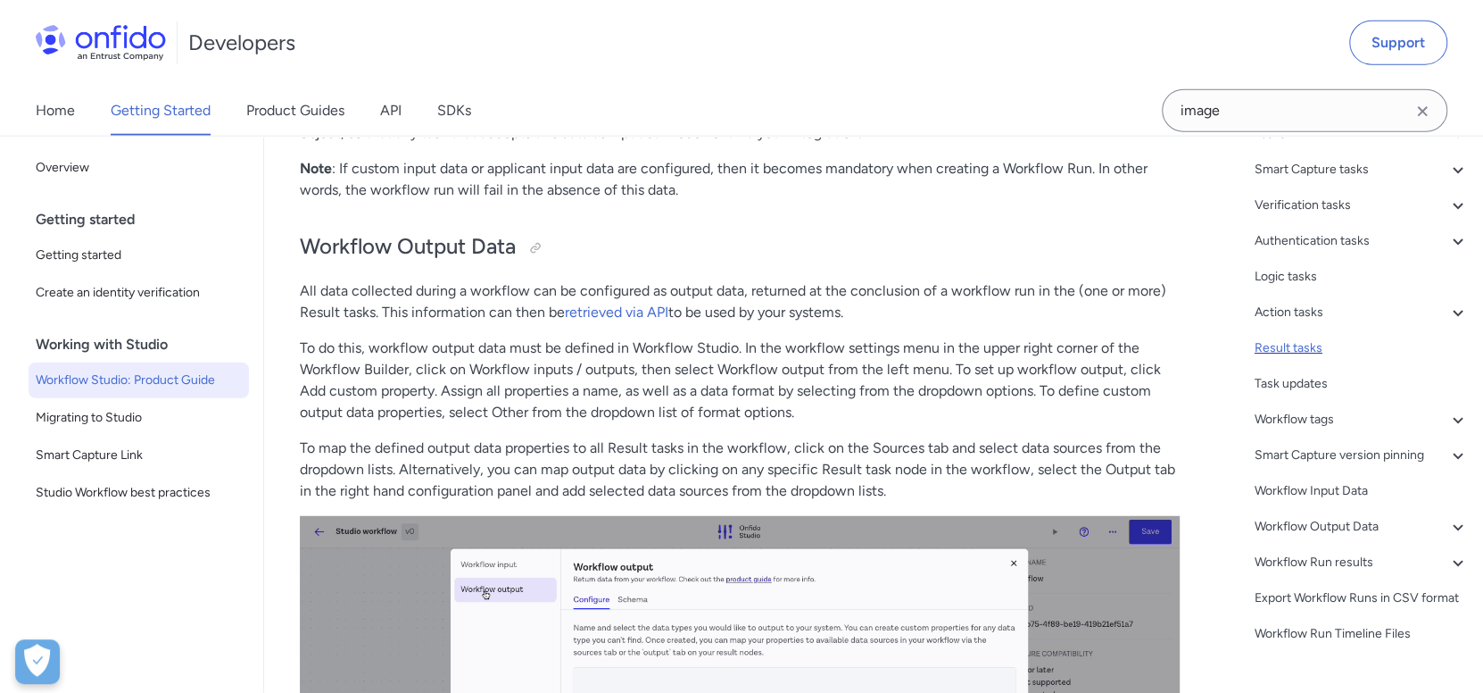
scroll to position [27601, 0]
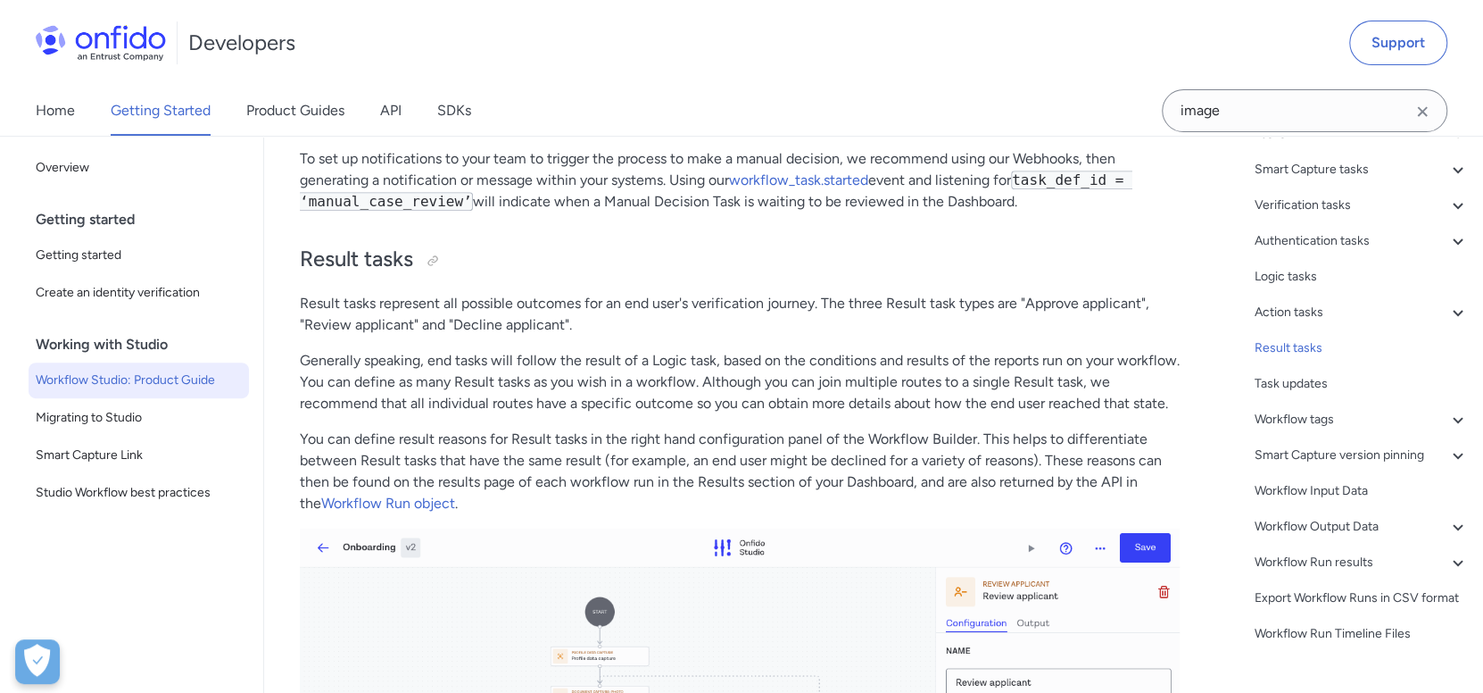
click at [727, 350] on p "Generally speaking, end tasks will follow the result of a Logic task, based on …" at bounding box center [740, 382] width 880 height 64
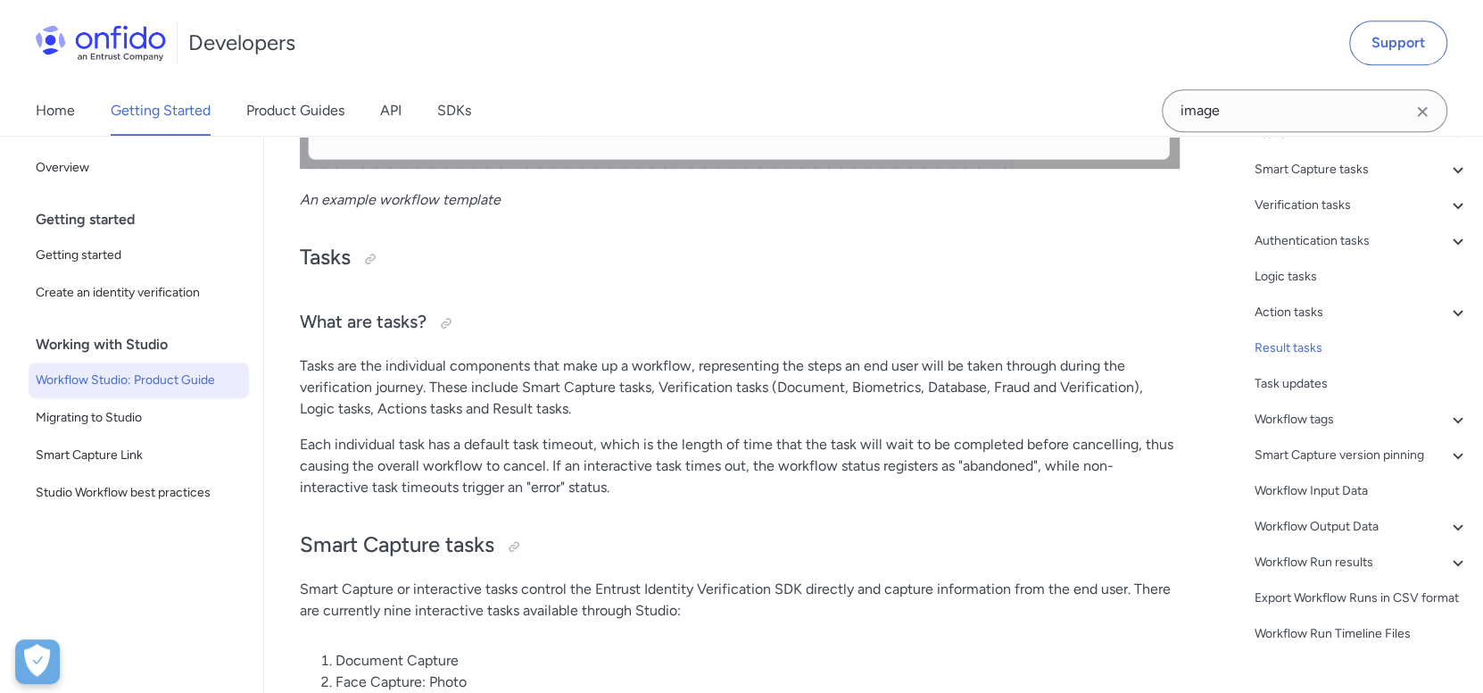
scroll to position [0, 0]
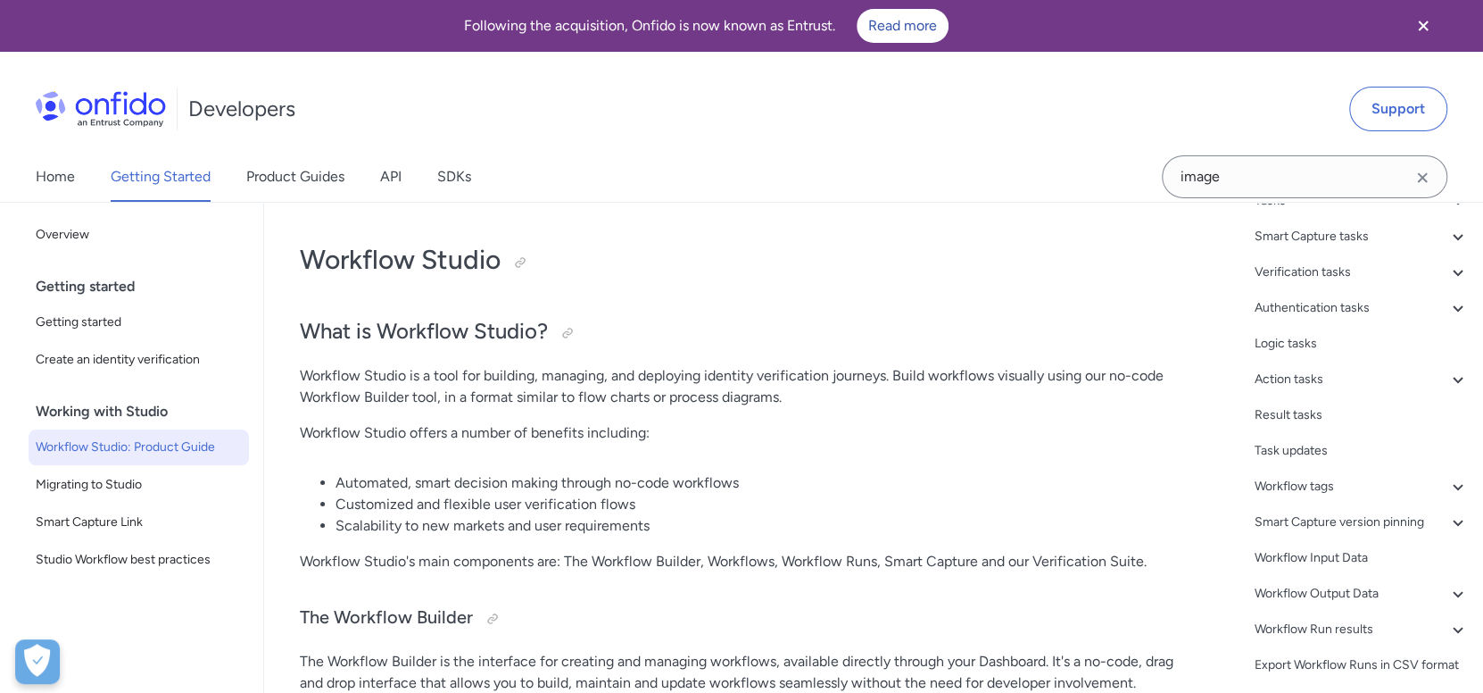
click at [518, 259] on div at bounding box center [520, 262] width 14 height 14
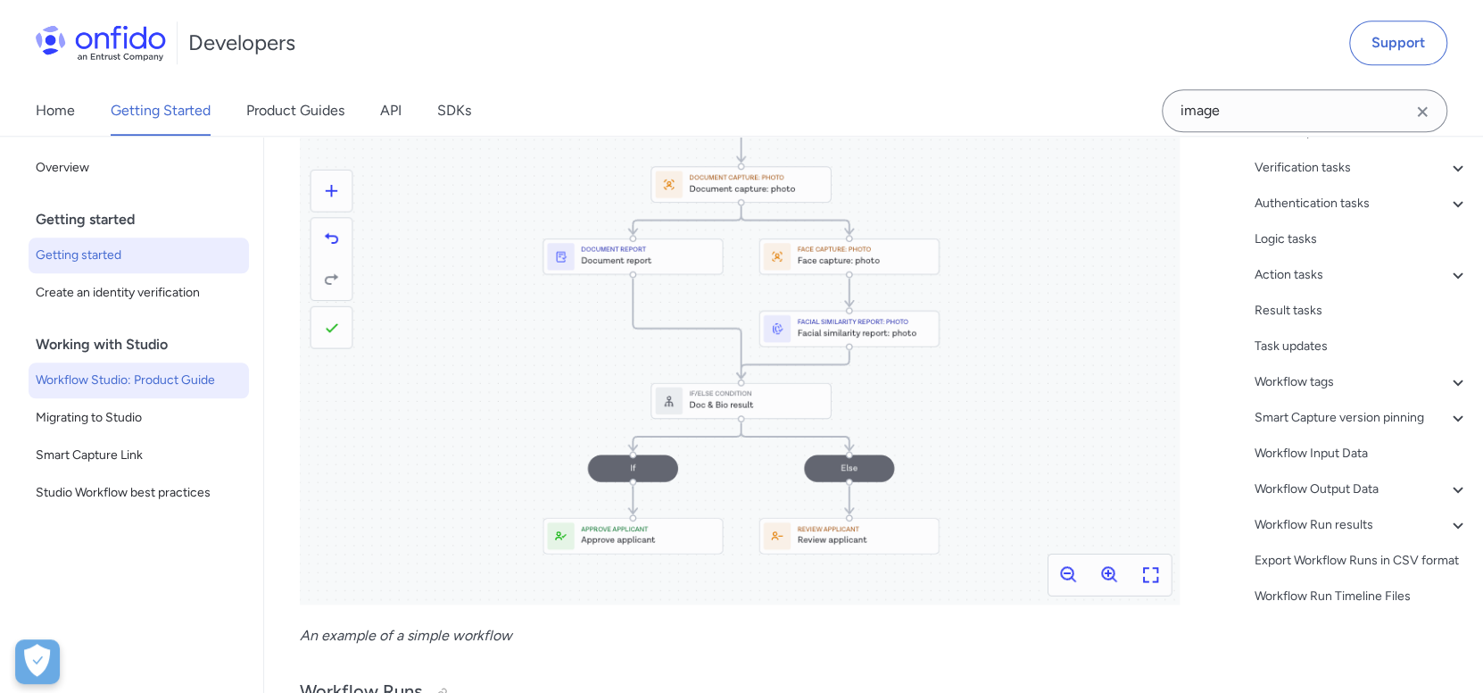
scroll to position [1074, 0]
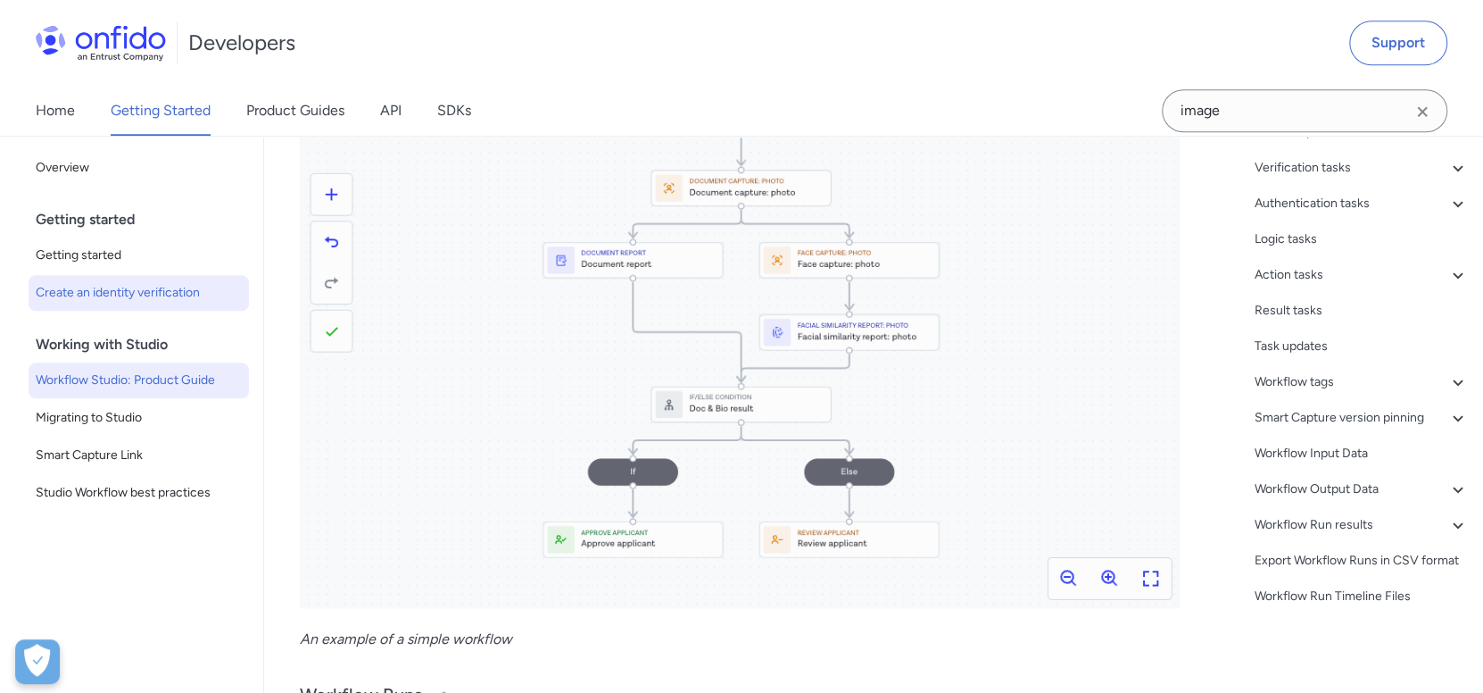
click at [111, 288] on span "Create an identity verification" at bounding box center [139, 292] width 206 height 21
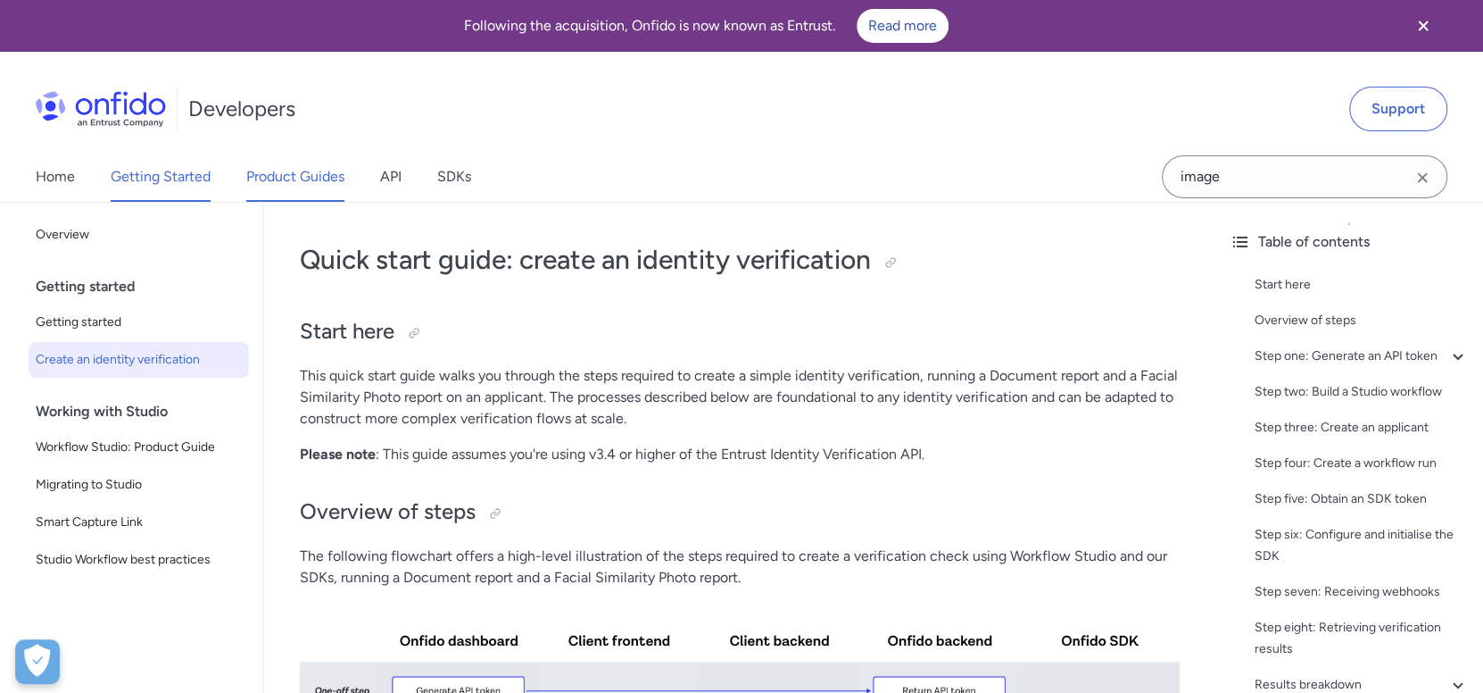
click at [279, 174] on link "Product Guides" at bounding box center [295, 177] width 98 height 50
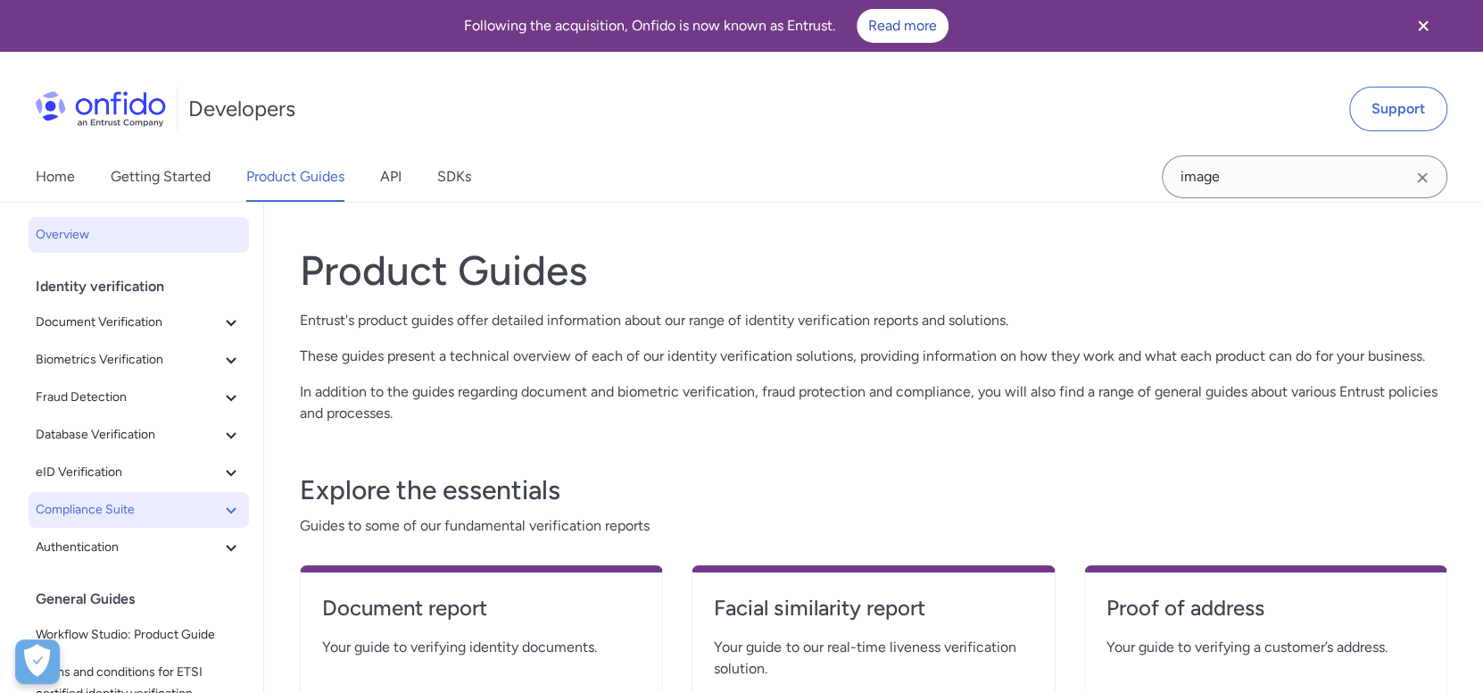
click at [158, 519] on button "Compliance Suite" at bounding box center [139, 510] width 220 height 36
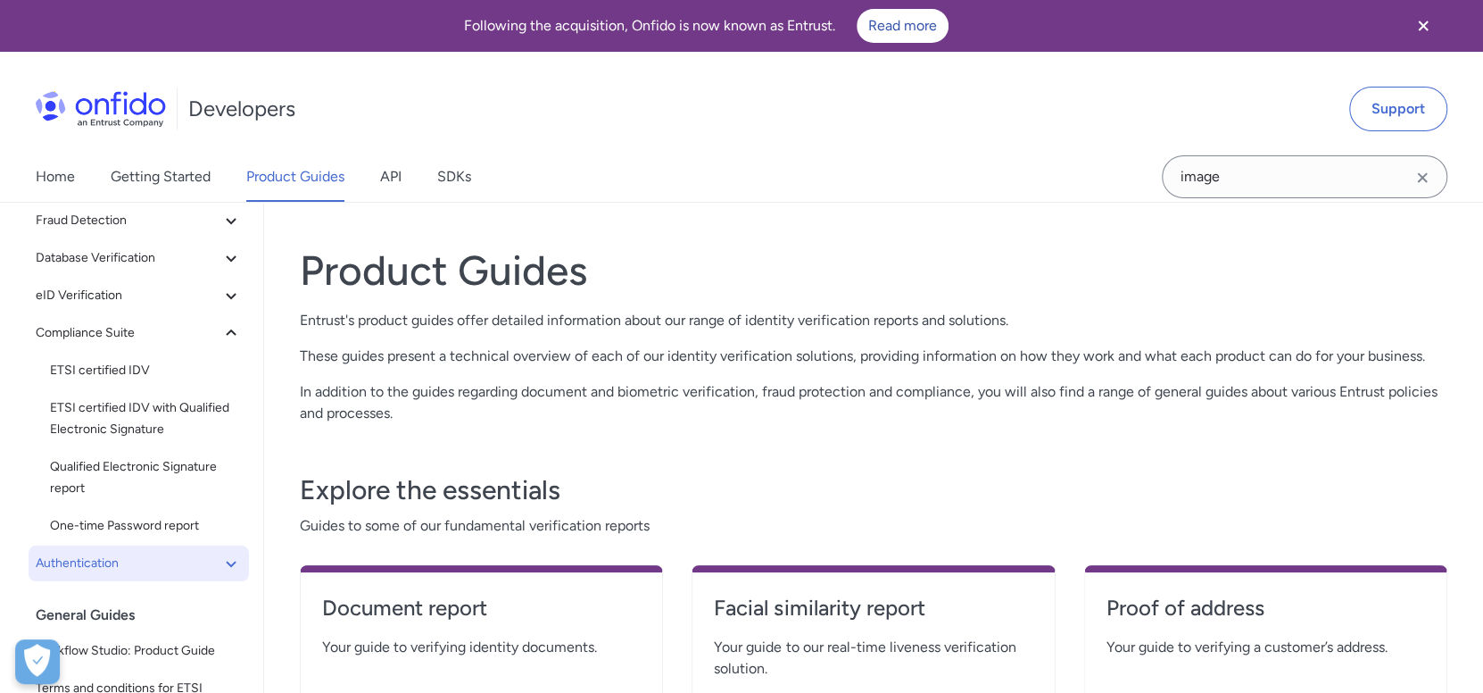
click at [137, 560] on span "Authentication" at bounding box center [128, 562] width 185 height 21
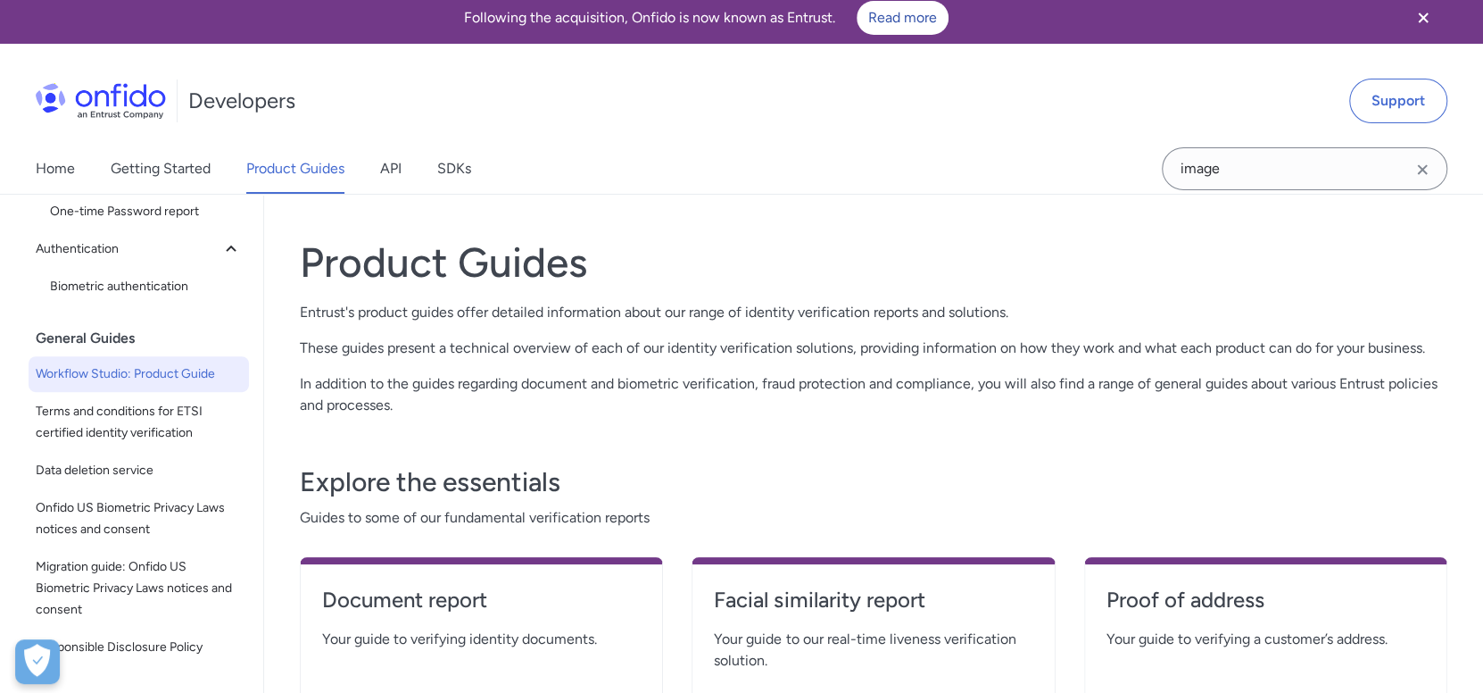
scroll to position [9, 0]
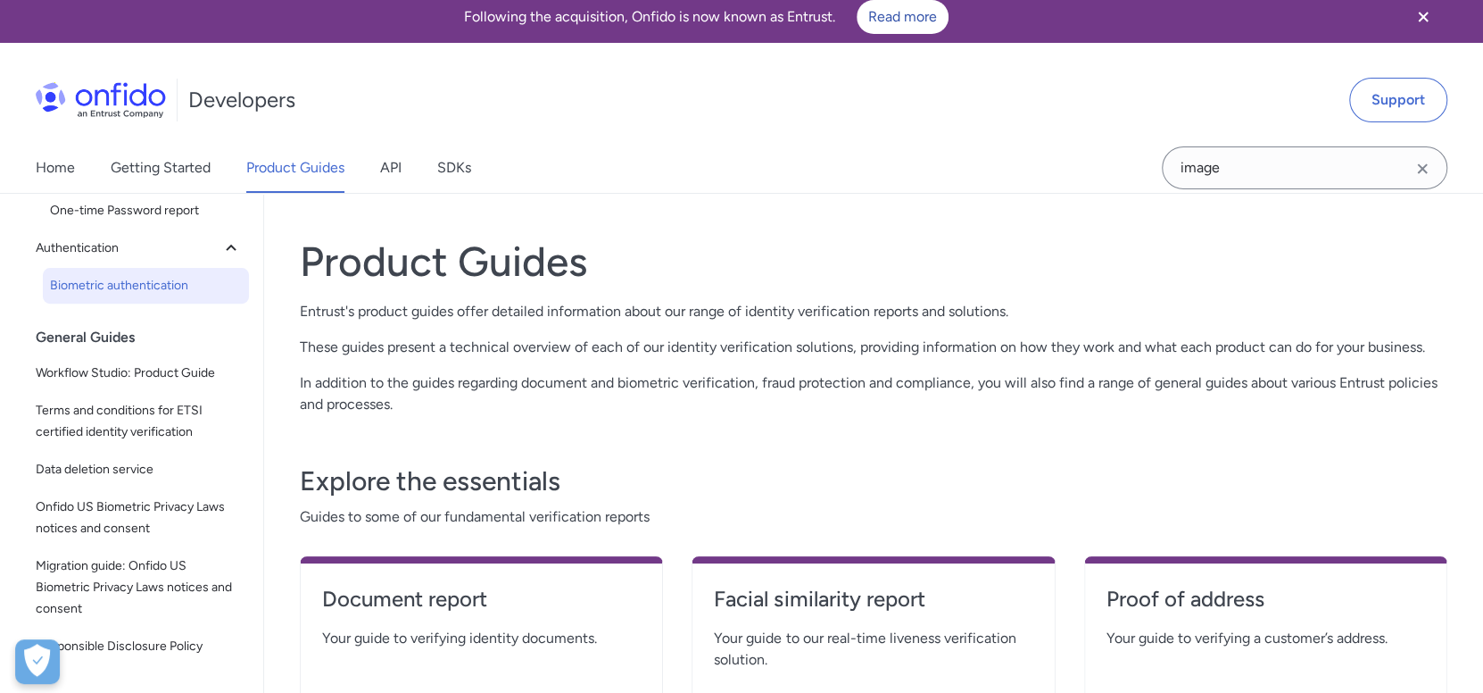
click at [152, 268] on link "Biometric authentication" at bounding box center [146, 286] width 206 height 36
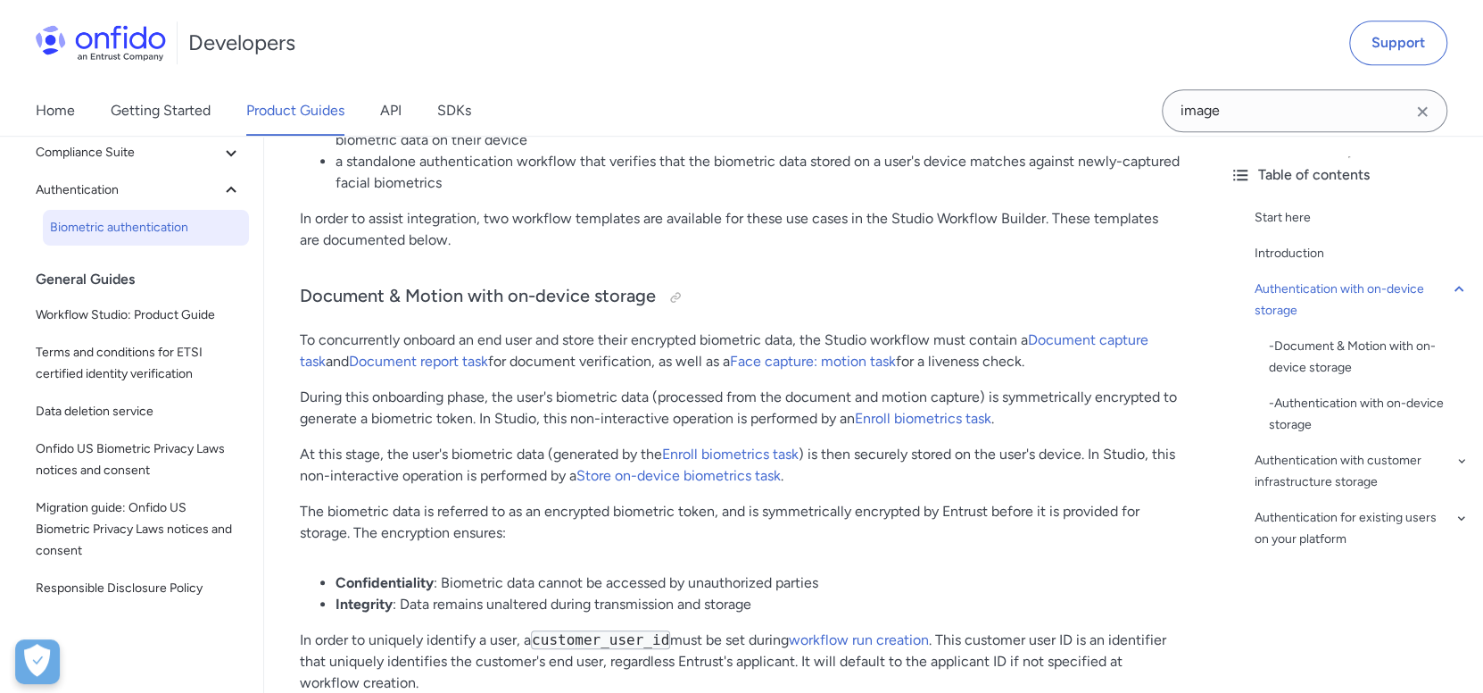
scroll to position [633, 0]
click at [401, 131] on link "API" at bounding box center [390, 111] width 21 height 50
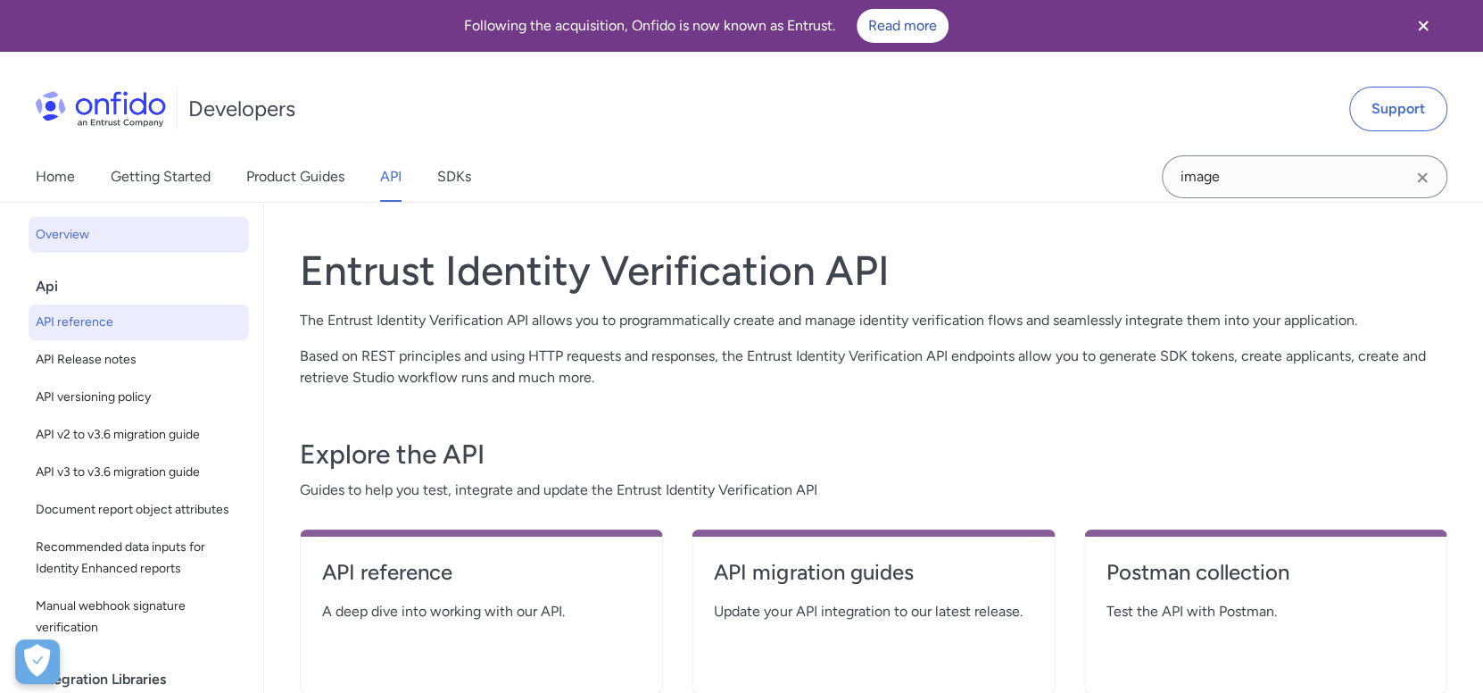
click at [181, 320] on span "API reference" at bounding box center [139, 321] width 206 height 21
select select "http"
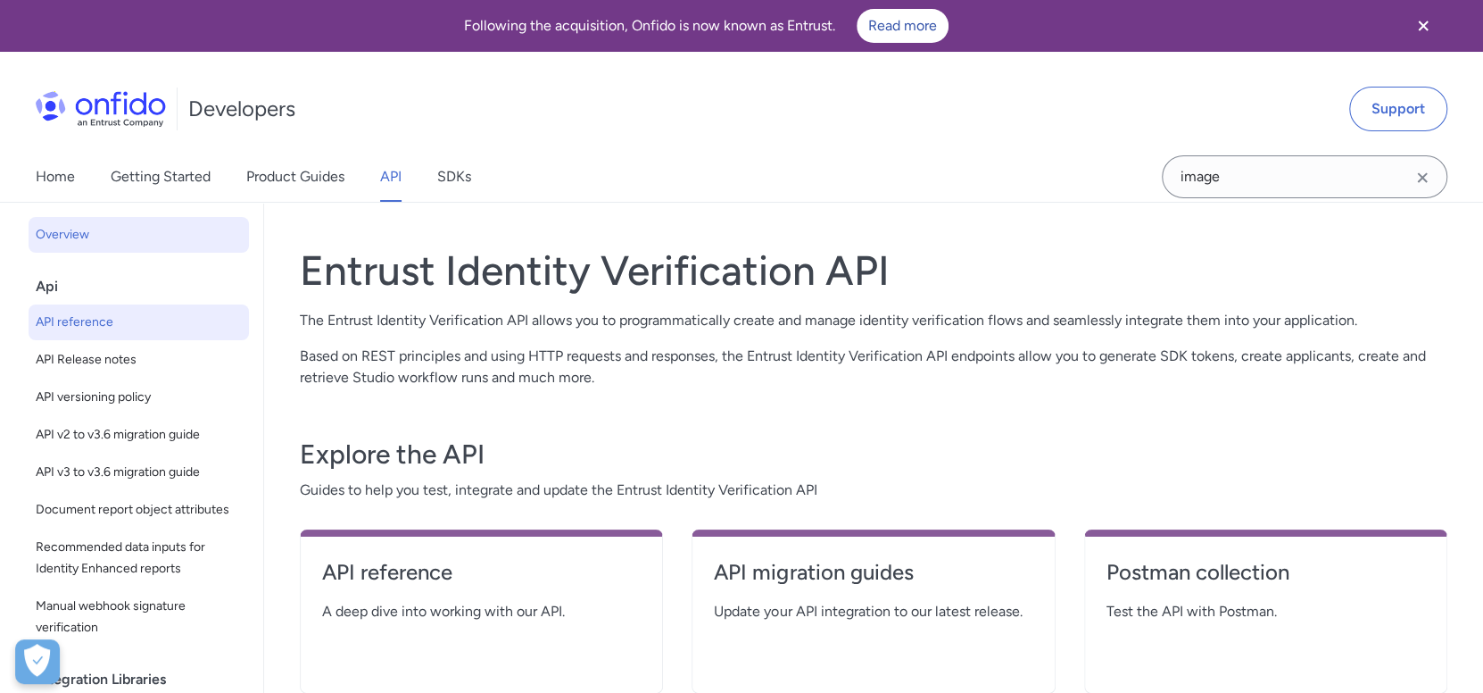
select select "http"
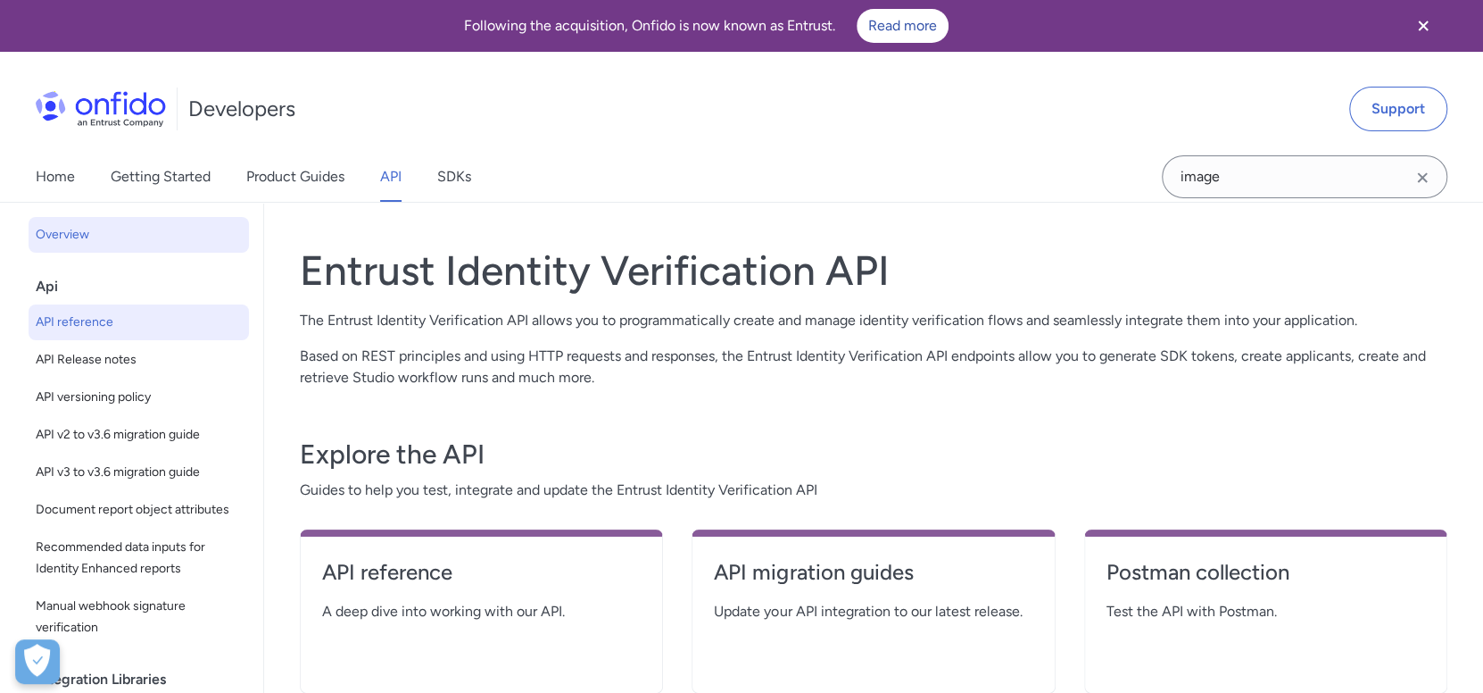
select select "http"
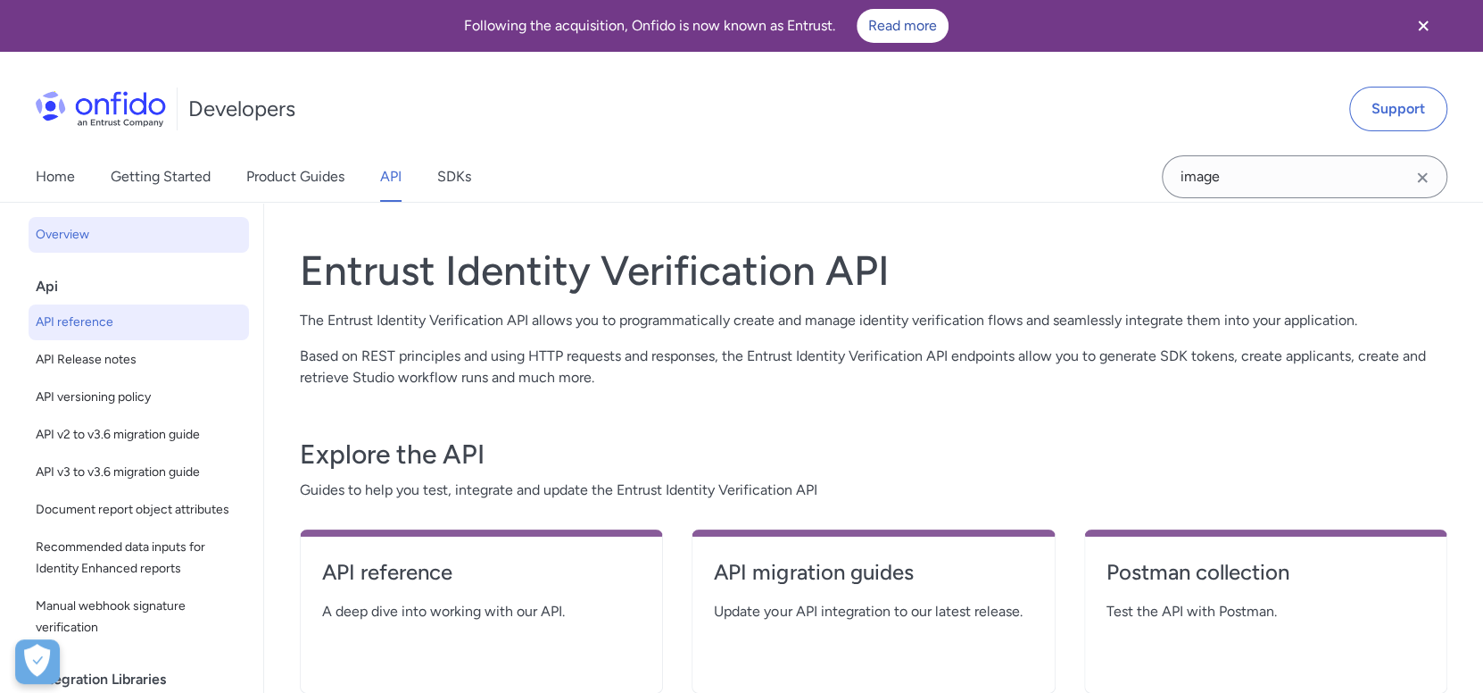
select select "http"
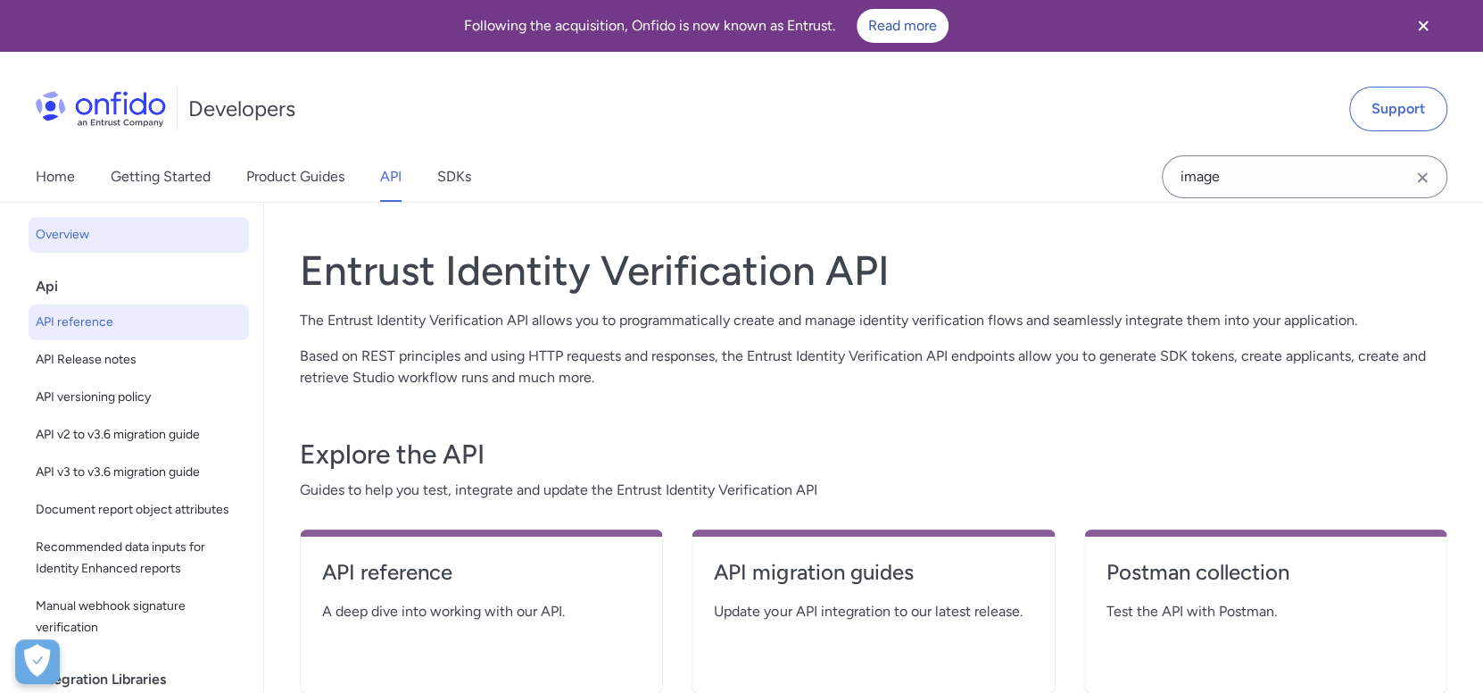
select select "http"
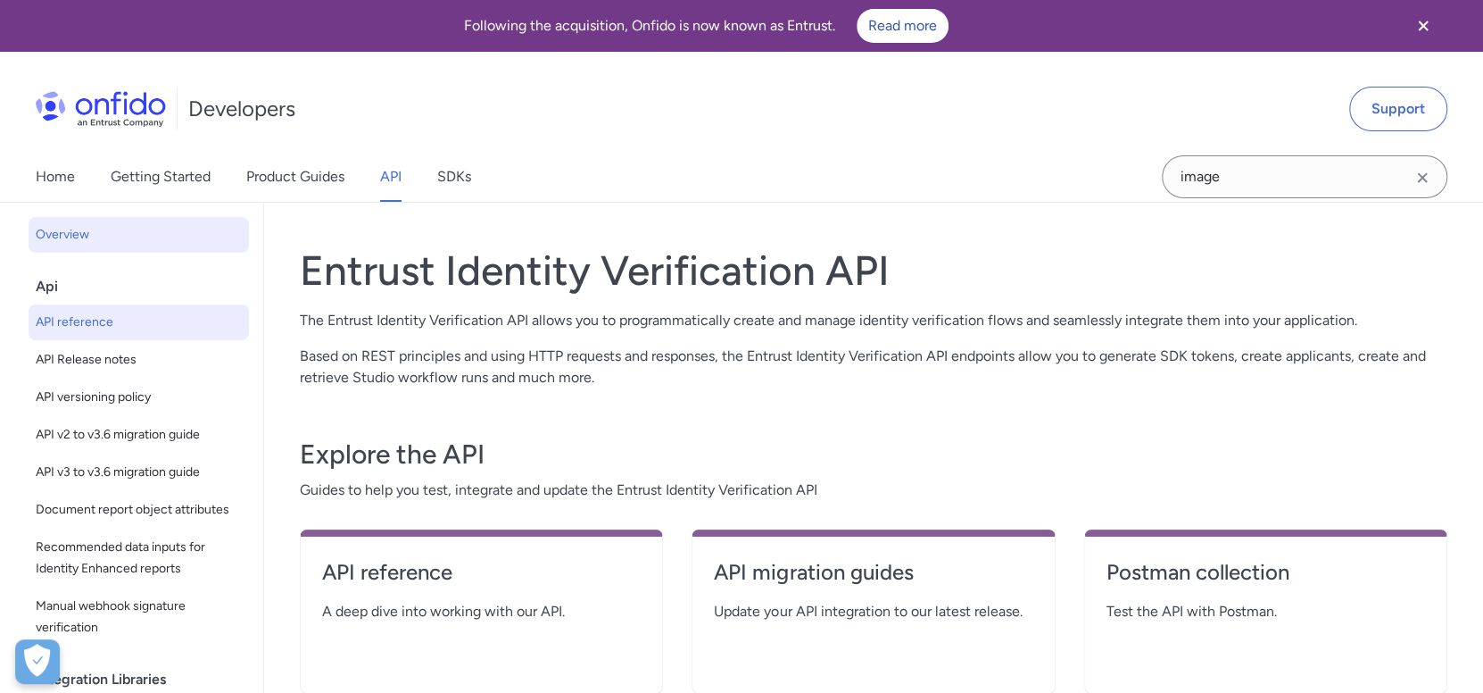
select select "http"
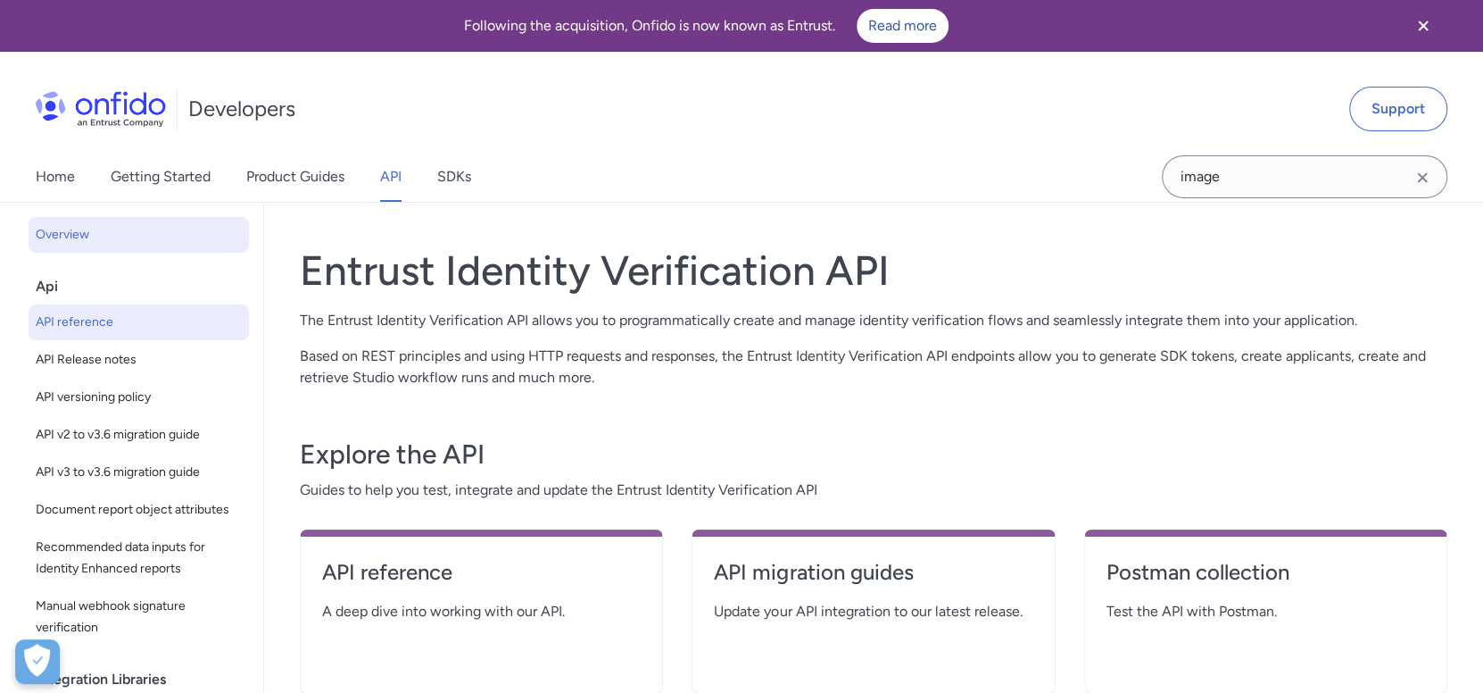
select select "http"
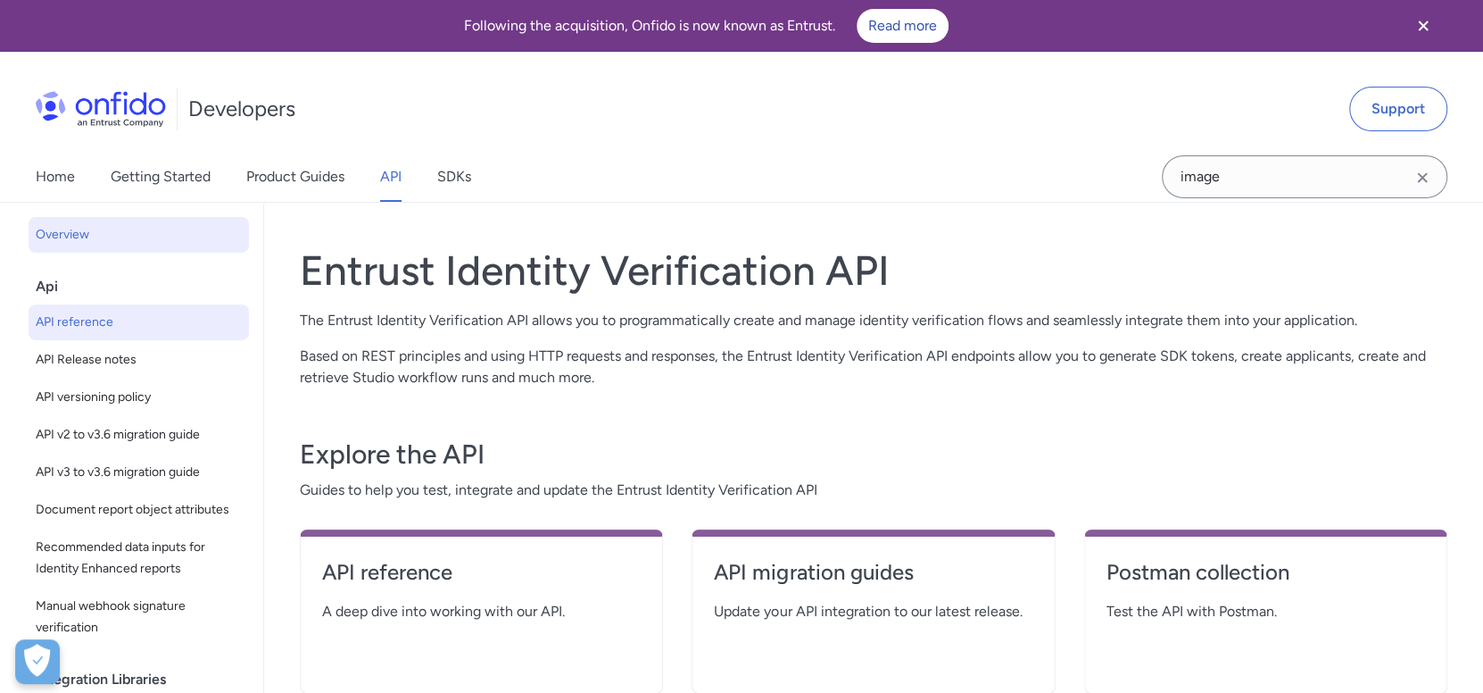
select select "http"
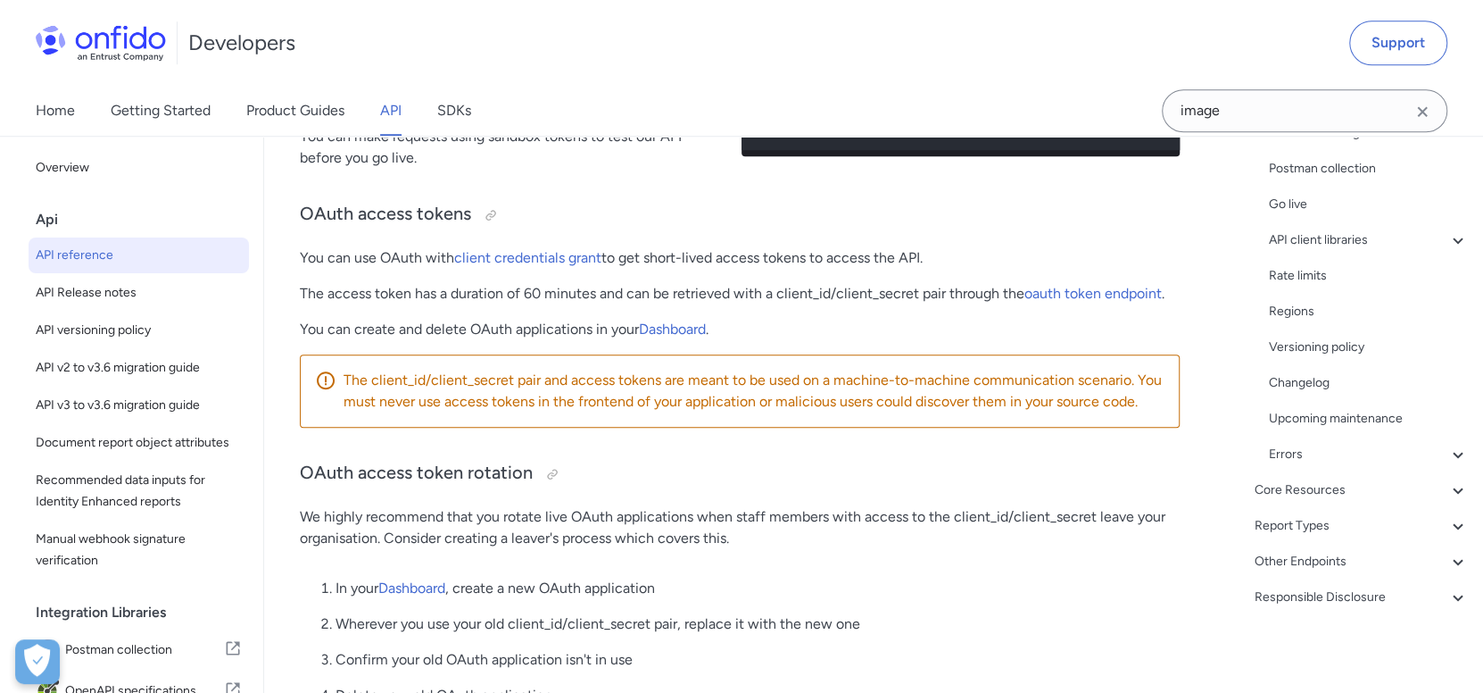
scroll to position [895, 0]
click at [1357, 565] on div "Other Endpoints" at bounding box center [1362, 561] width 214 height 21
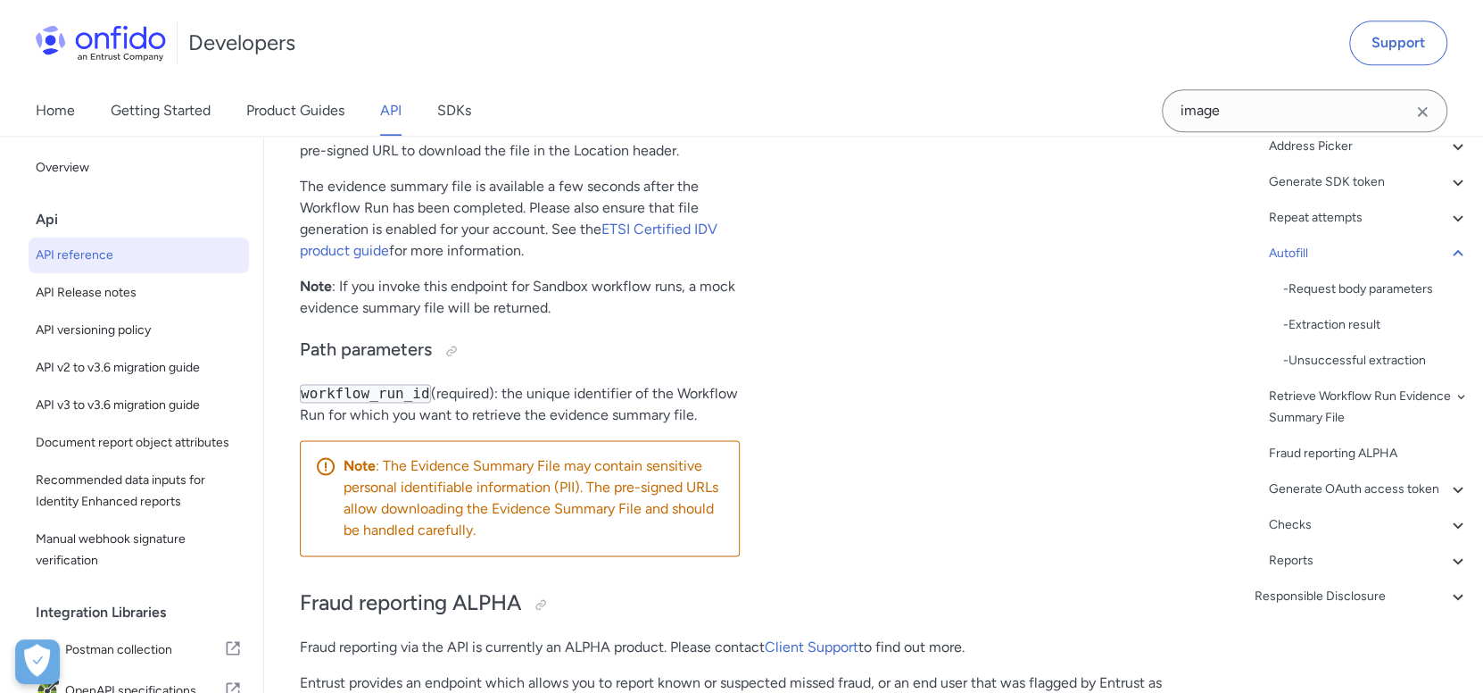
scroll to position [169014, 0]
click at [399, 103] on link "API" at bounding box center [390, 111] width 21 height 50
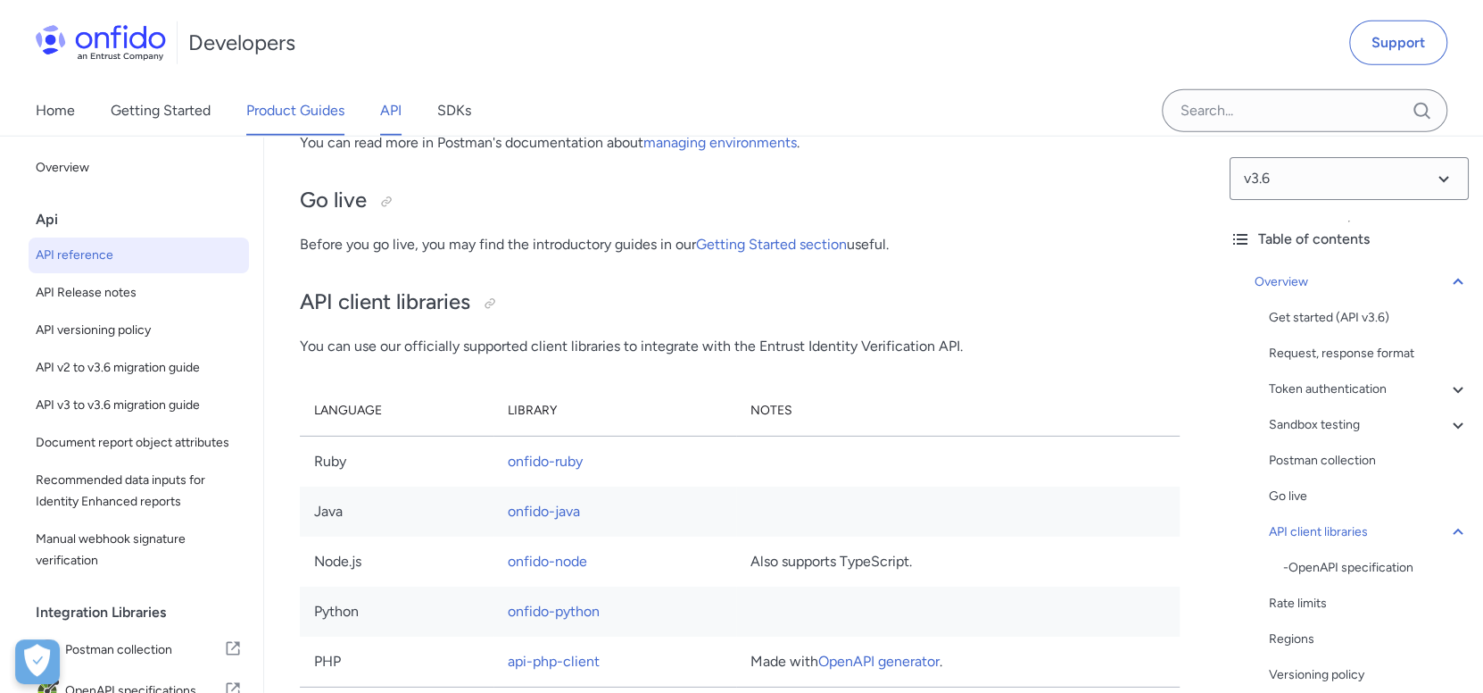
scroll to position [12486, 0]
click at [315, 116] on link "Product Guides" at bounding box center [295, 111] width 98 height 50
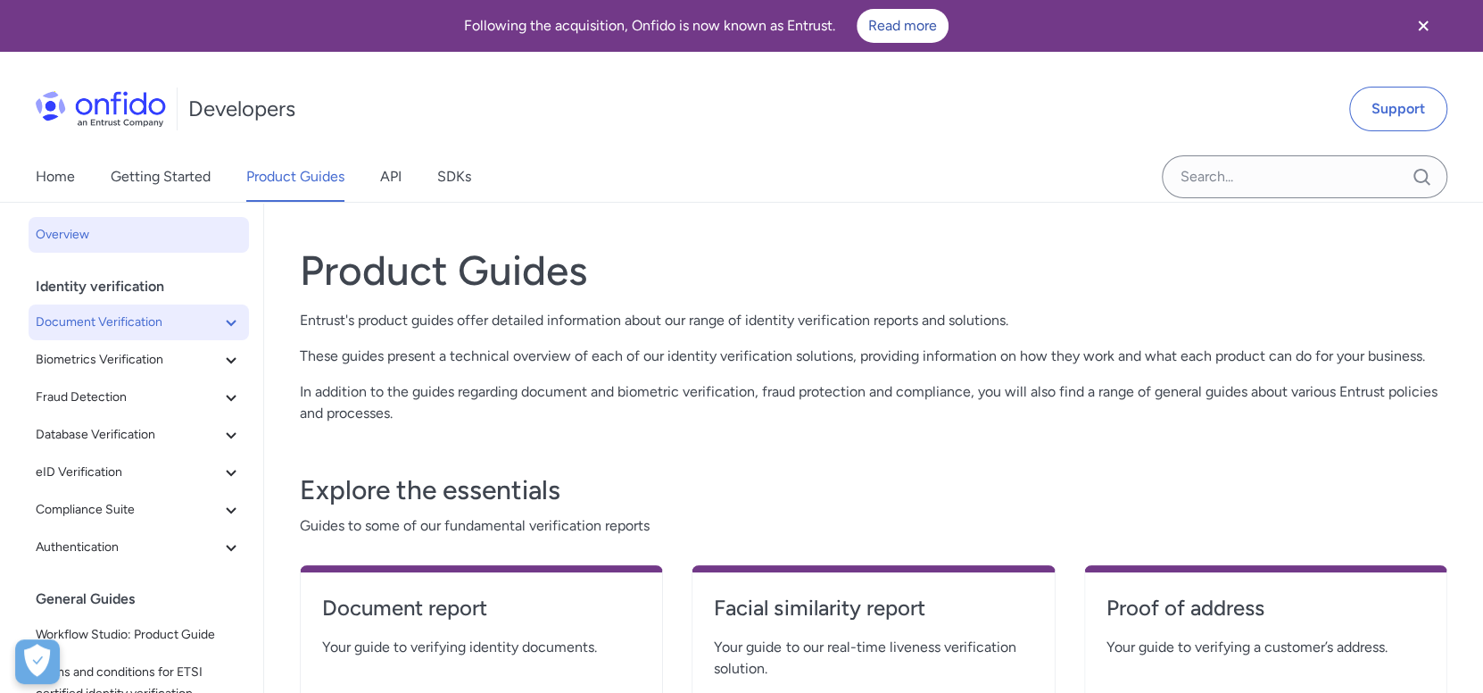
click at [171, 314] on span "Document Verification" at bounding box center [128, 321] width 185 height 21
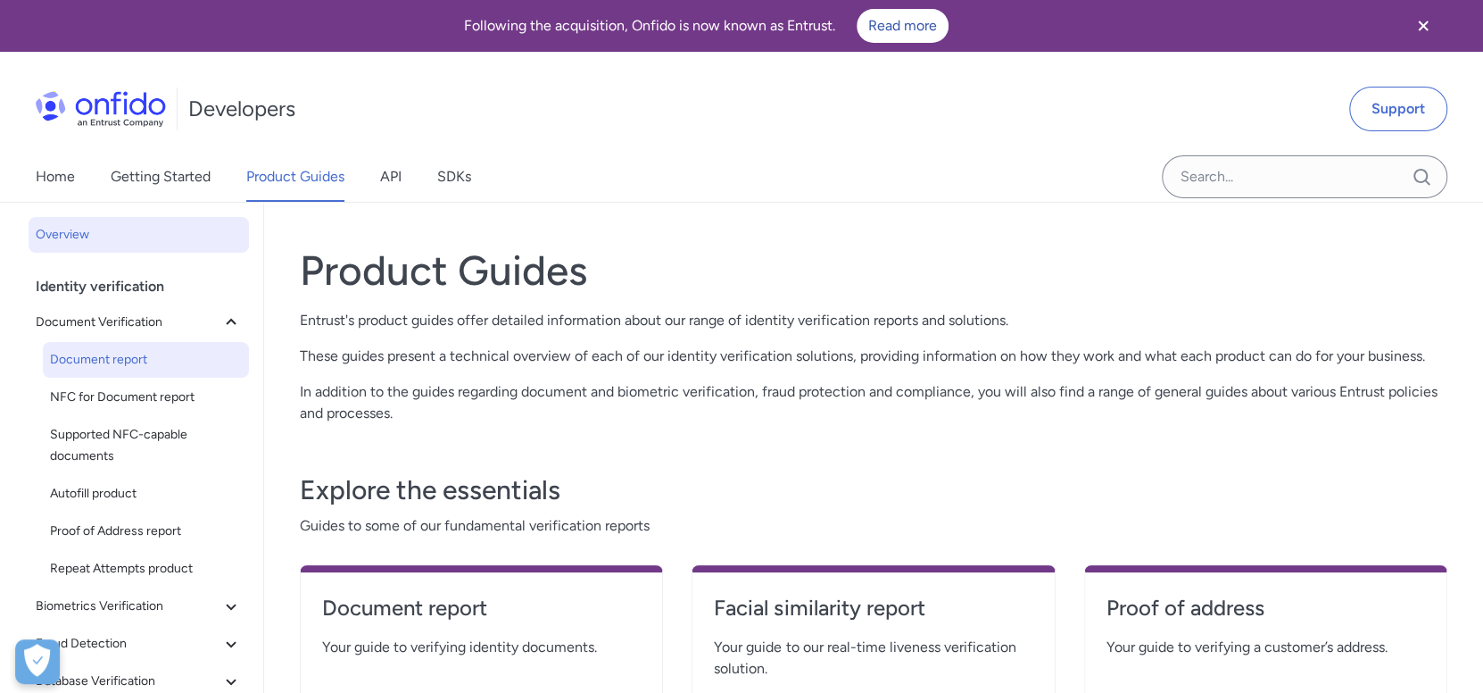
click at [160, 358] on span "Document report" at bounding box center [146, 359] width 192 height 21
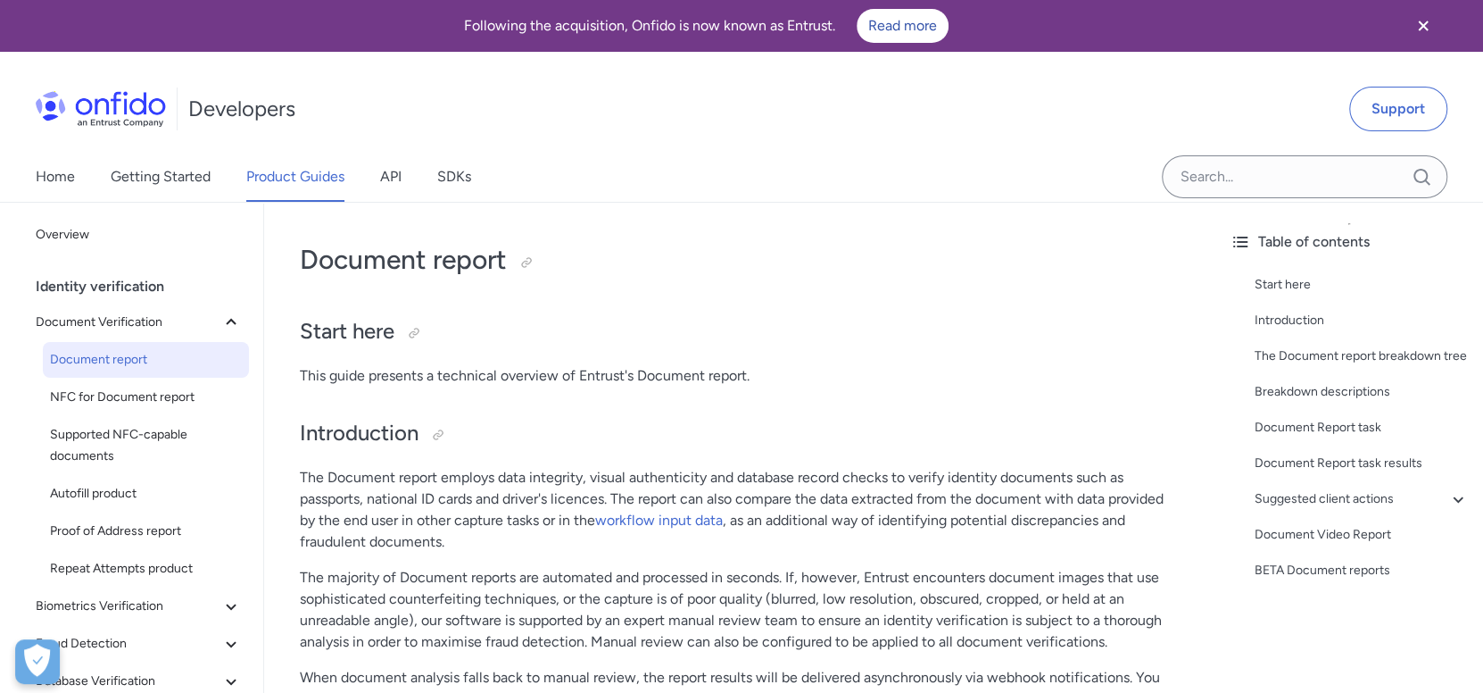
click at [140, 148] on div "Developers Support" at bounding box center [741, 109] width 1483 height 86
click at [134, 179] on link "Getting Started" at bounding box center [161, 177] width 100 height 50
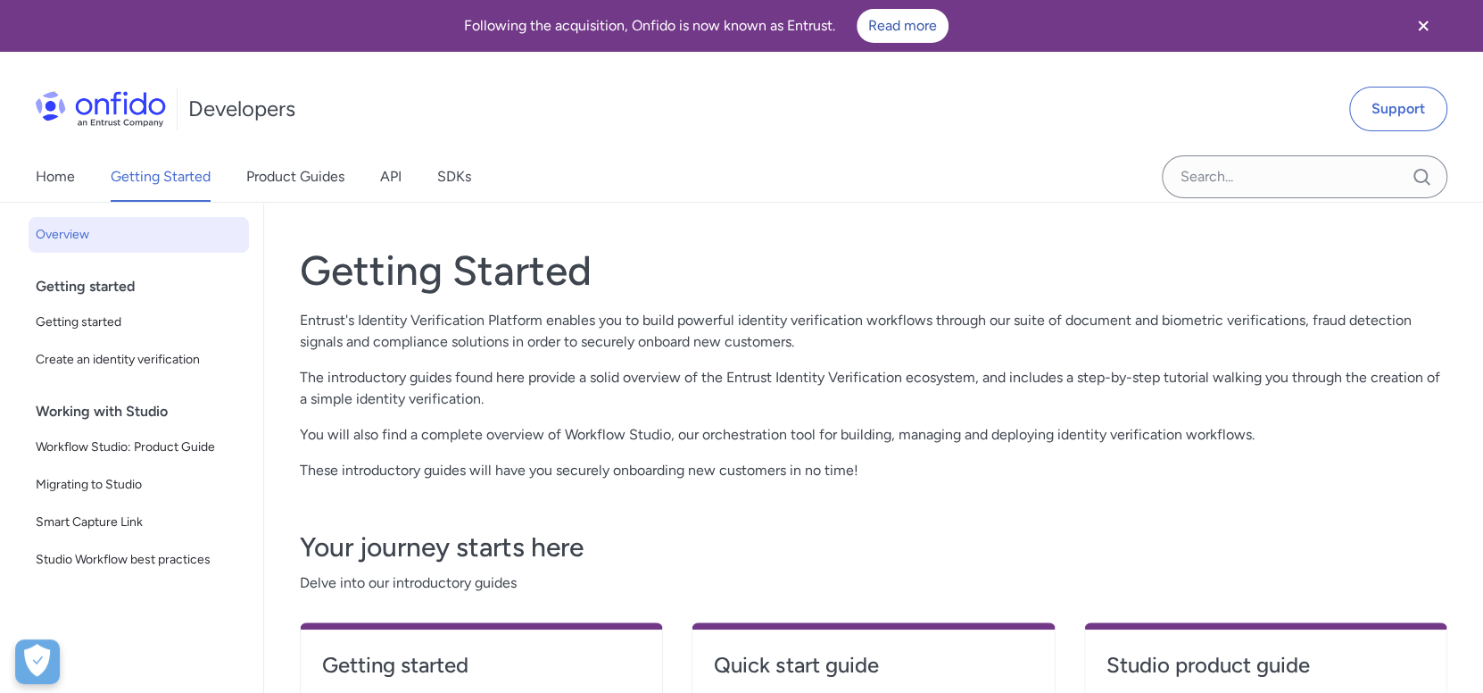
click at [845, 374] on p "The introductory guides found here provide a solid overview of the Entrust Iden…" at bounding box center [874, 388] width 1148 height 43
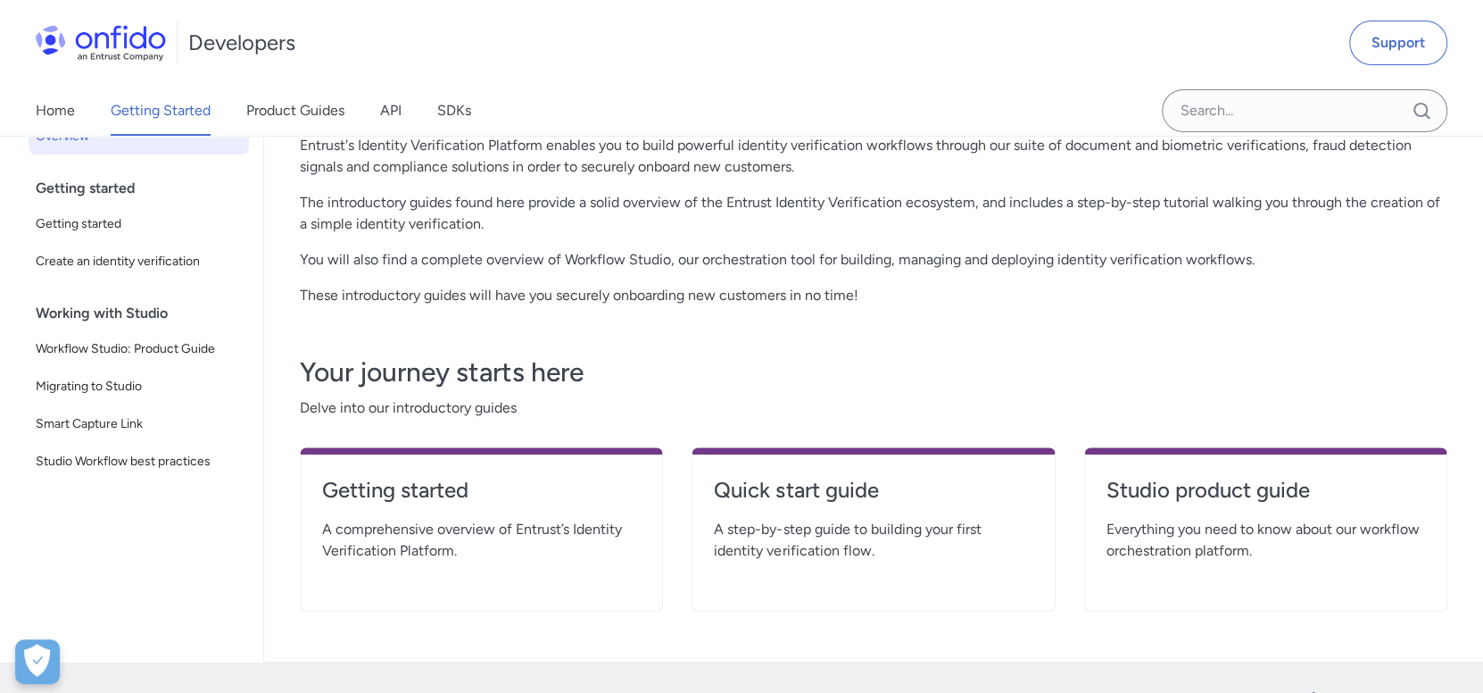
scroll to position [177, 0]
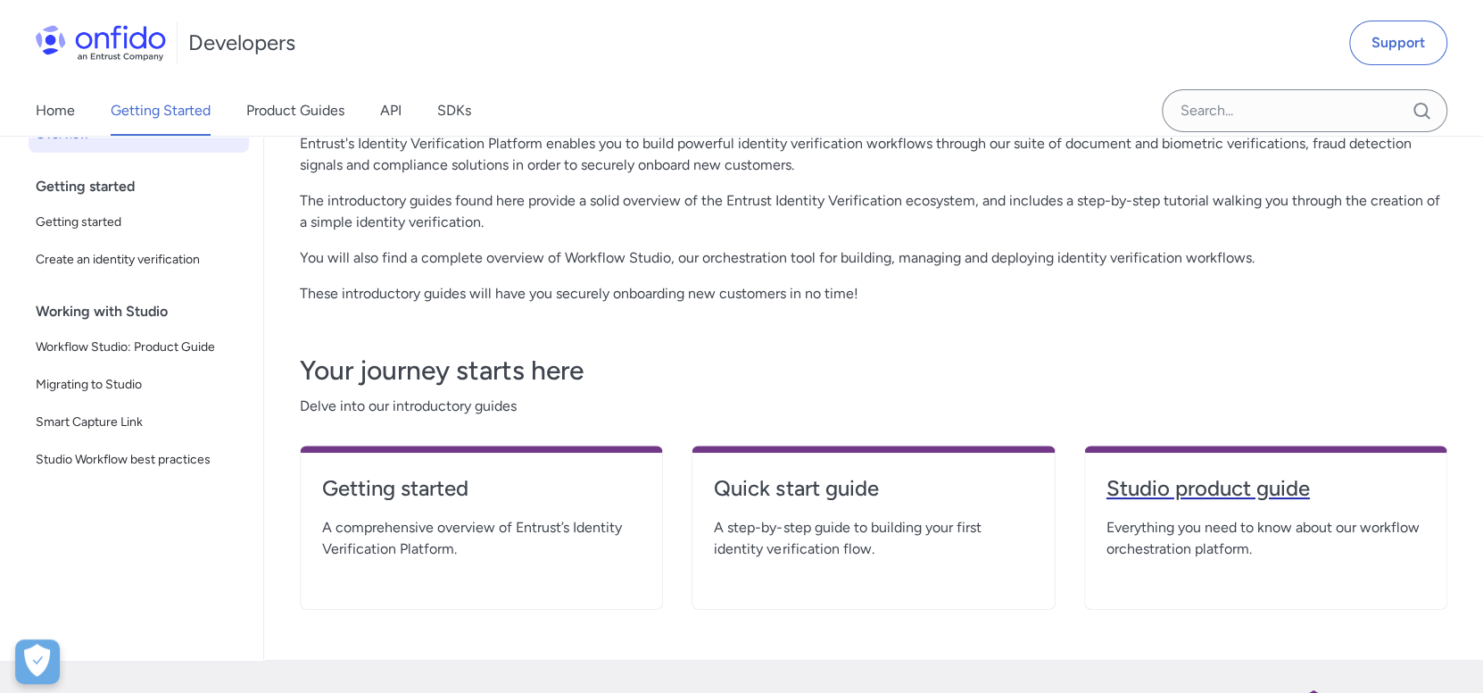
click at [1204, 486] on h4 "Studio product guide" at bounding box center [1266, 488] width 319 height 29
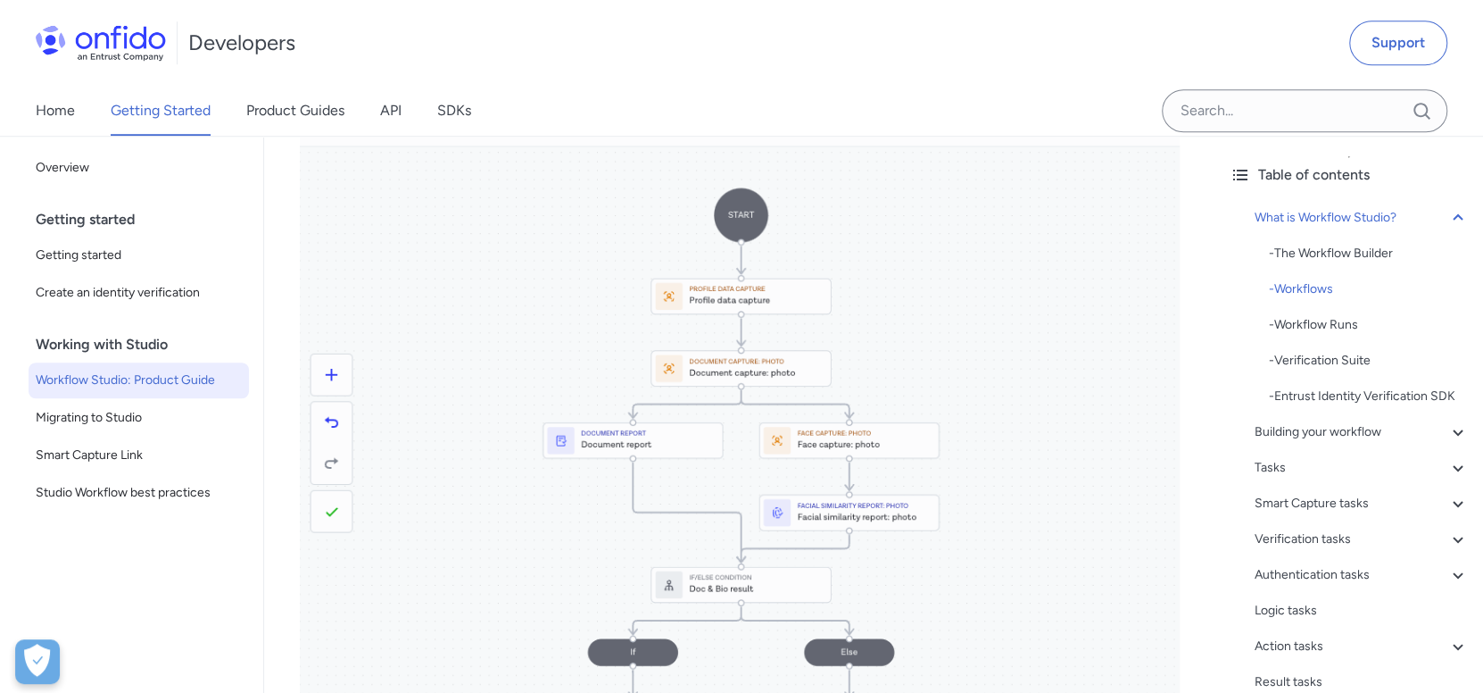
scroll to position [892, 0]
click at [772, 359] on img at bounding box center [740, 441] width 880 height 695
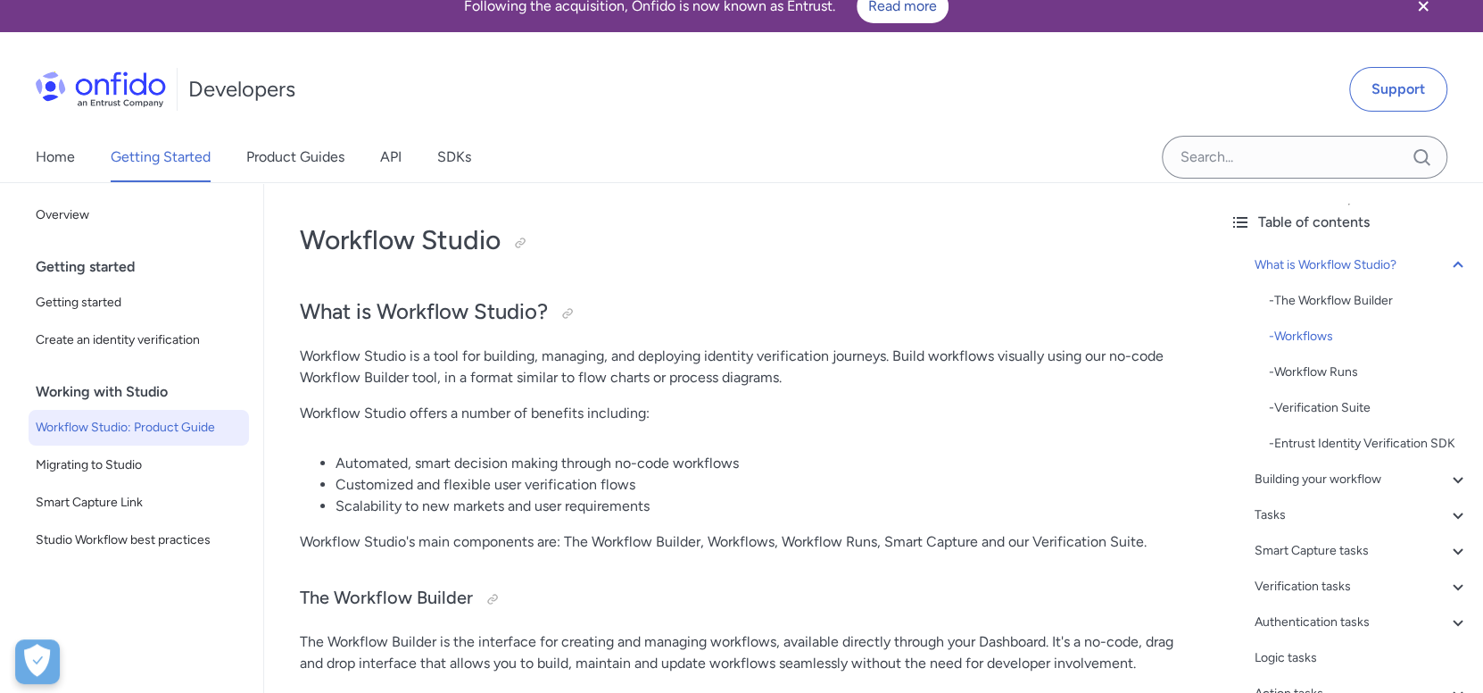
scroll to position [0, 0]
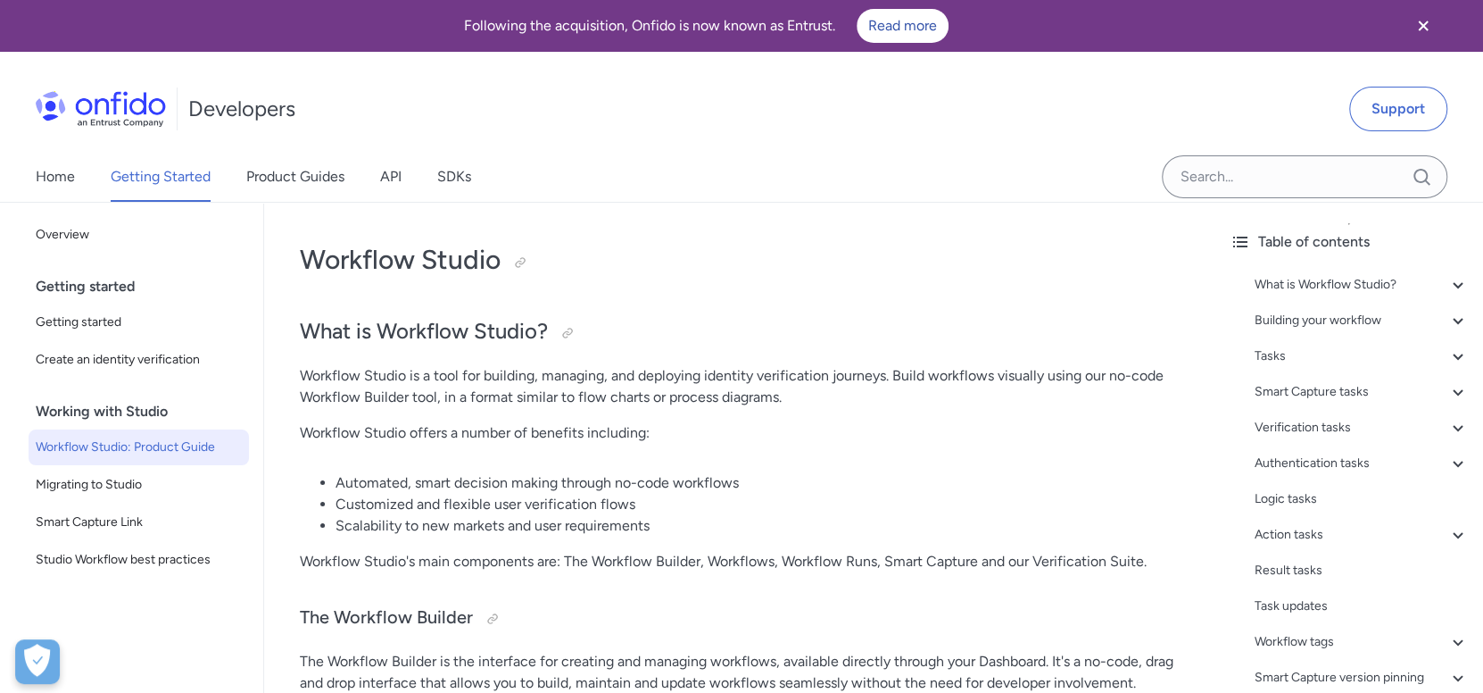
click at [856, 472] on li "Automated, smart decision making through no-code workflows" at bounding box center [758, 482] width 844 height 21
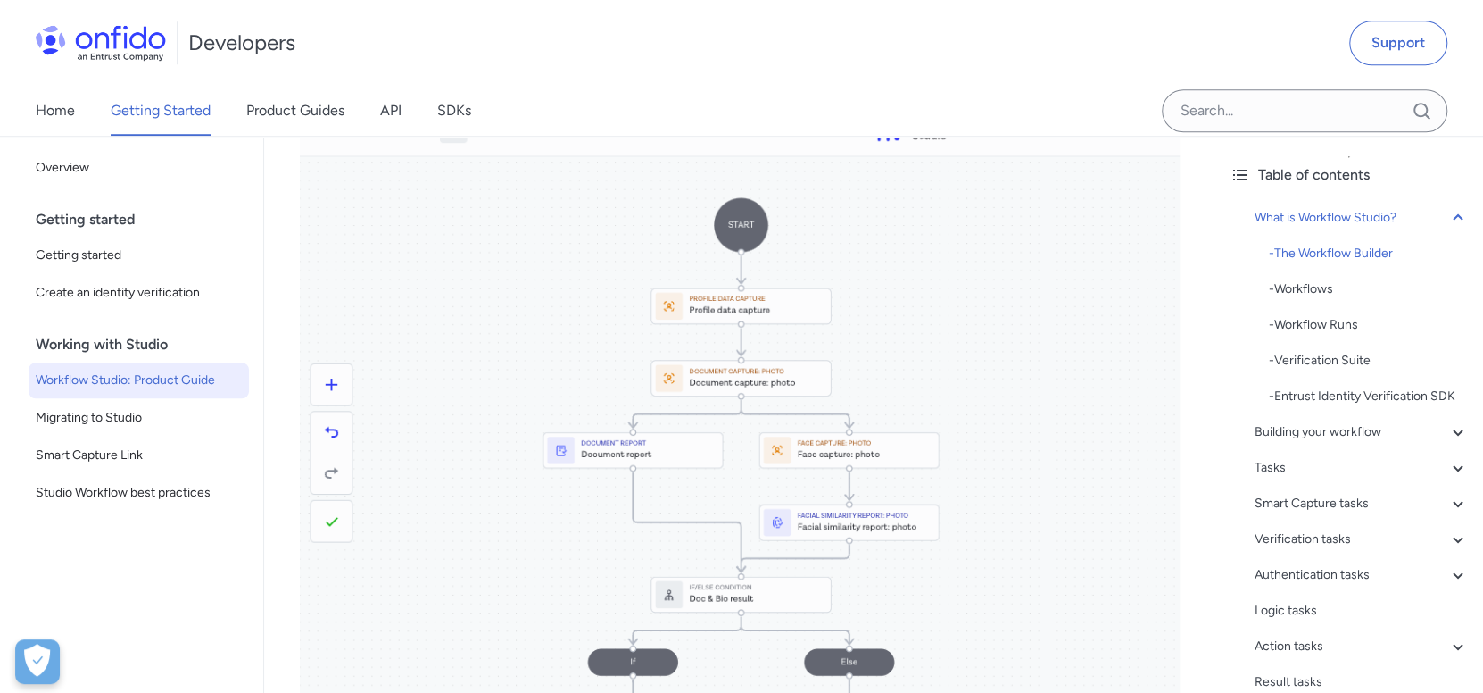
scroll to position [891, 0]
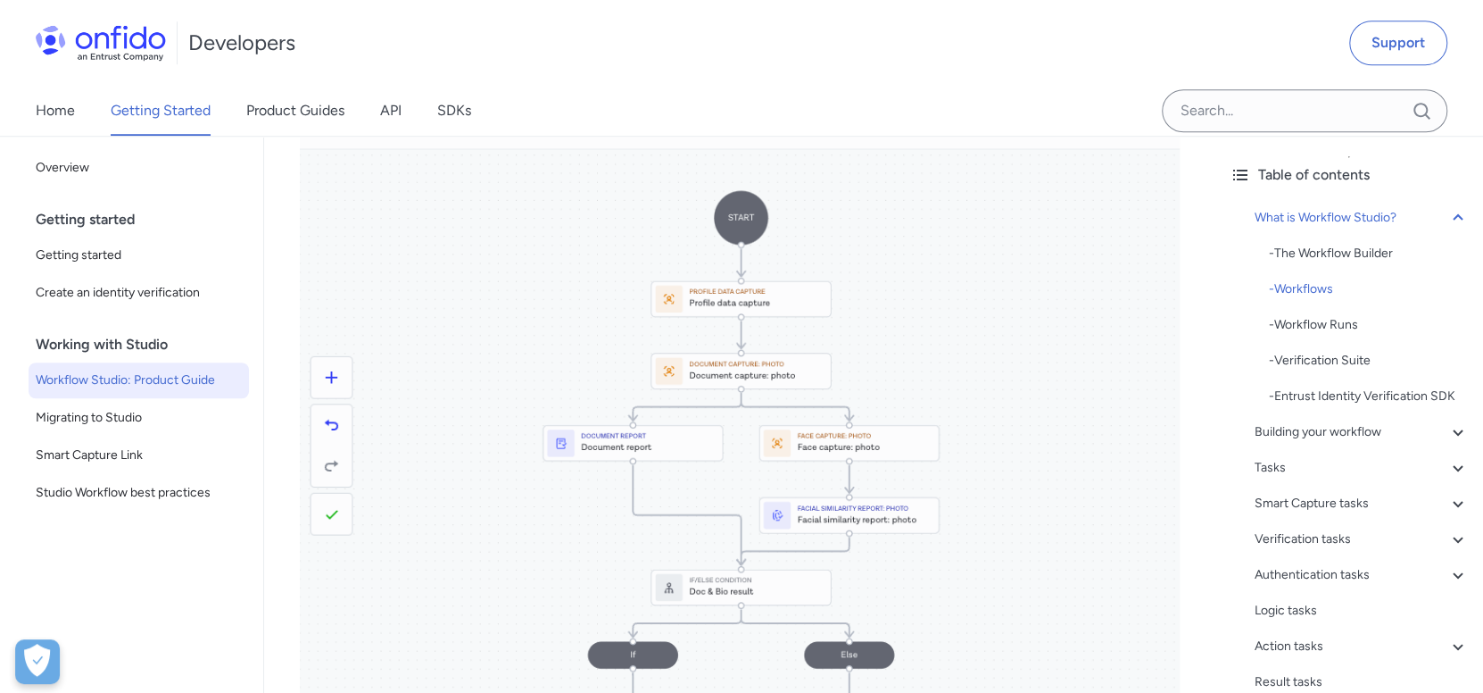
click at [984, 32] on div "Developers Support" at bounding box center [741, 43] width 1483 height 86
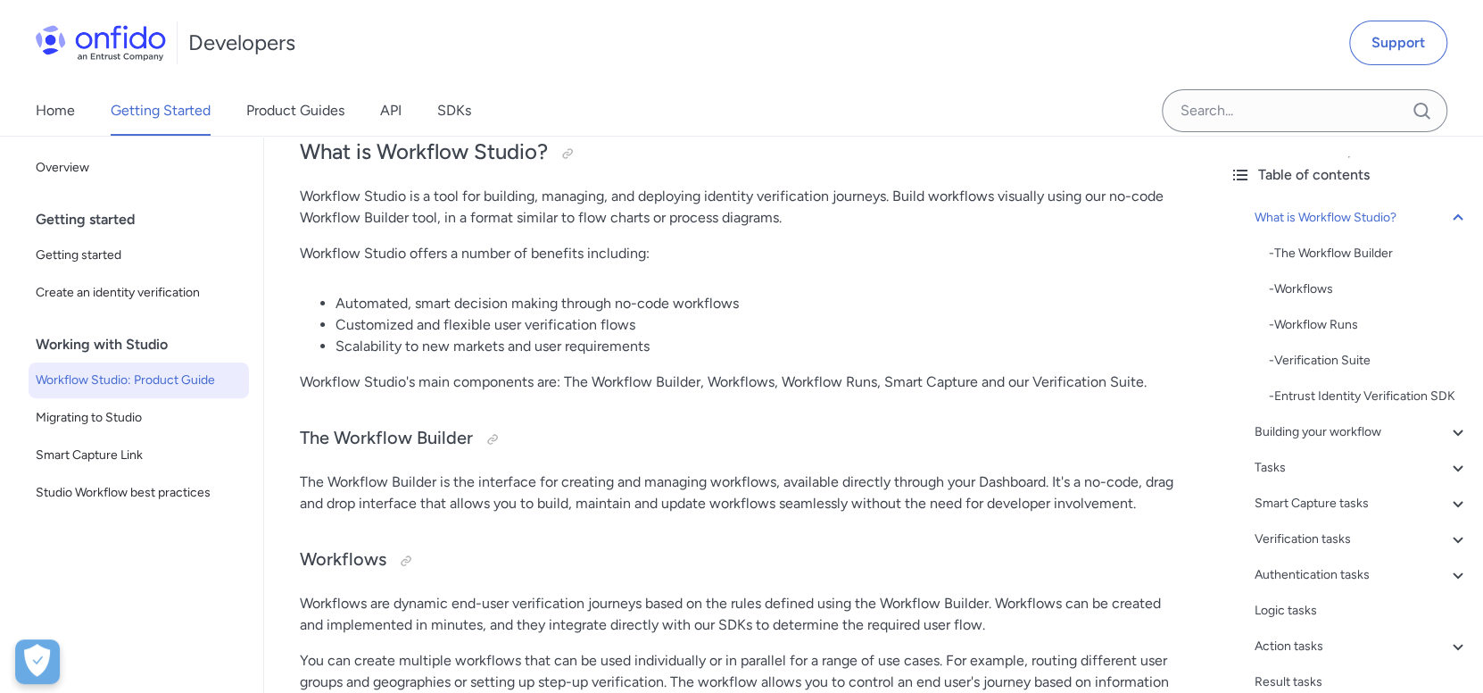
scroll to position [178, 0]
click at [296, 116] on link "Product Guides" at bounding box center [295, 111] width 98 height 50
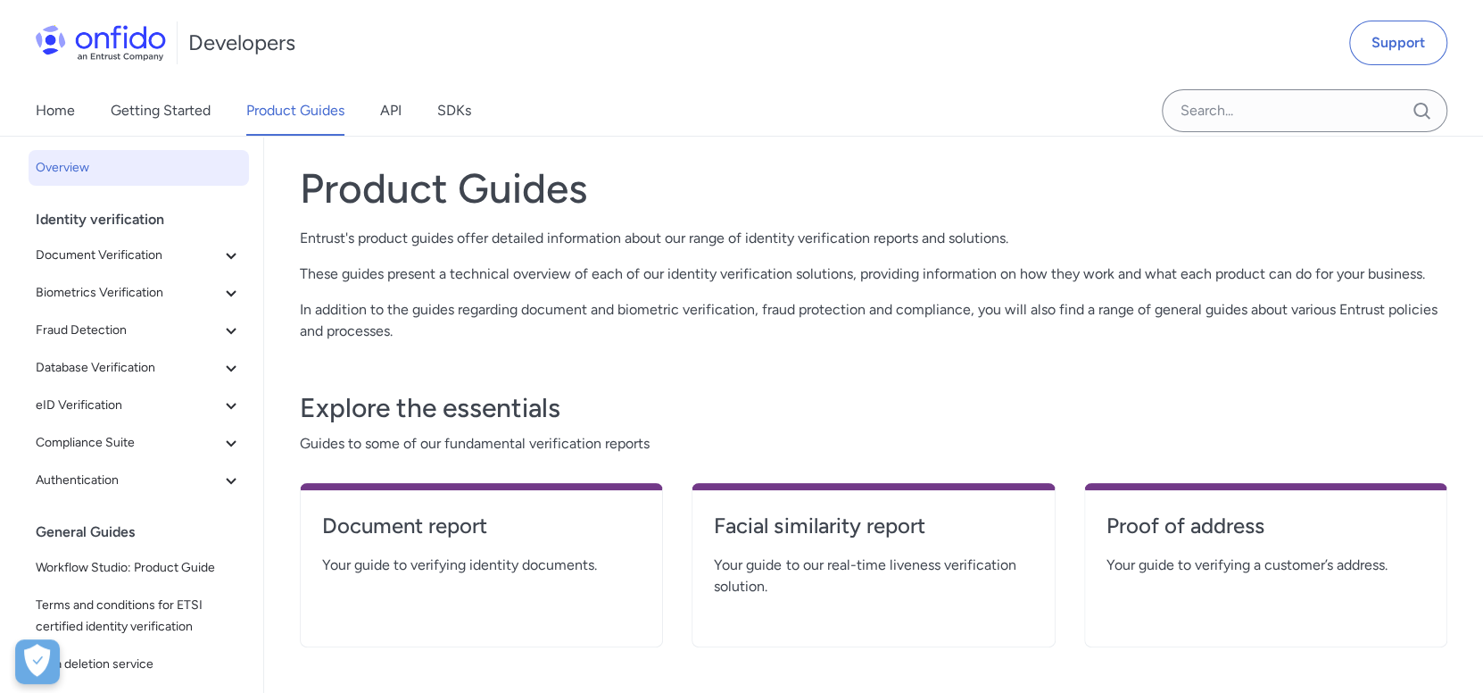
scroll to position [81, 0]
click at [136, 401] on span "eID Verification" at bounding box center [128, 404] width 185 height 21
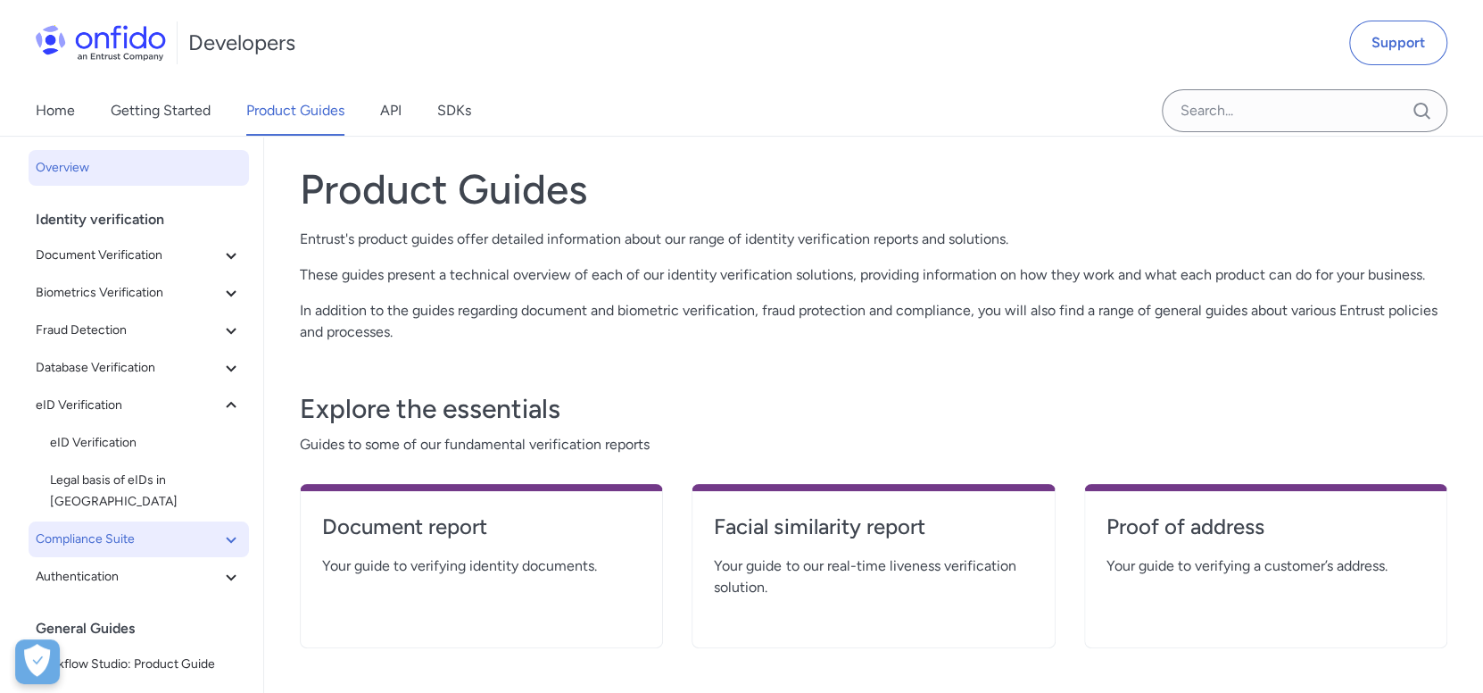
click at [140, 528] on span "Compliance Suite" at bounding box center [128, 538] width 185 height 21
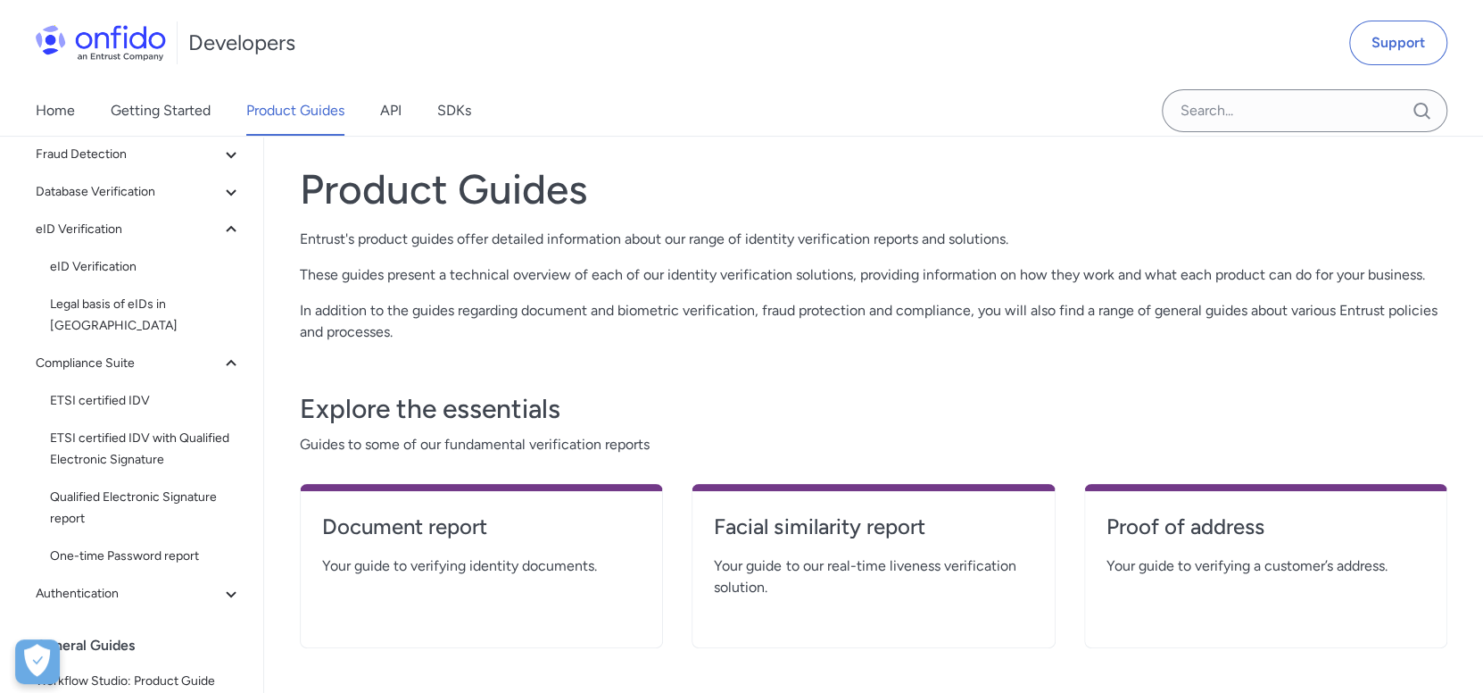
scroll to position [177, 0]
click at [101, 389] on span "ETSI certified IDV" at bounding box center [146, 399] width 192 height 21
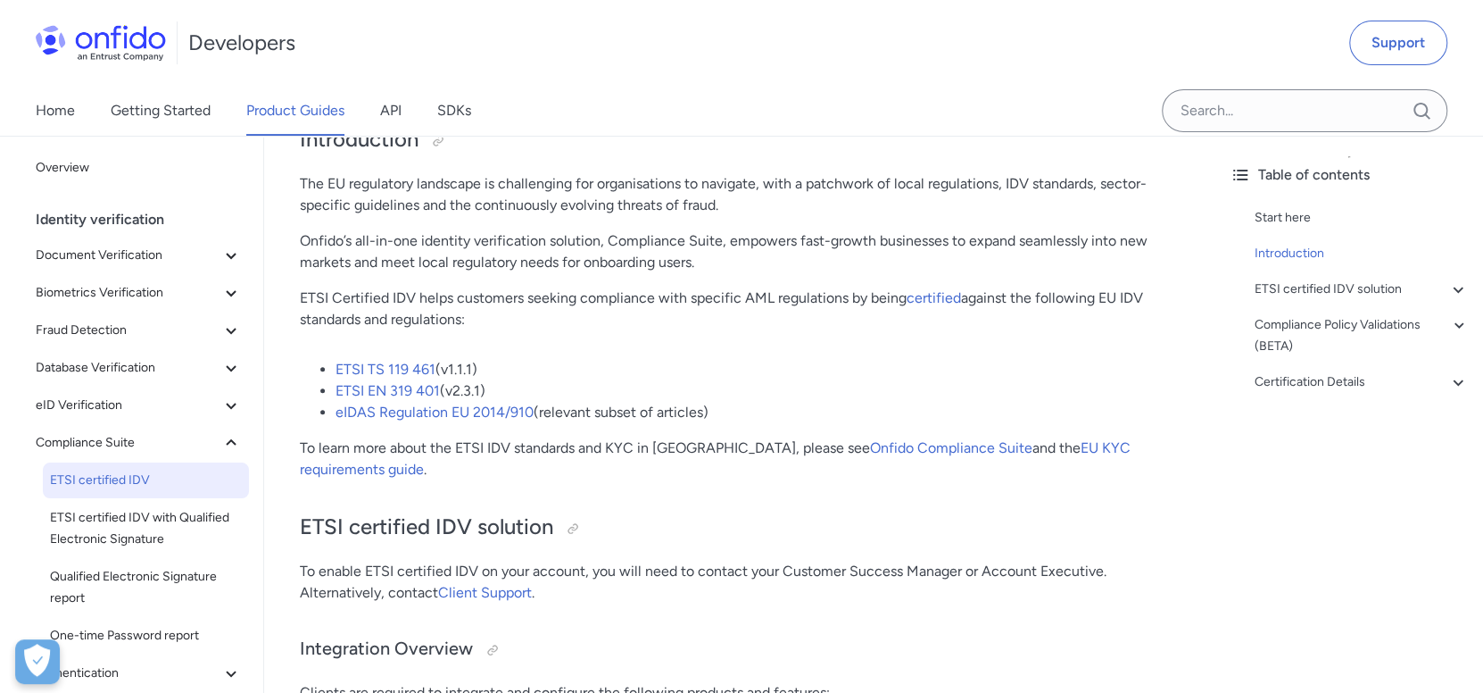
scroll to position [260, 0]
click at [187, 495] on link "ETSI certified IDV" at bounding box center [146, 480] width 206 height 36
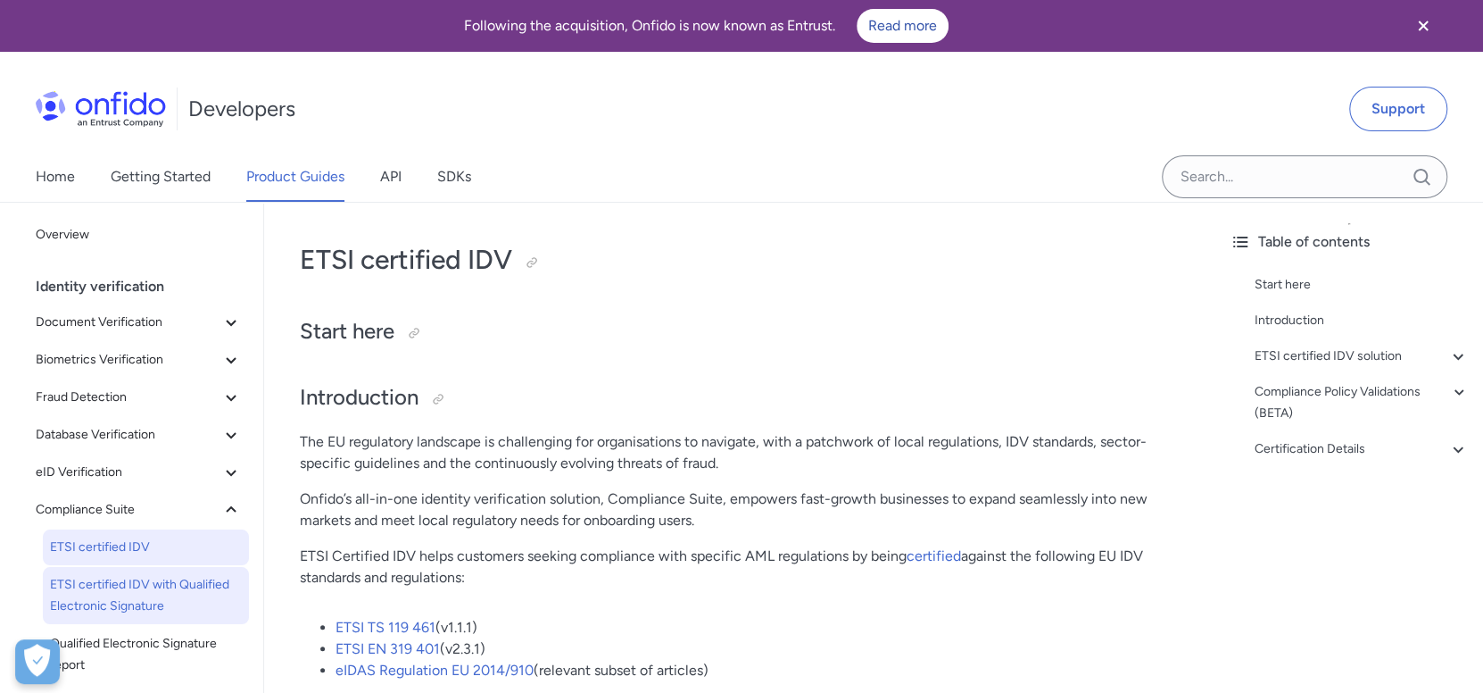
click at [128, 586] on span "ETSI certified IDV with Qualified Electronic Signature" at bounding box center [146, 595] width 192 height 43
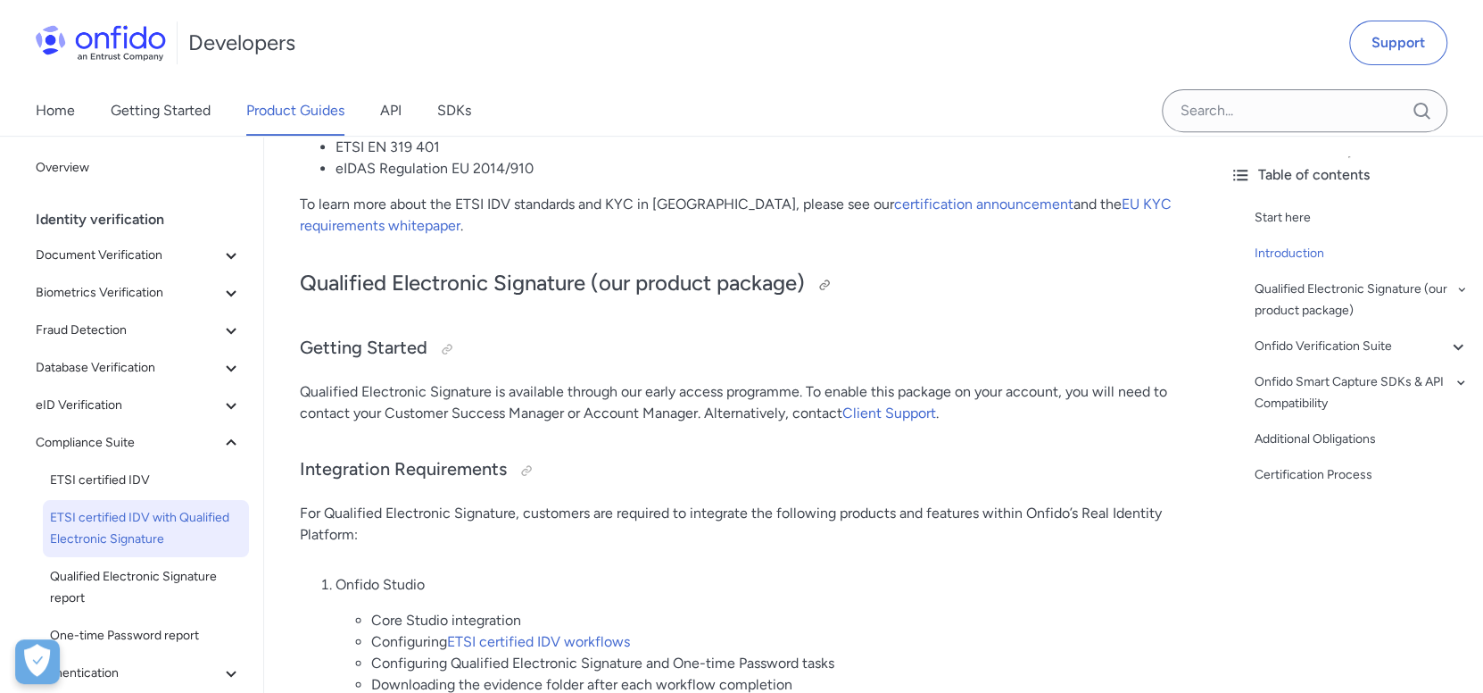
scroll to position [446, 0]
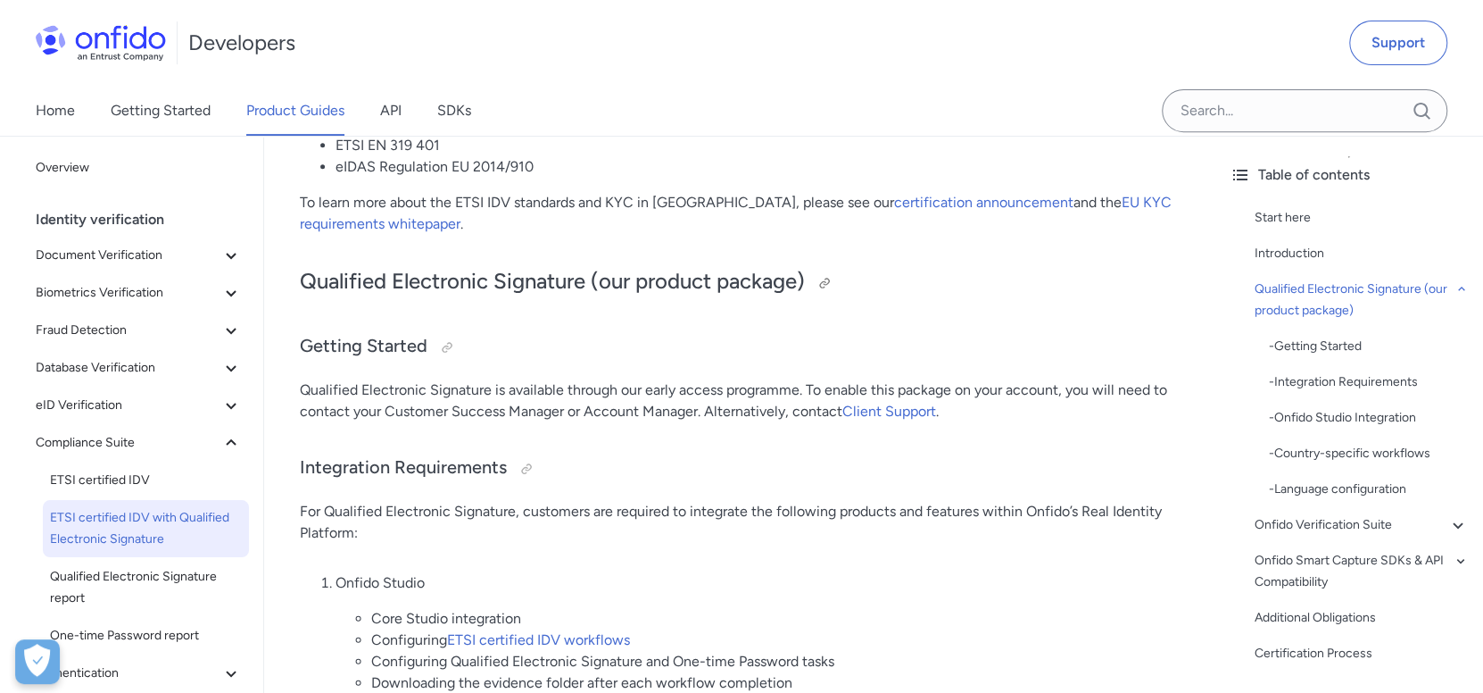
click at [679, 290] on h2 "Qualified Electronic Signature (our product package)" at bounding box center [740, 282] width 880 height 30
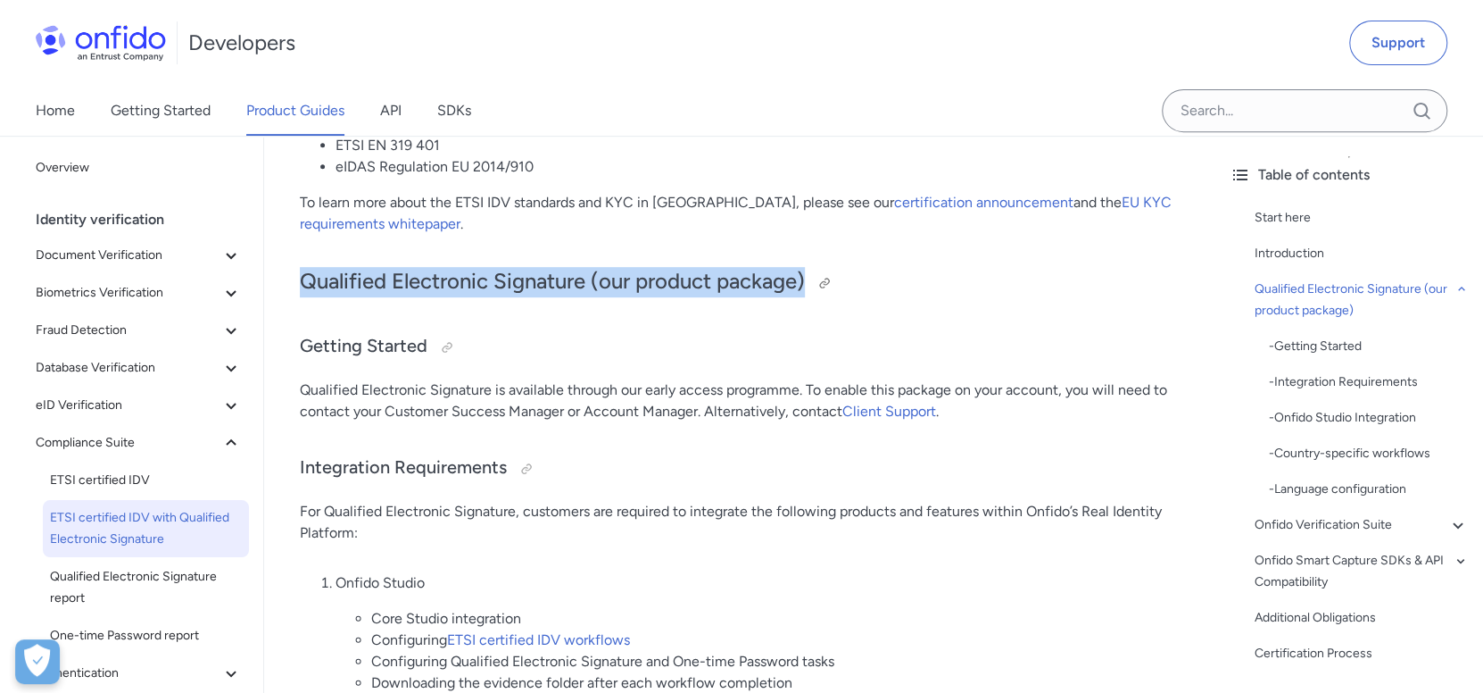
click at [679, 290] on h2 "Qualified Electronic Signature (our product package)" at bounding box center [740, 282] width 880 height 30
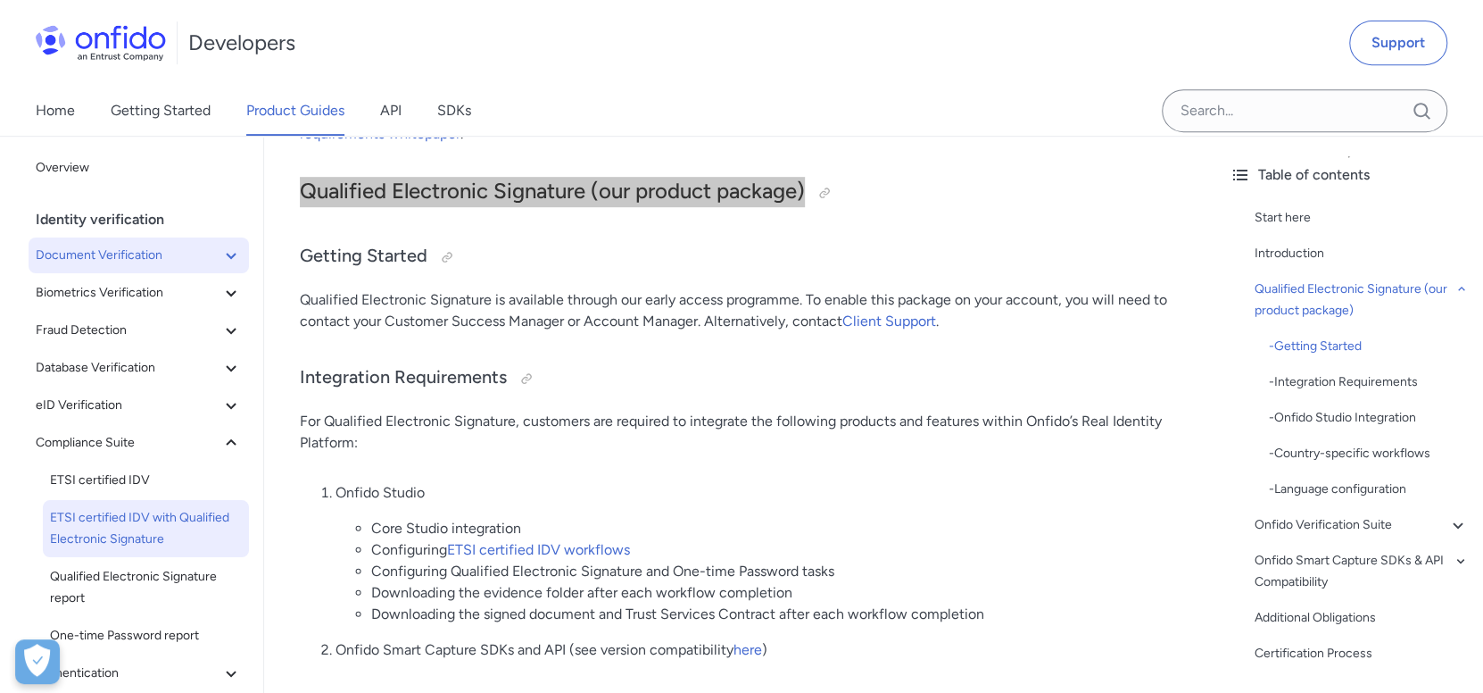
scroll to position [535, 0]
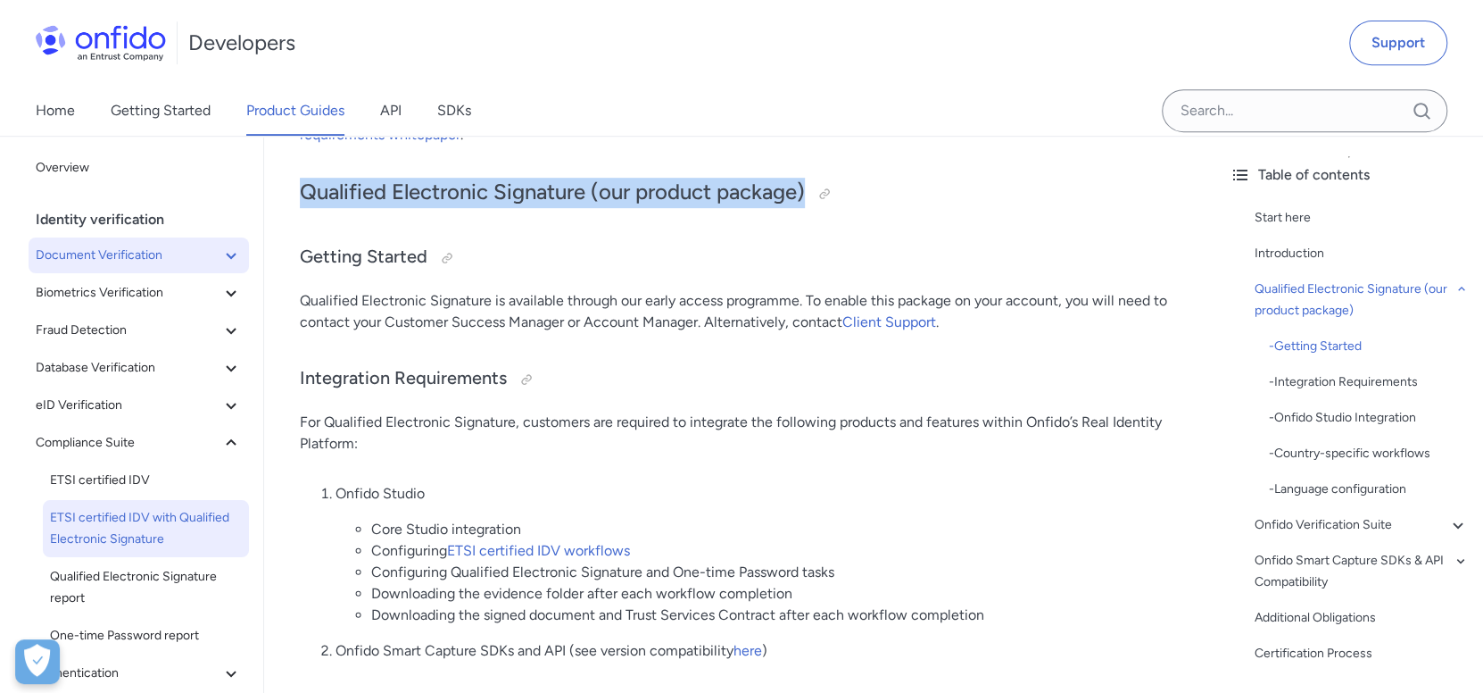
click at [112, 243] on button "Document Verification" at bounding box center [139, 255] width 220 height 36
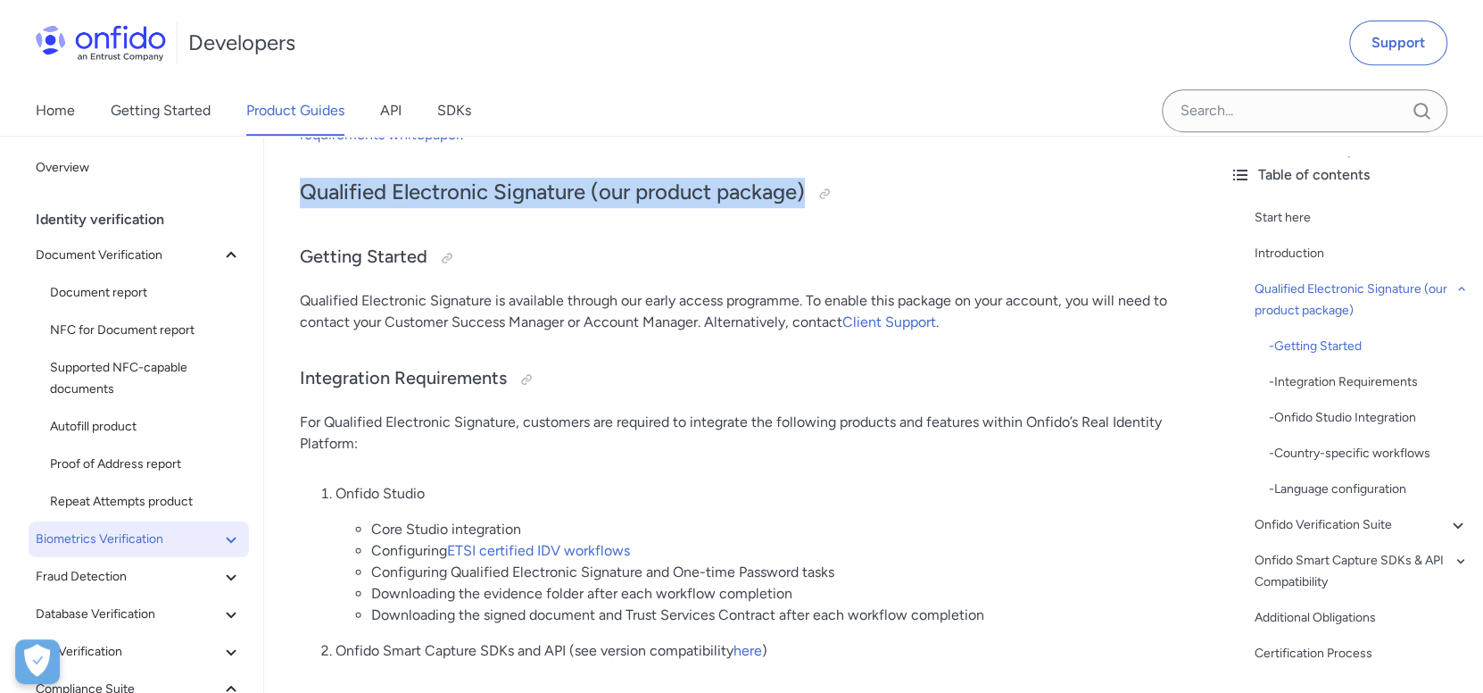
click at [94, 528] on span "Biometrics Verification" at bounding box center [128, 538] width 185 height 21
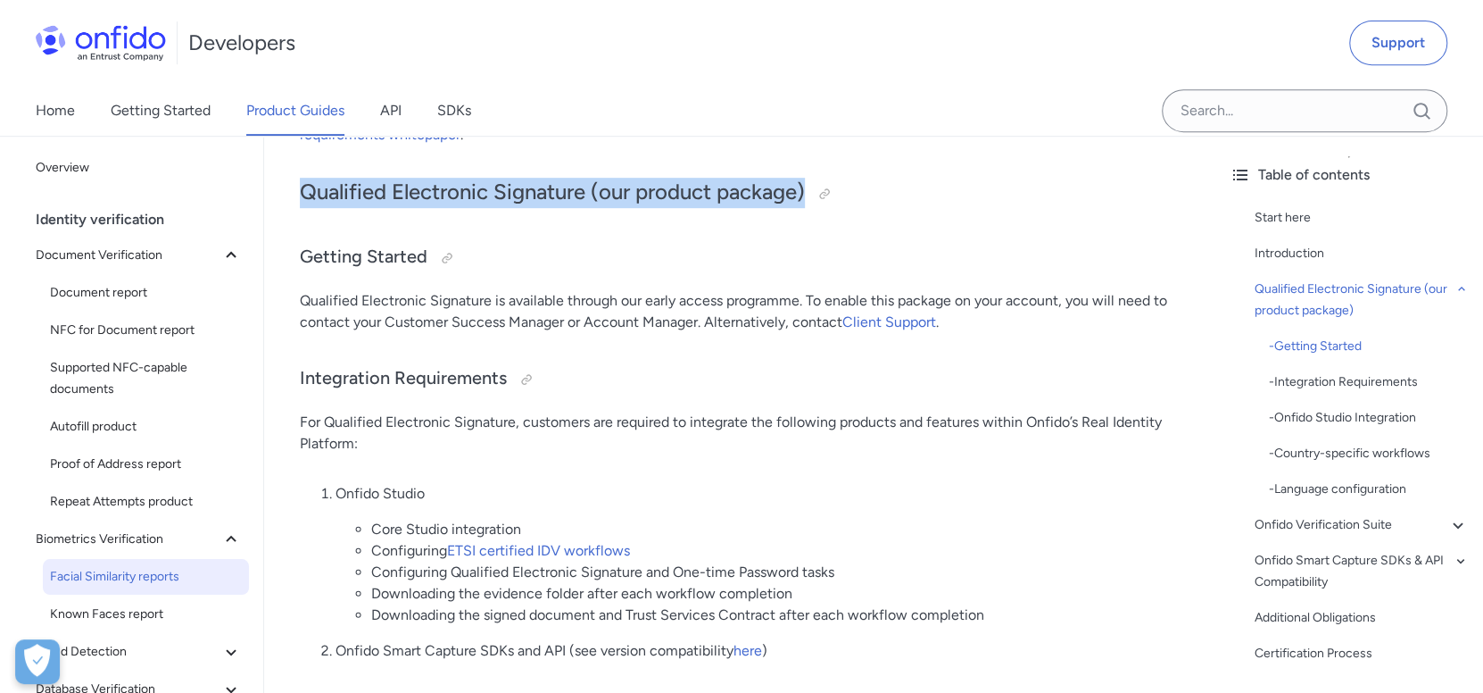
click at [108, 572] on span "Facial Similarity reports" at bounding box center [146, 576] width 192 height 21
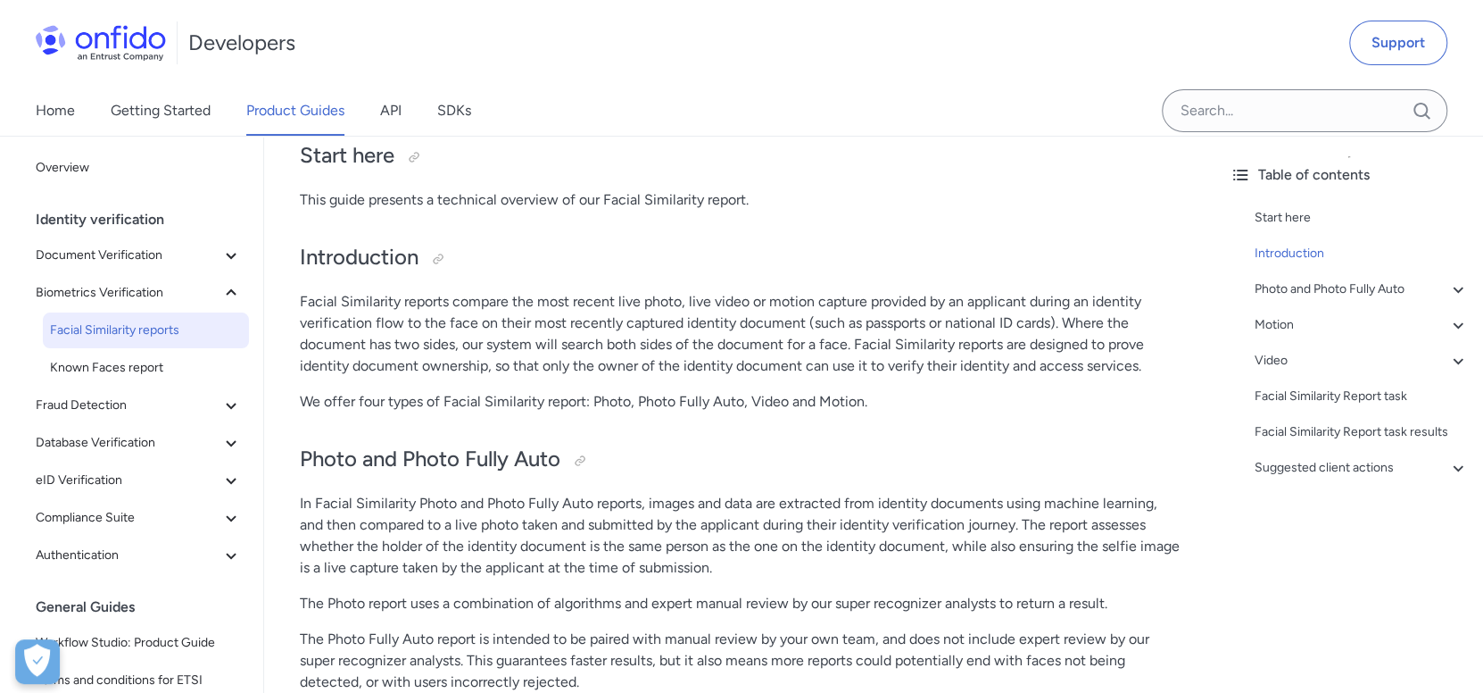
scroll to position [177, 0]
click at [403, 394] on p "We offer four types of Facial Similarity report: Photo, Photo Fully Auto, Video…" at bounding box center [740, 400] width 880 height 21
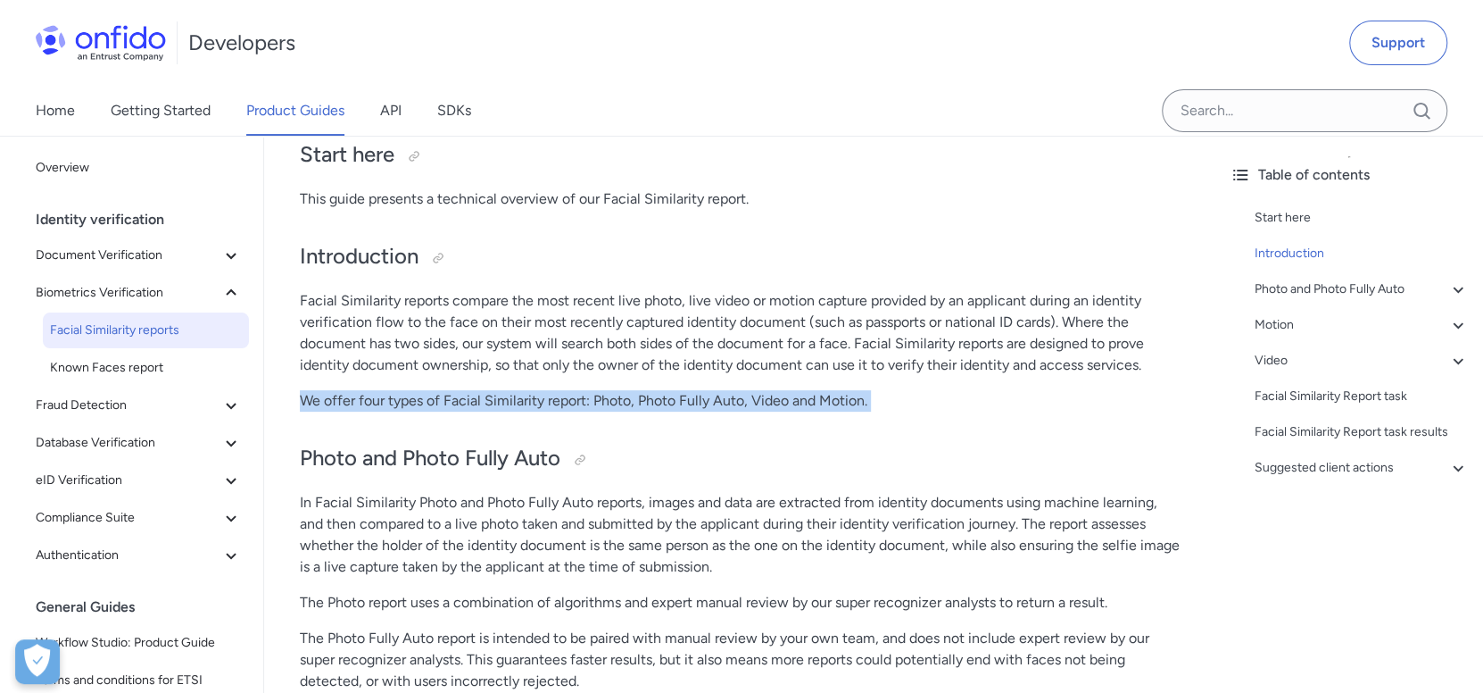
click at [403, 394] on p "We offer four types of Facial Similarity report: Photo, Photo Fully Auto, Video…" at bounding box center [740, 400] width 880 height 21
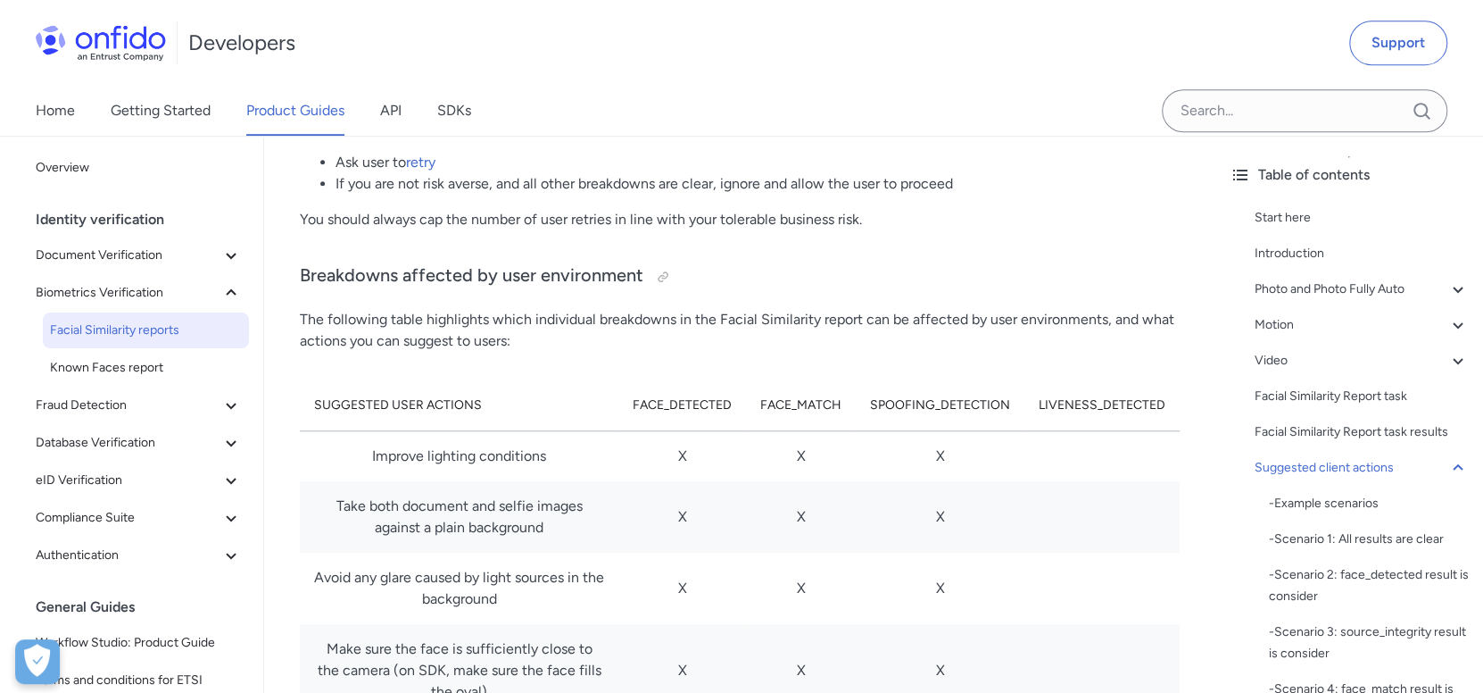
scroll to position [9813, 0]
